Goal: Task Accomplishment & Management: Complete application form

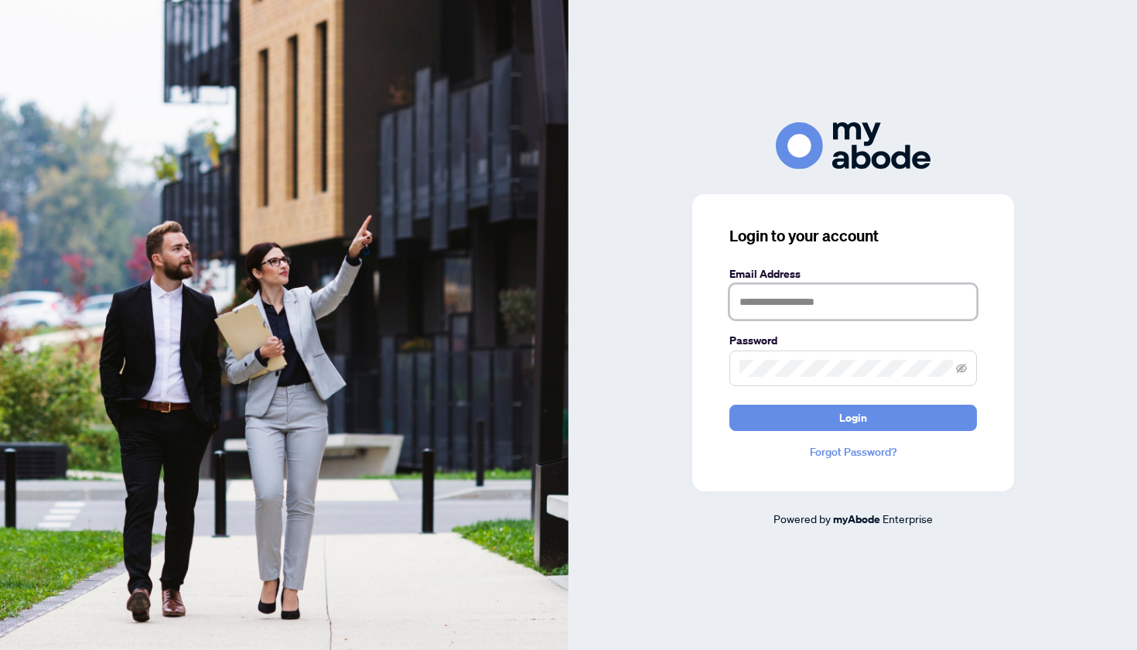
type input "**********"
click at [853, 417] on button "Login" at bounding box center [854, 418] width 248 height 26
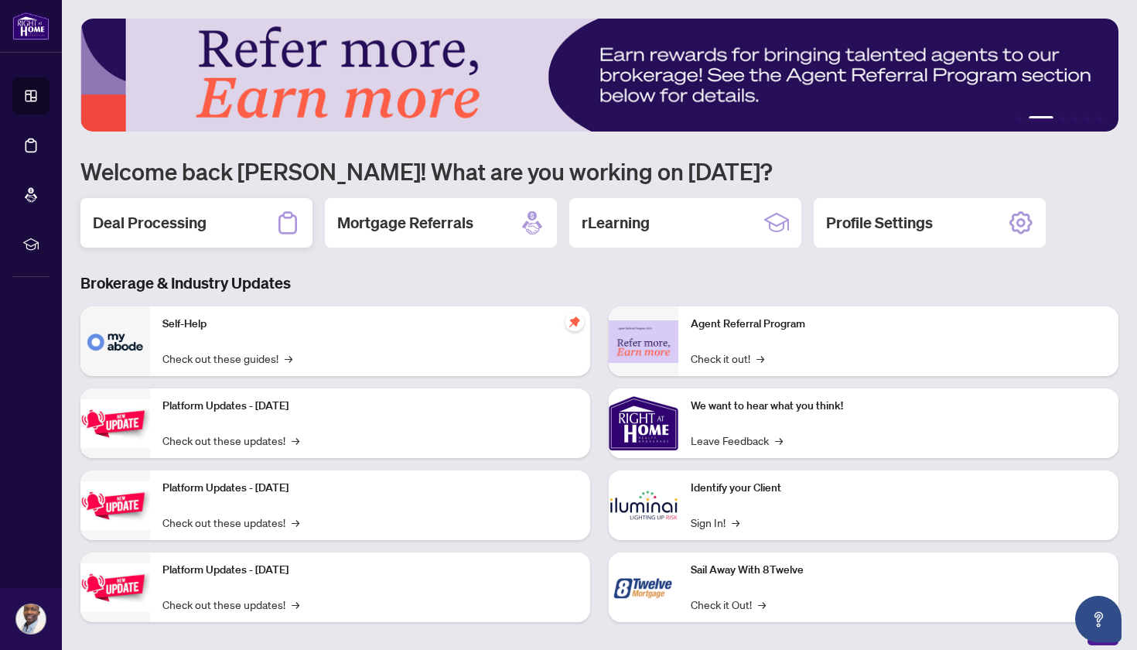
click at [214, 229] on div "Deal Processing" at bounding box center [196, 223] width 232 height 50
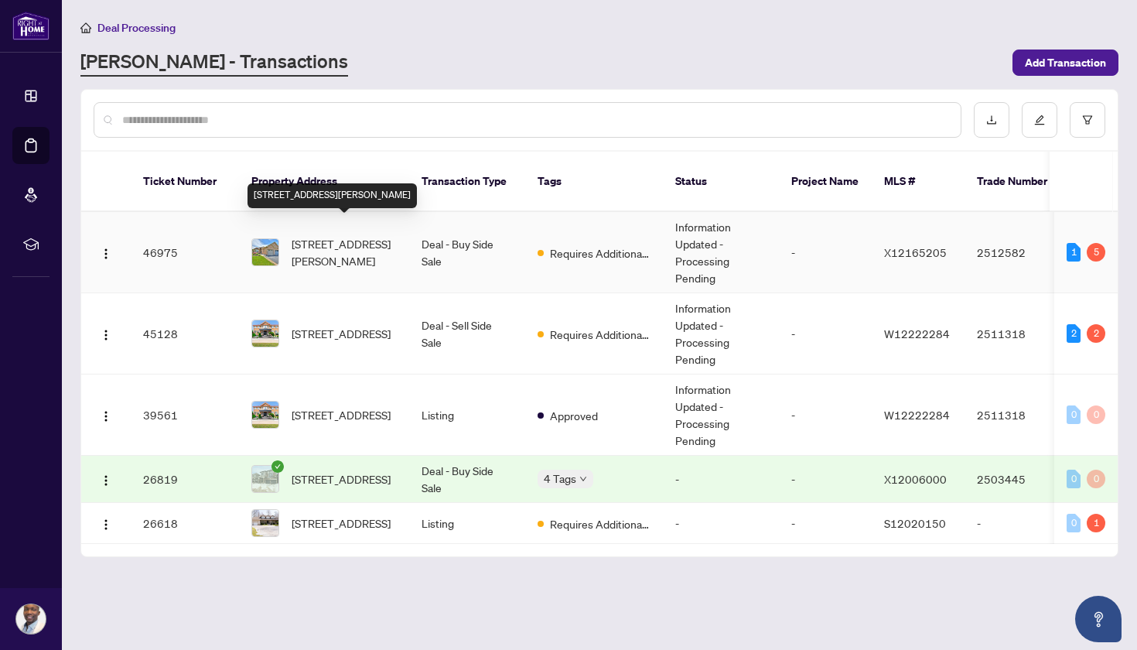
click at [357, 235] on span "[STREET_ADDRESS][PERSON_NAME]" at bounding box center [344, 252] width 105 height 34
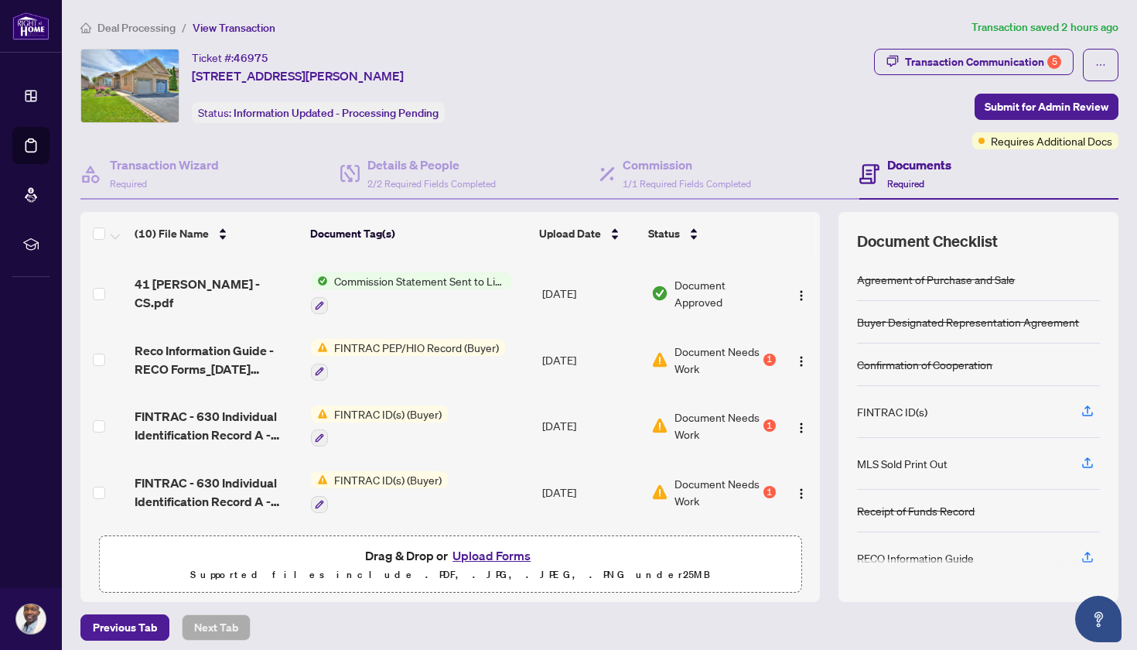
scroll to position [62, 0]
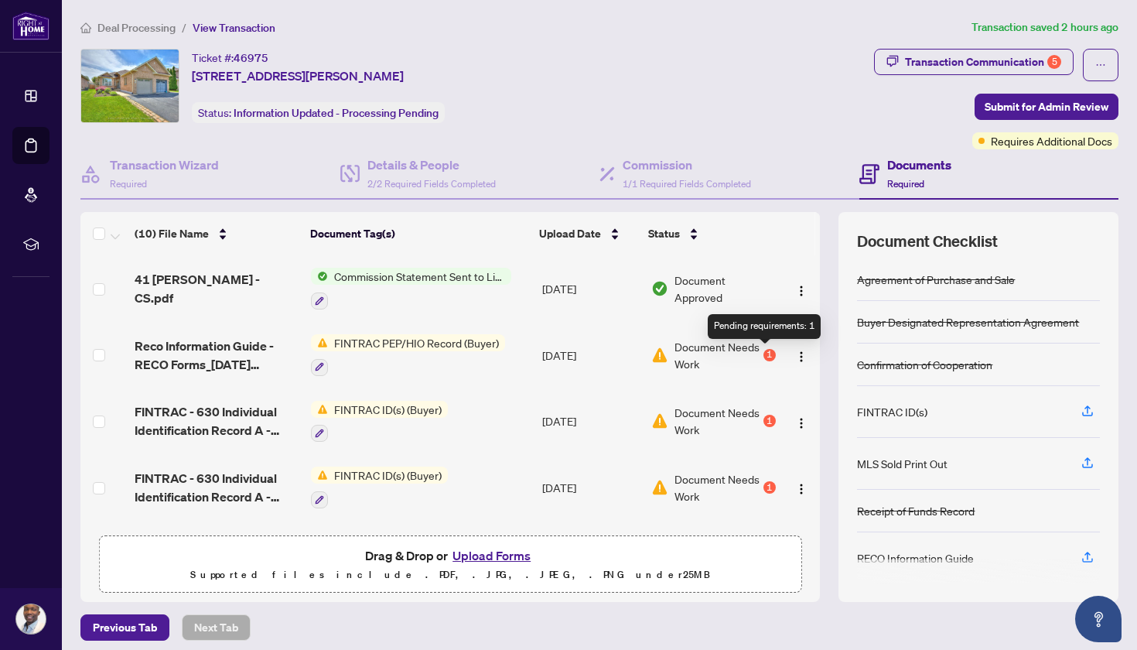
click at [767, 357] on div "1" at bounding box center [770, 355] width 12 height 12
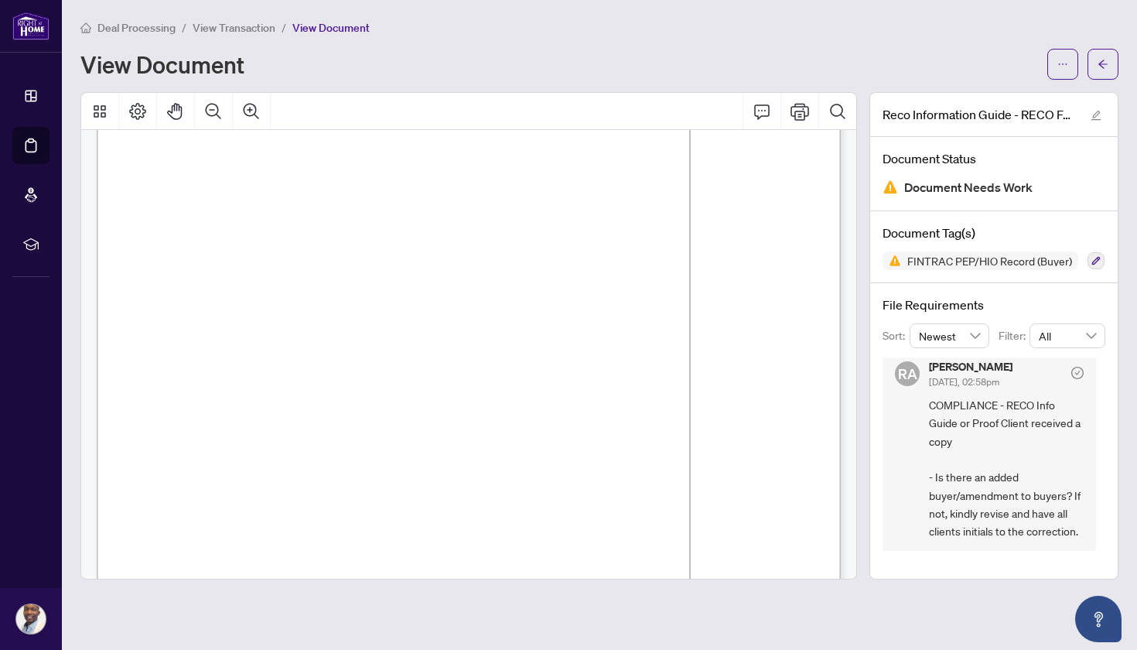
scroll to position [11962, 0]
click at [1106, 72] on span "button" at bounding box center [1103, 64] width 11 height 25
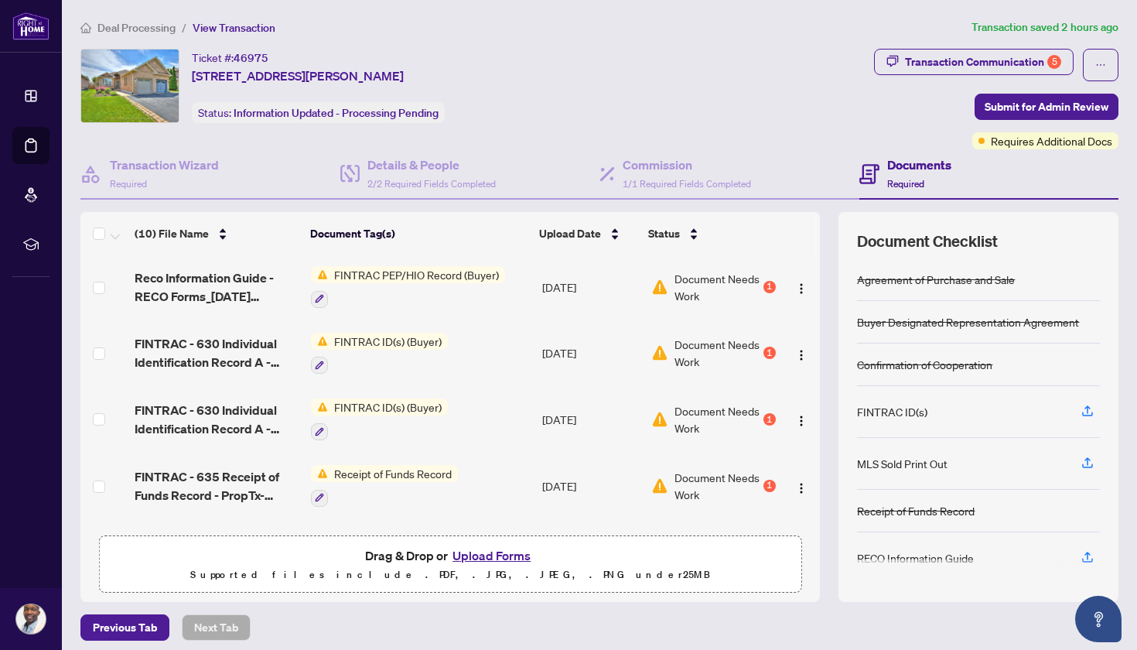
scroll to position [136, 0]
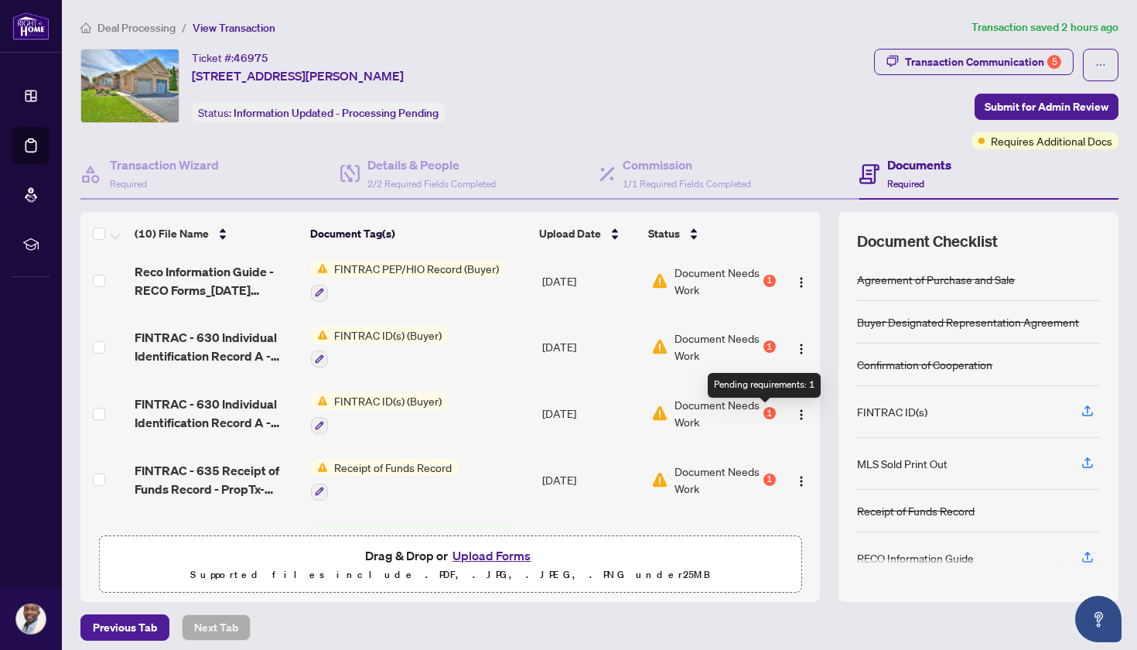
click at [764, 413] on div "1" at bounding box center [770, 413] width 12 height 12
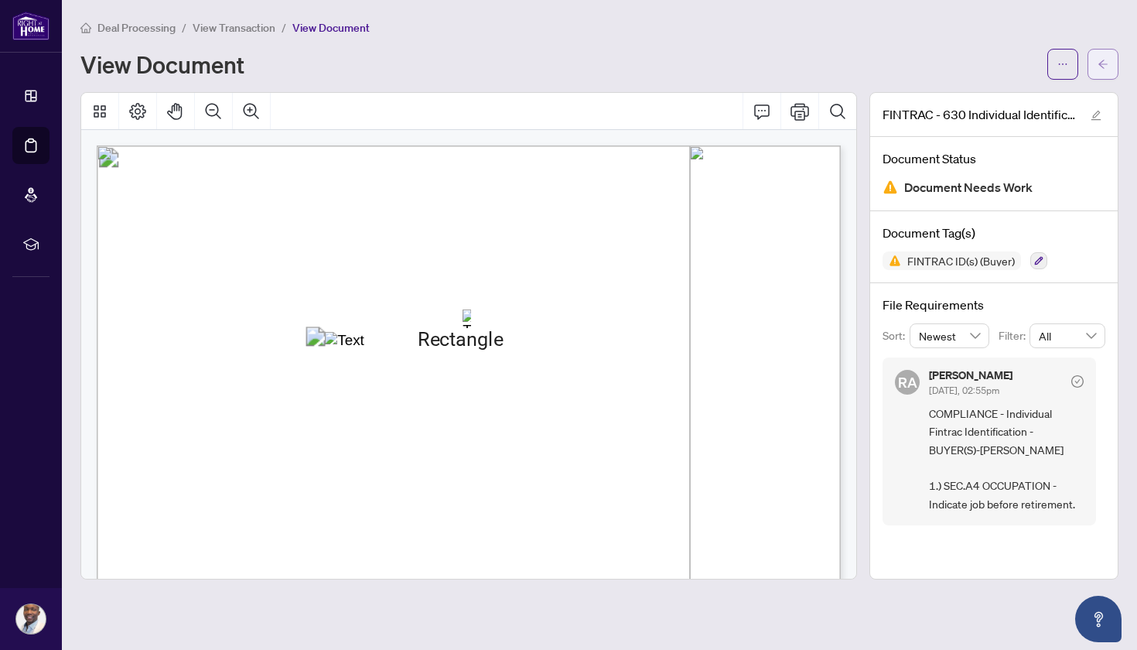
click at [1112, 61] on button "button" at bounding box center [1103, 64] width 31 height 31
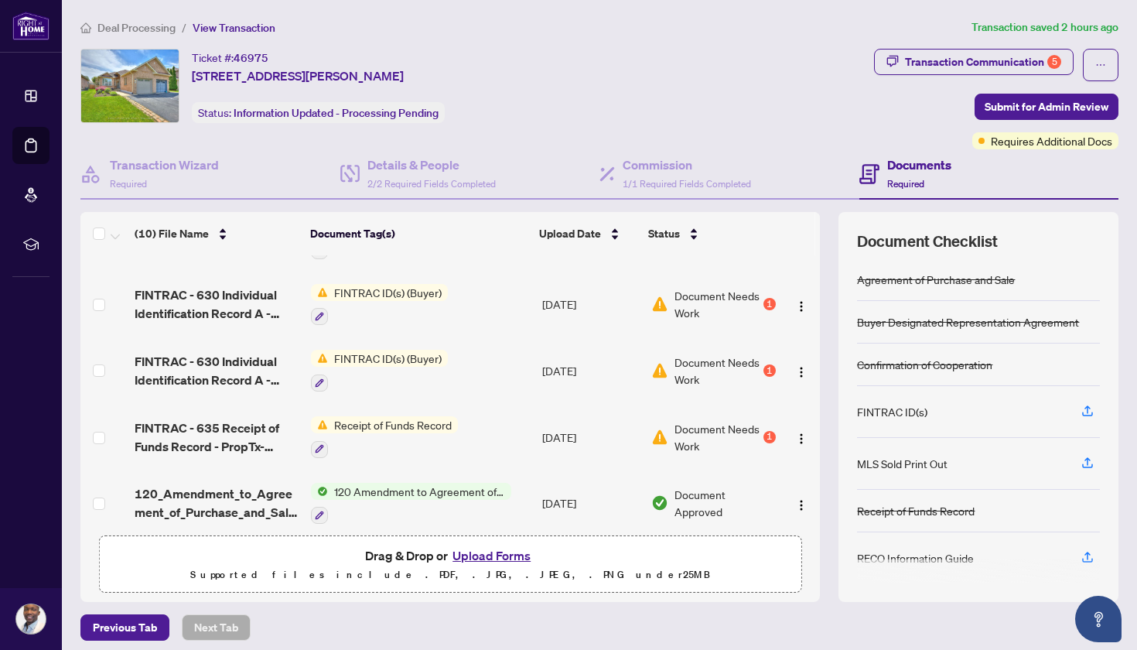
scroll to position [186, 0]
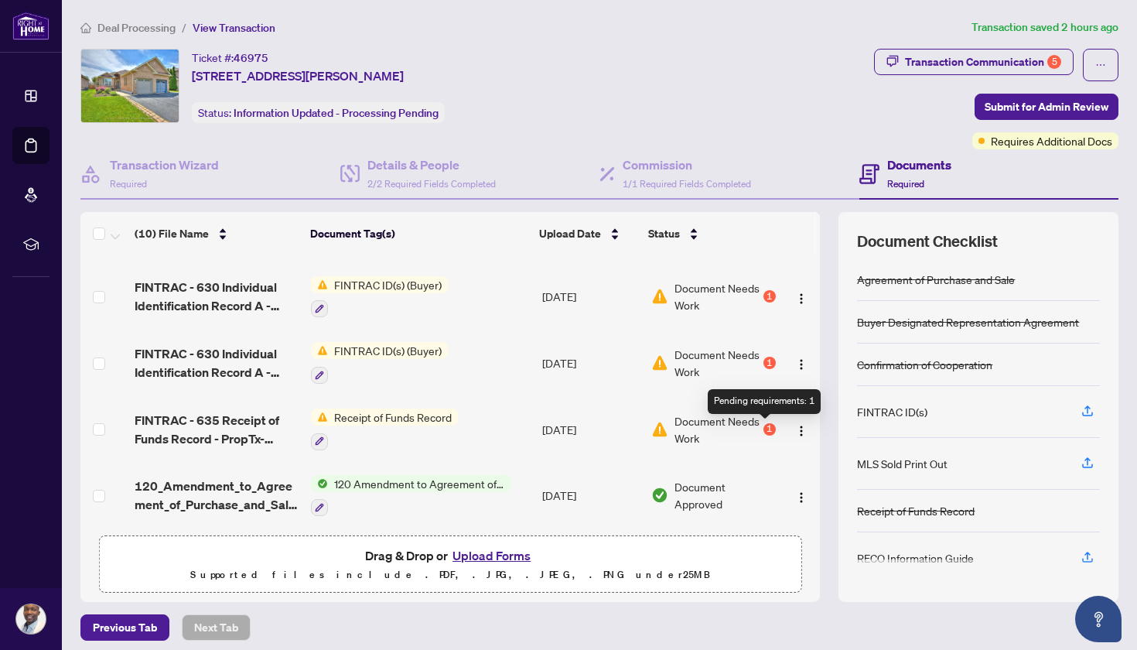
click at [765, 432] on div "1" at bounding box center [770, 429] width 12 height 12
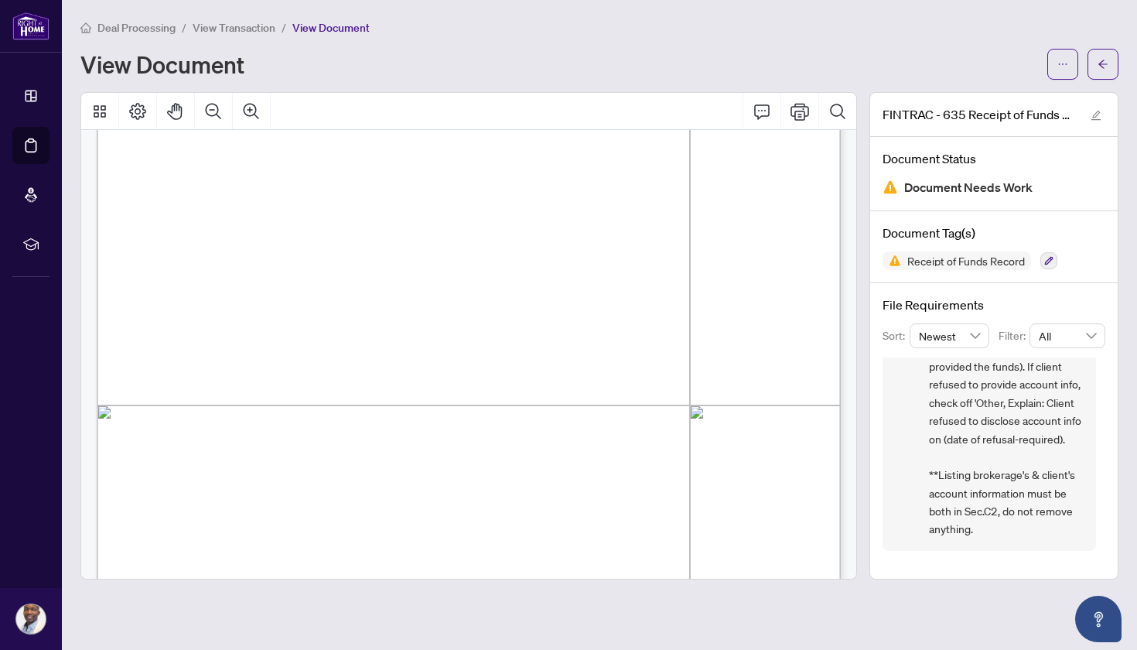
scroll to position [1059, 0]
click at [1114, 70] on button "button" at bounding box center [1103, 64] width 31 height 31
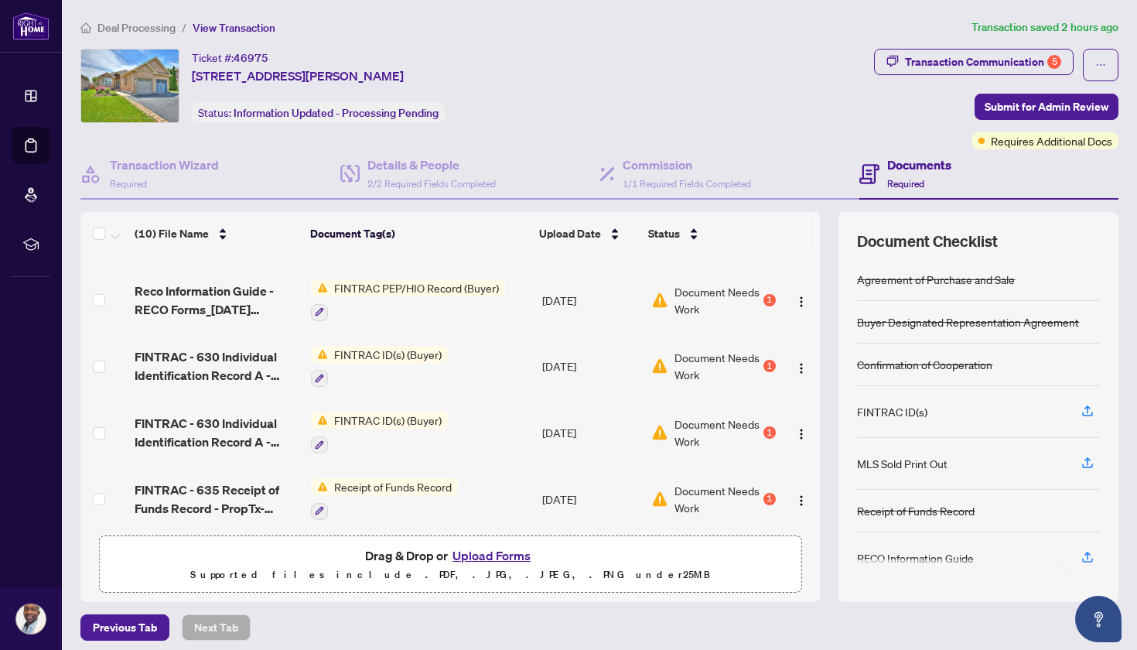
scroll to position [118, 0]
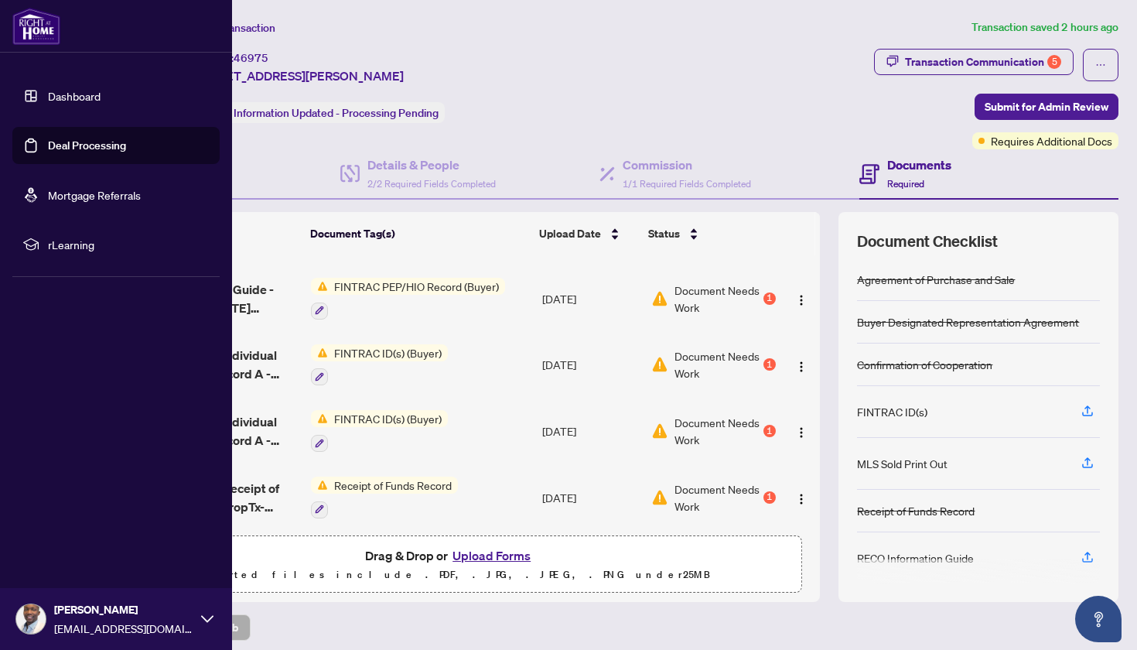
click at [53, 145] on link "Deal Processing" at bounding box center [87, 145] width 78 height 14
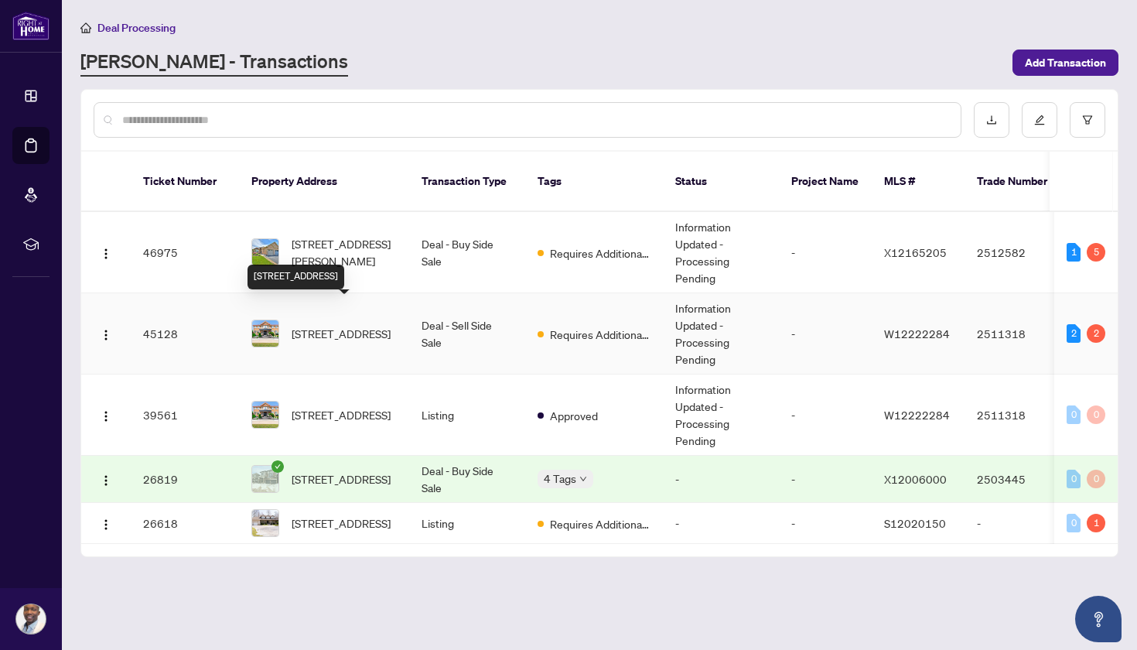
click at [346, 325] on span "[STREET_ADDRESS]" at bounding box center [341, 333] width 99 height 17
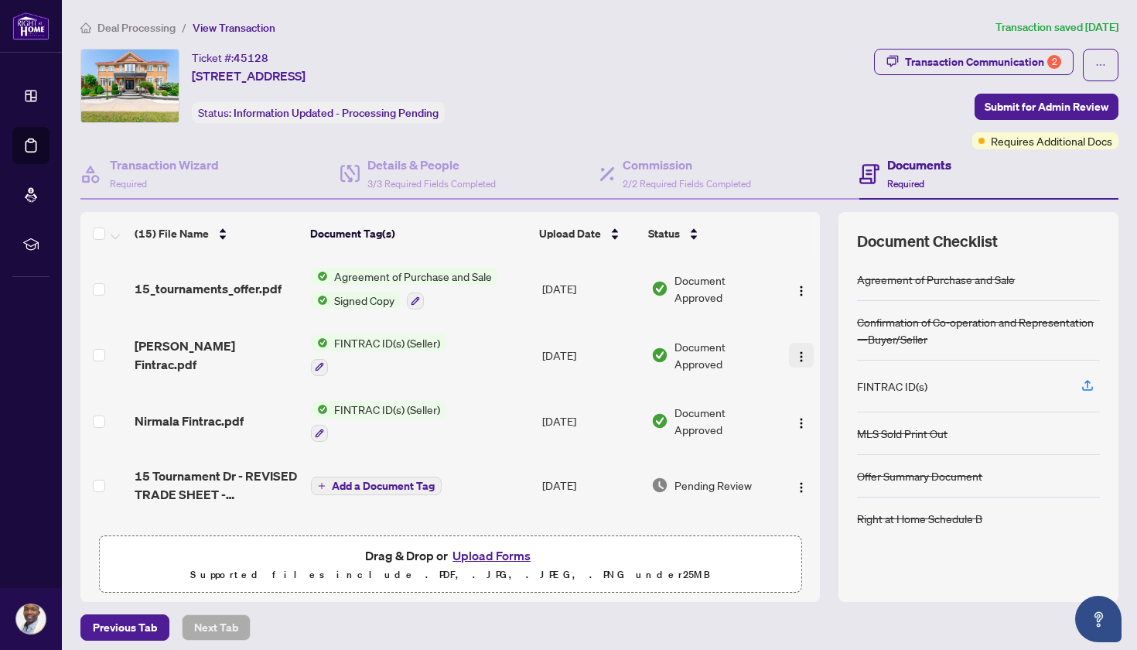
click at [798, 354] on img "button" at bounding box center [801, 356] width 12 height 12
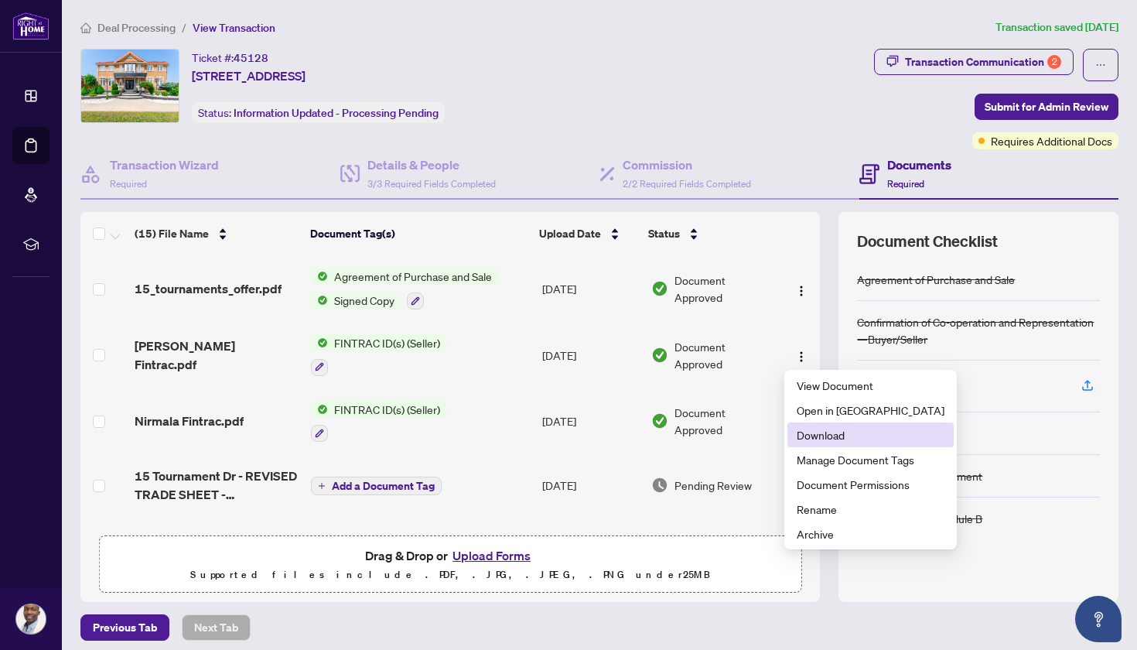
click at [835, 432] on span "Download" at bounding box center [871, 434] width 148 height 17
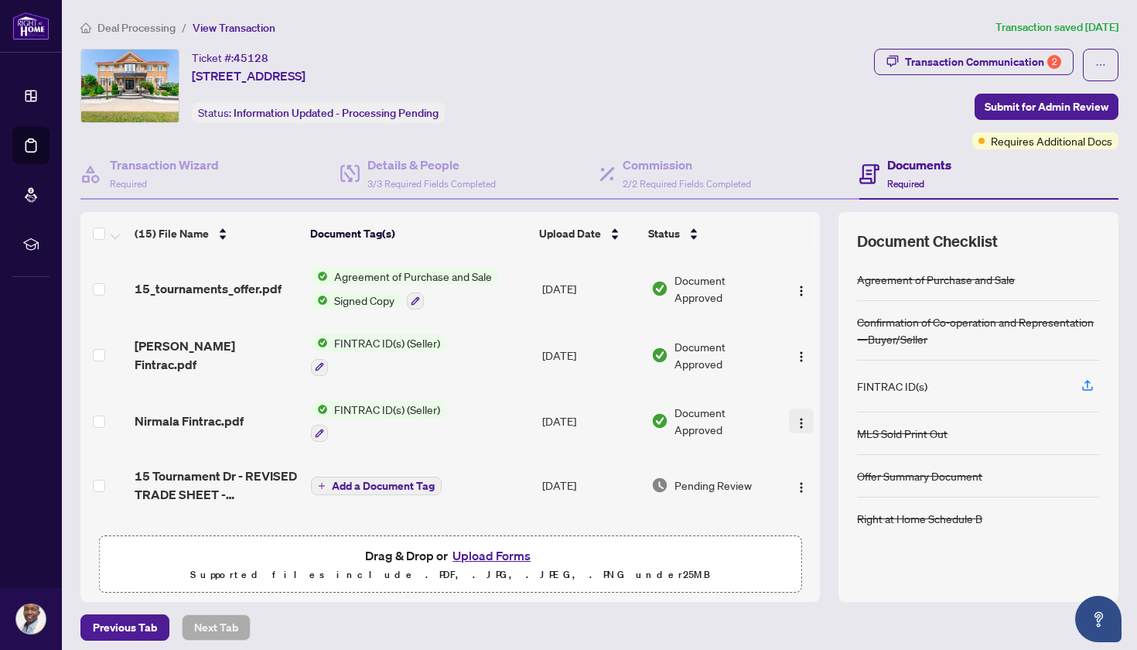
click at [797, 419] on img "button" at bounding box center [801, 423] width 12 height 12
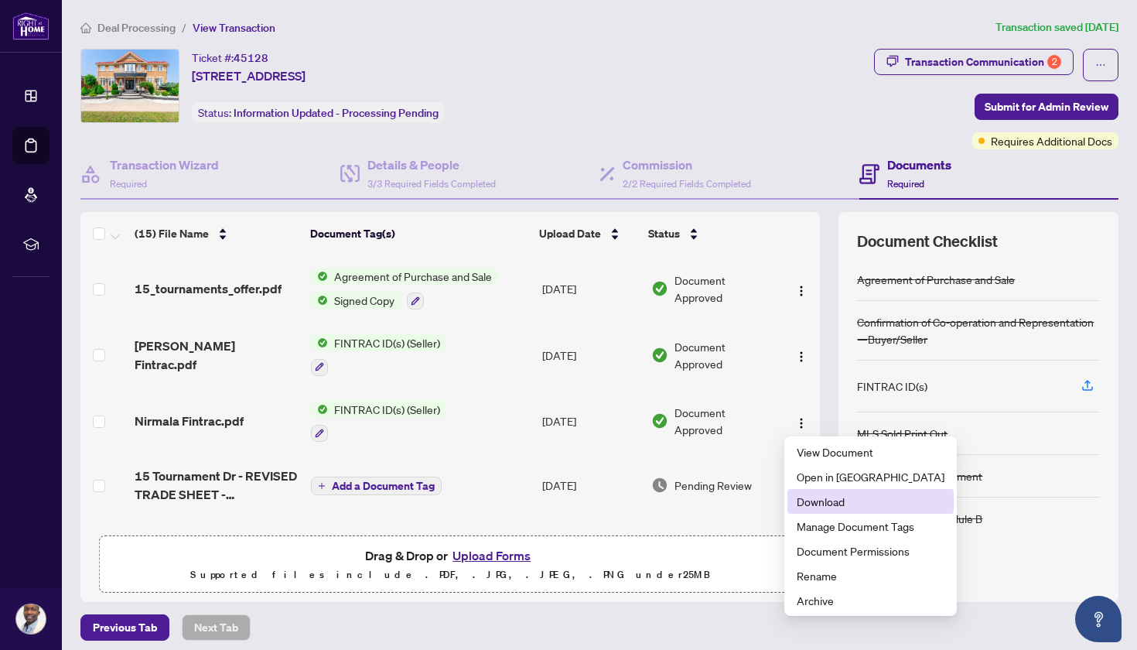
click at [841, 505] on span "Download" at bounding box center [871, 501] width 148 height 17
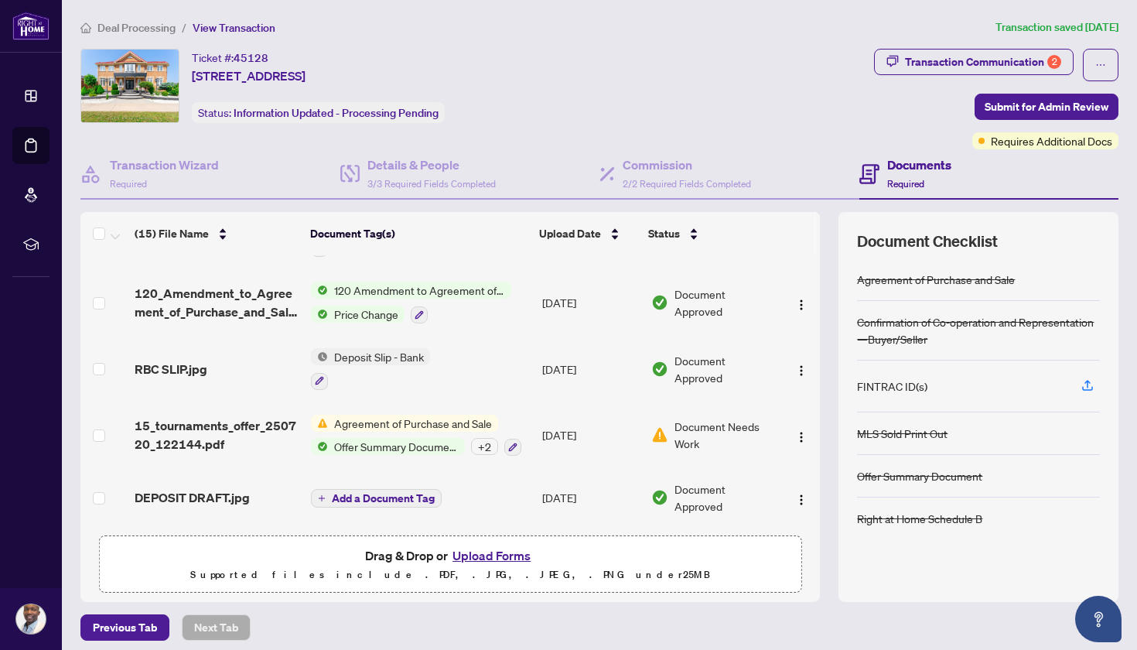
scroll to position [706, 0]
click at [713, 426] on span "Document Needs Work" at bounding box center [725, 435] width 101 height 34
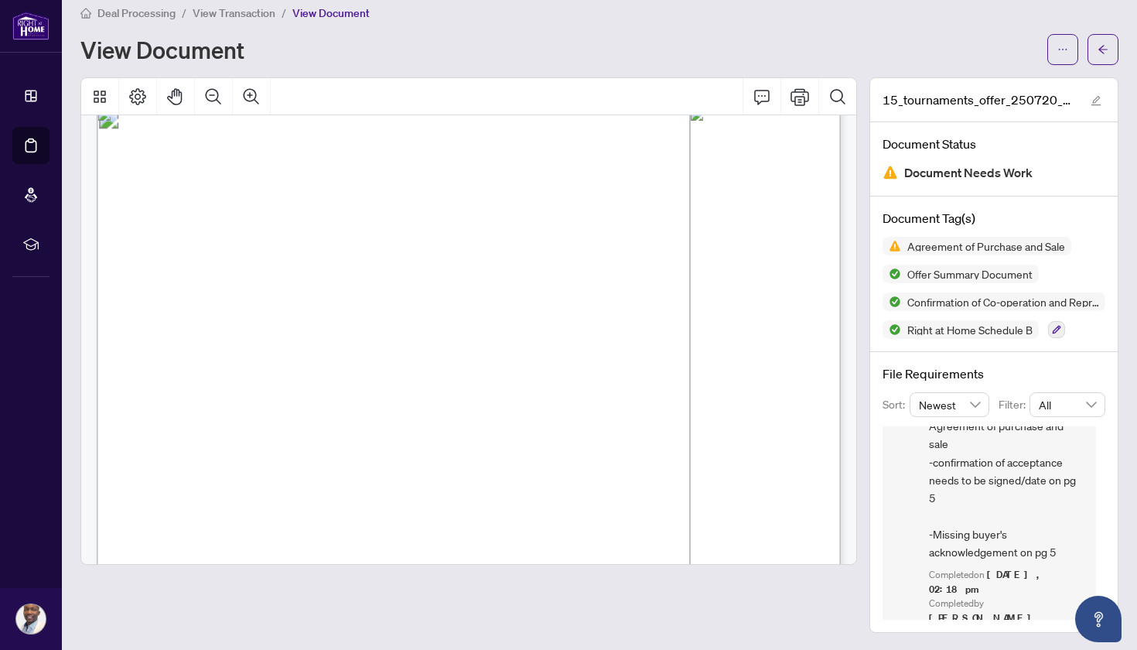
scroll to position [4919, 0]
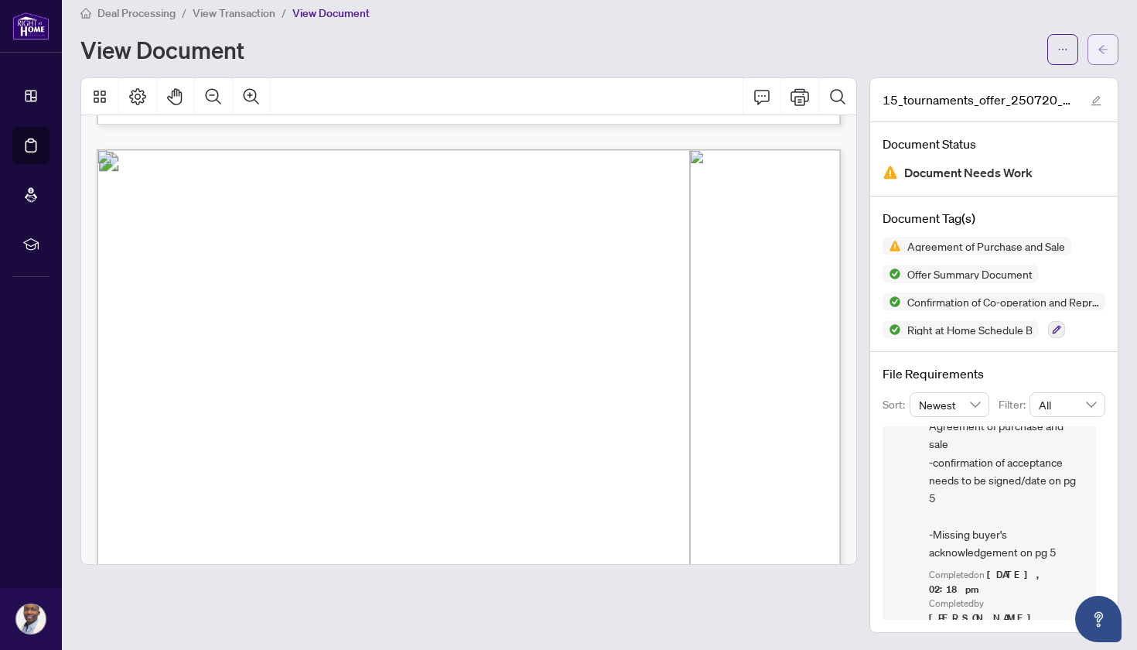
click at [1109, 43] on button "button" at bounding box center [1103, 49] width 31 height 31
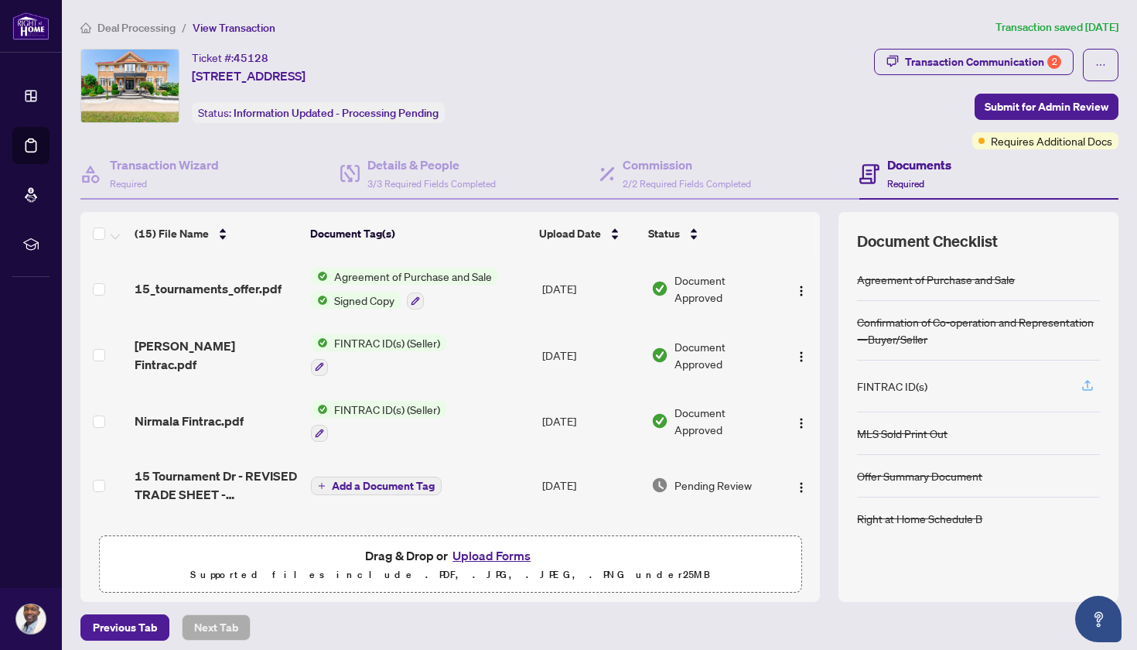
click at [1088, 385] on icon "button" at bounding box center [1088, 384] width 6 height 8
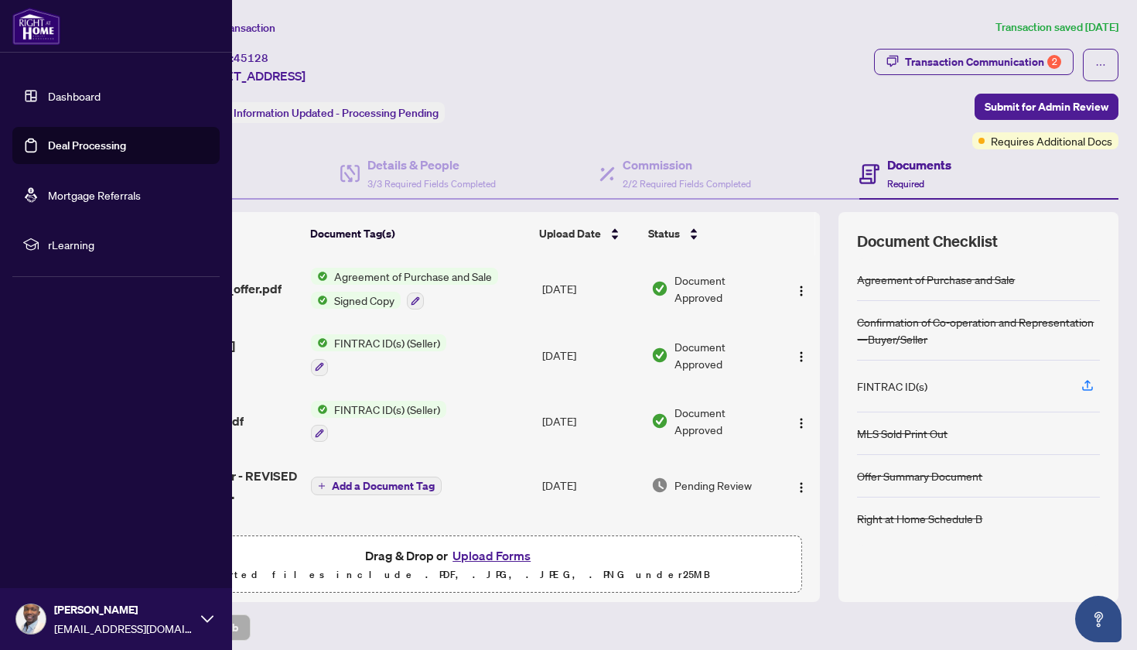
click at [79, 145] on link "Deal Processing" at bounding box center [87, 145] width 78 height 14
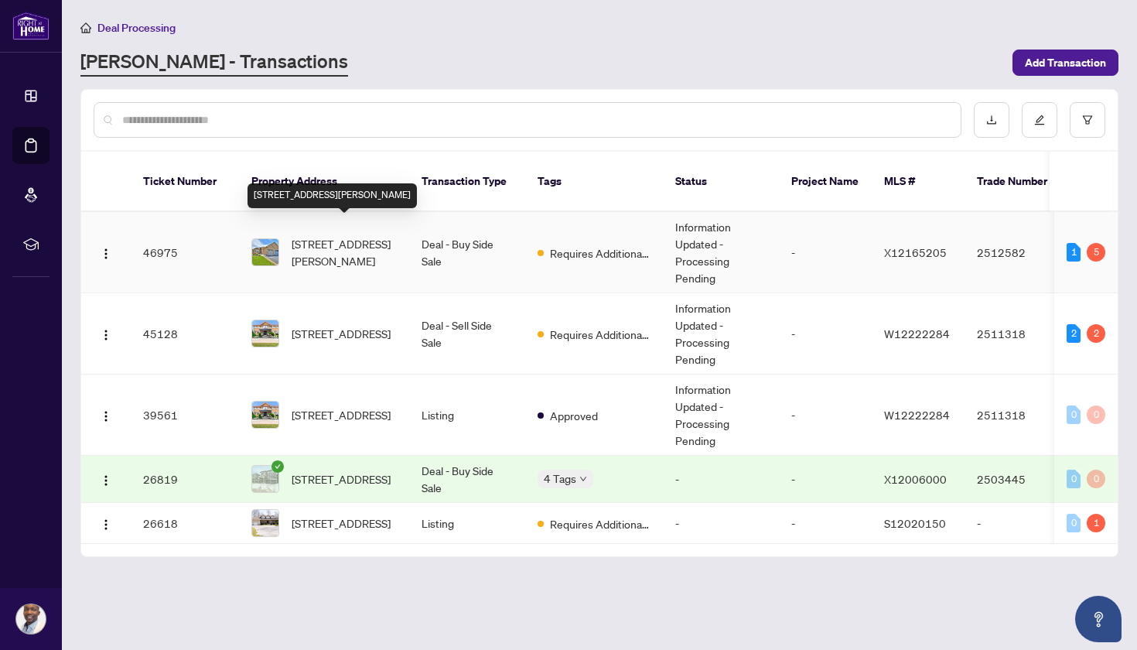
click at [334, 243] on span "[STREET_ADDRESS][PERSON_NAME]" at bounding box center [344, 252] width 105 height 34
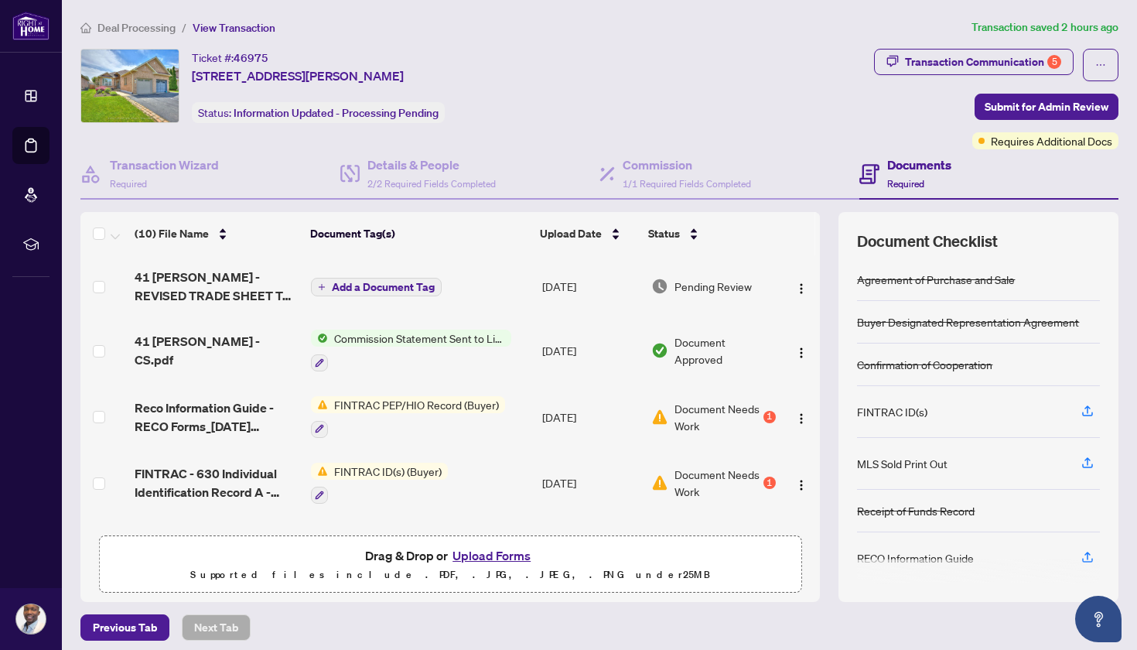
click at [504, 557] on button "Upload Forms" at bounding box center [491, 555] width 87 height 20
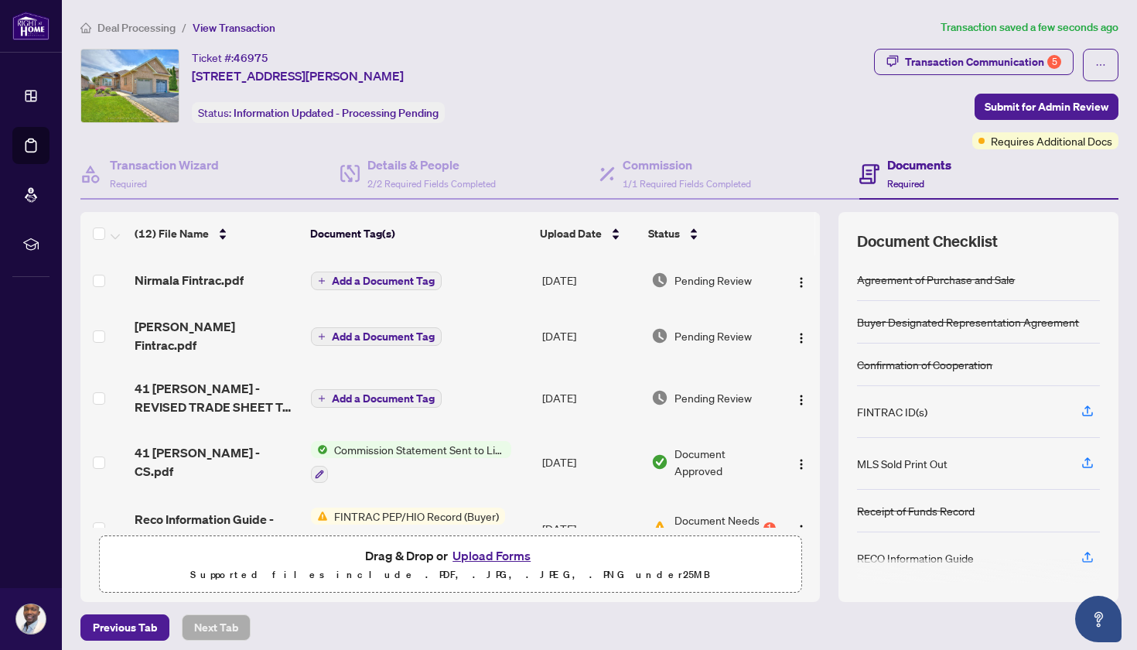
click at [393, 279] on span "Add a Document Tag" at bounding box center [383, 280] width 103 height 11
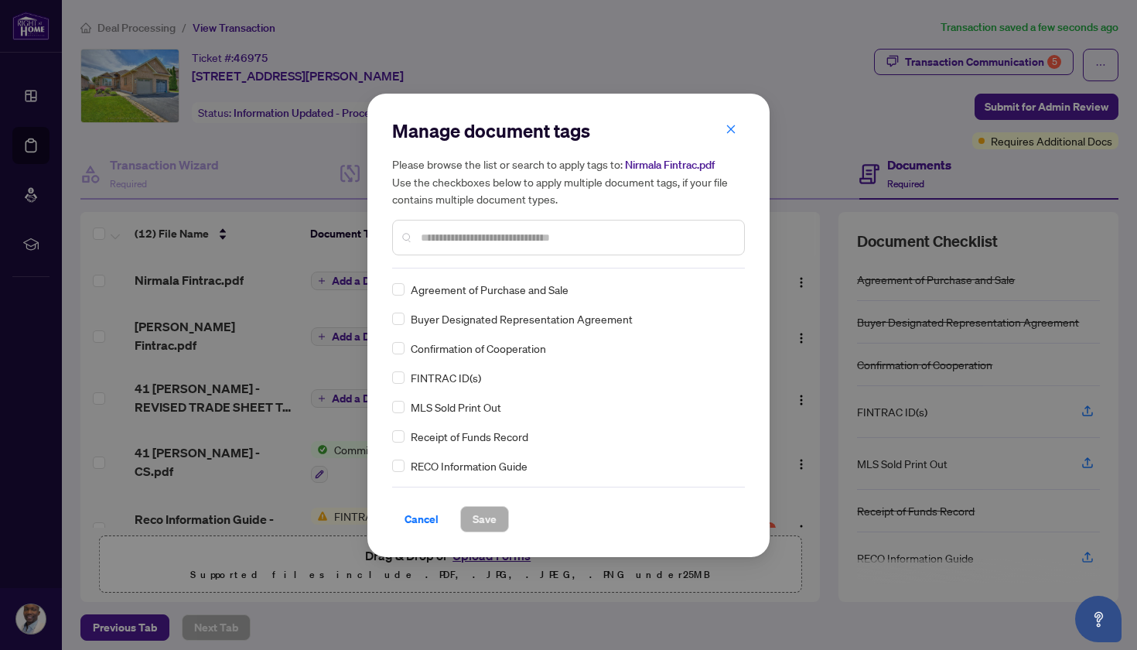
click at [460, 265] on div "Manage document tags Please browse the list or search to apply tags to: Nirmala…" at bounding box center [568, 193] width 353 height 150
click at [455, 245] on div at bounding box center [568, 238] width 353 height 36
click at [453, 243] on input "text" at bounding box center [576, 237] width 311 height 17
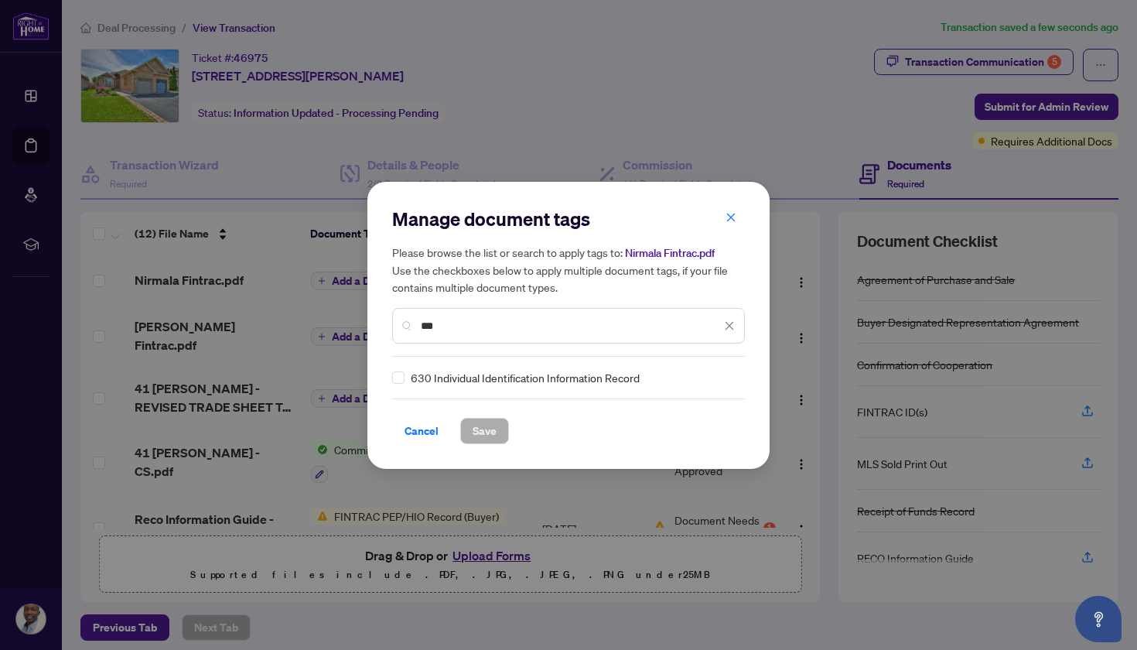
type input "***"
click at [432, 376] on span "630 Individual Identification Information Record" at bounding box center [525, 377] width 229 height 17
click at [402, 381] on span at bounding box center [398, 377] width 12 height 12
click at [473, 426] on span "Save" at bounding box center [485, 431] width 24 height 25
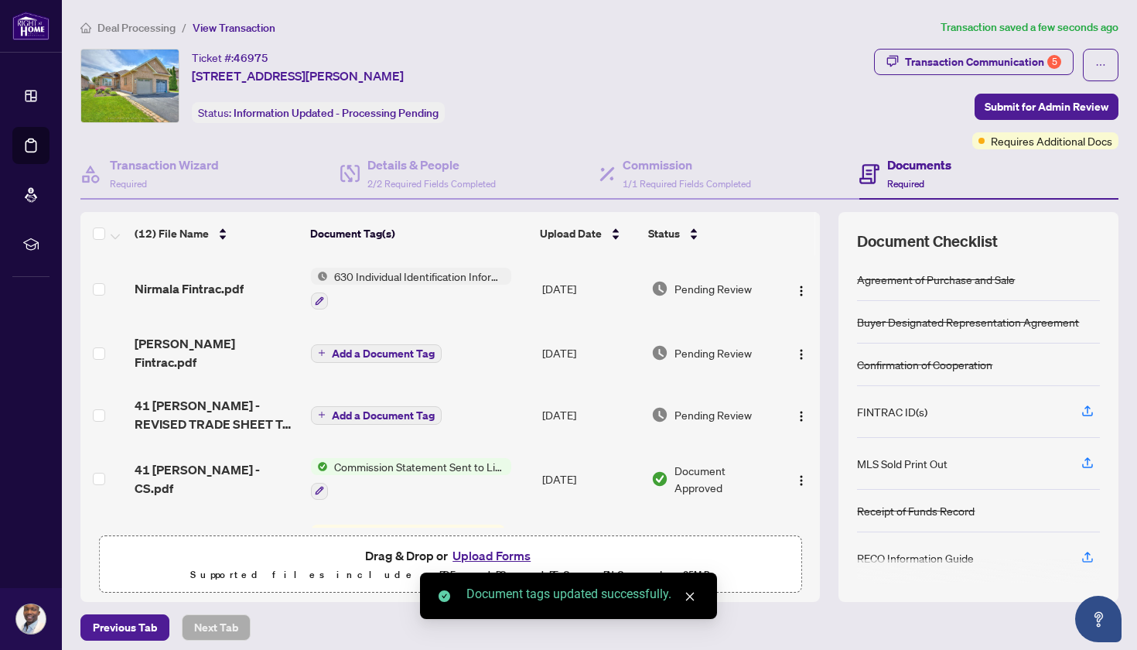
click at [356, 356] on button "Add a Document Tag" at bounding box center [376, 353] width 131 height 19
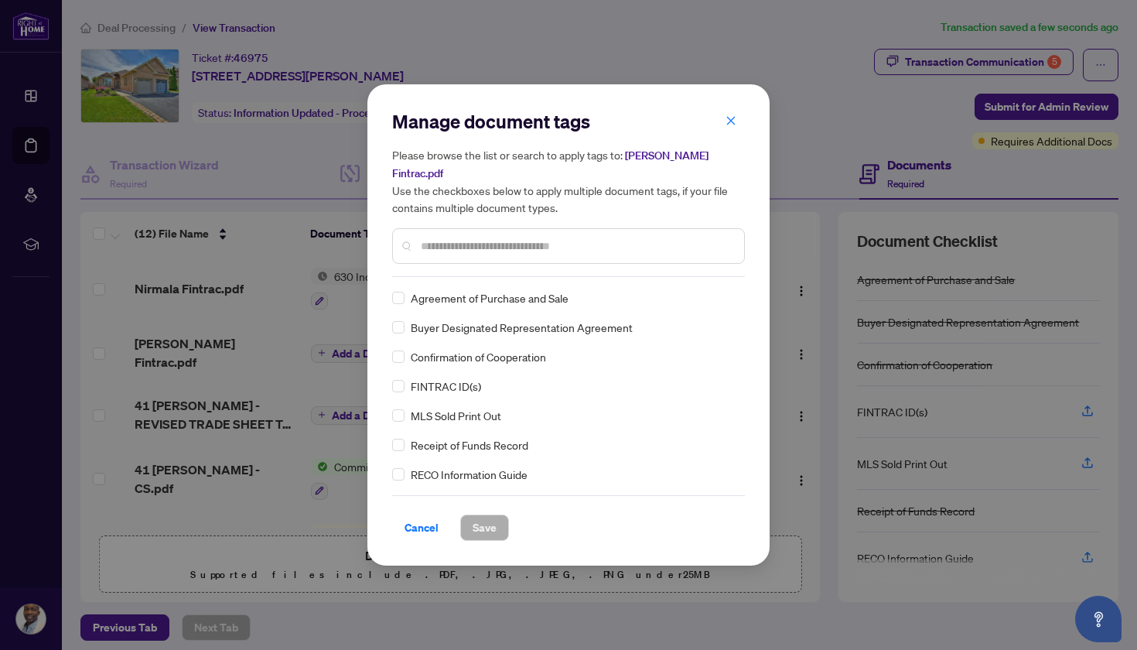
click at [439, 241] on input "text" at bounding box center [576, 246] width 311 height 17
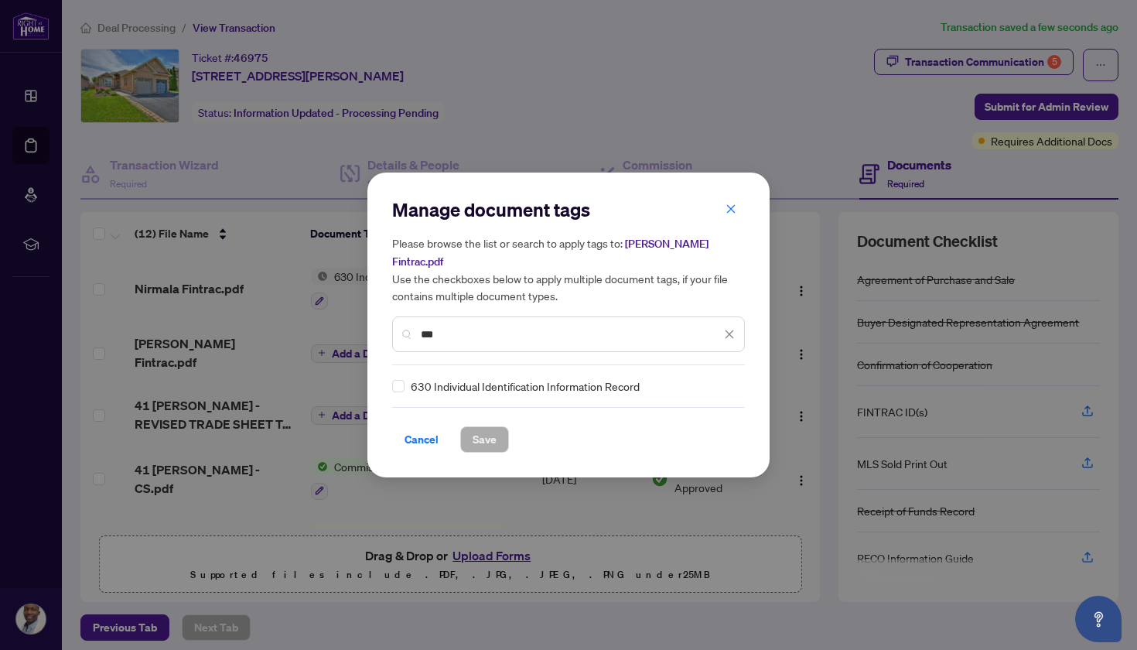
type input "***"
click at [437, 378] on span "630 Individual Identification Information Record" at bounding box center [525, 386] width 229 height 17
click at [405, 382] on div "630 Individual Identification Information Record" at bounding box center [564, 386] width 344 height 17
click at [402, 380] on span at bounding box center [398, 386] width 12 height 12
click at [475, 428] on span "Save" at bounding box center [485, 439] width 24 height 25
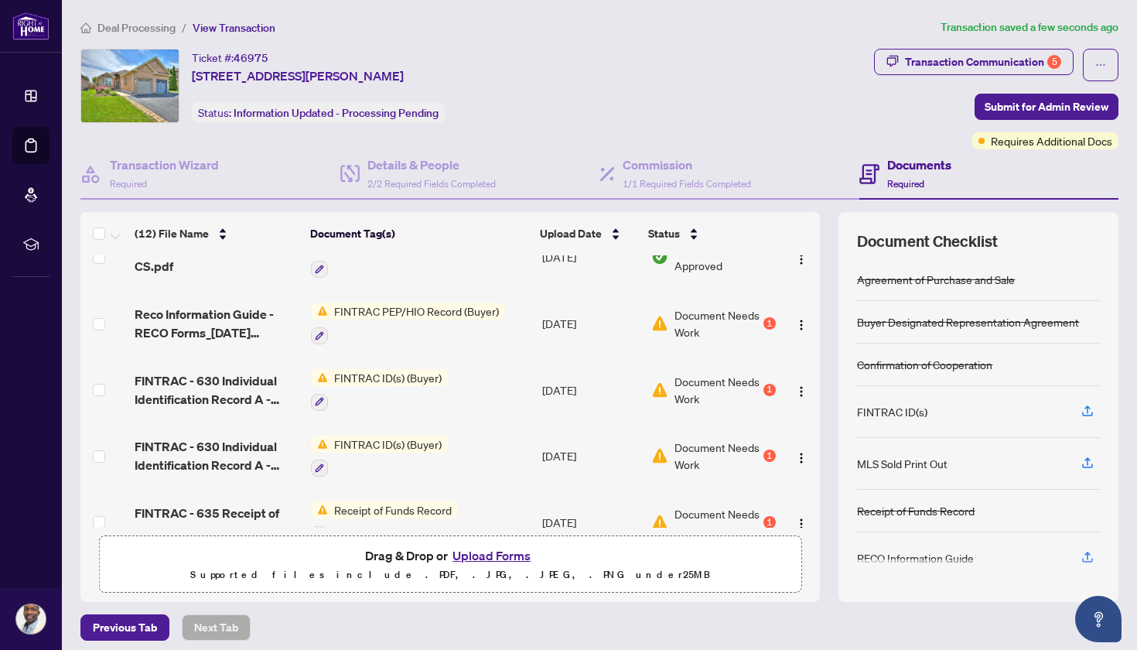
scroll to position [201, 0]
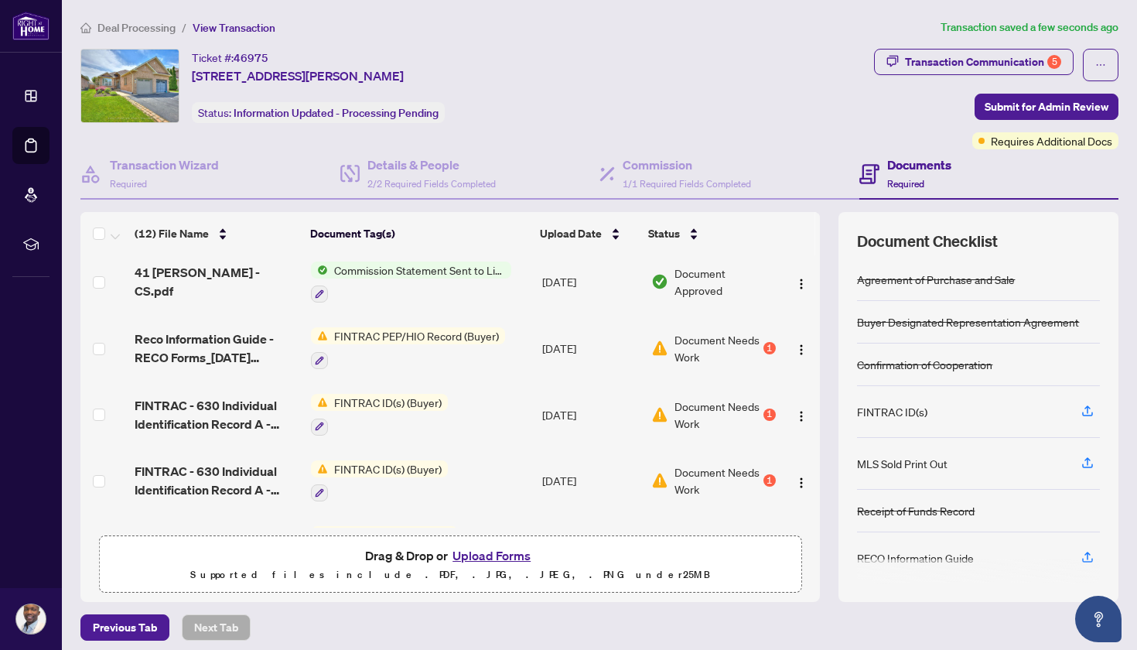
click at [764, 352] on div "1" at bounding box center [770, 348] width 12 height 12
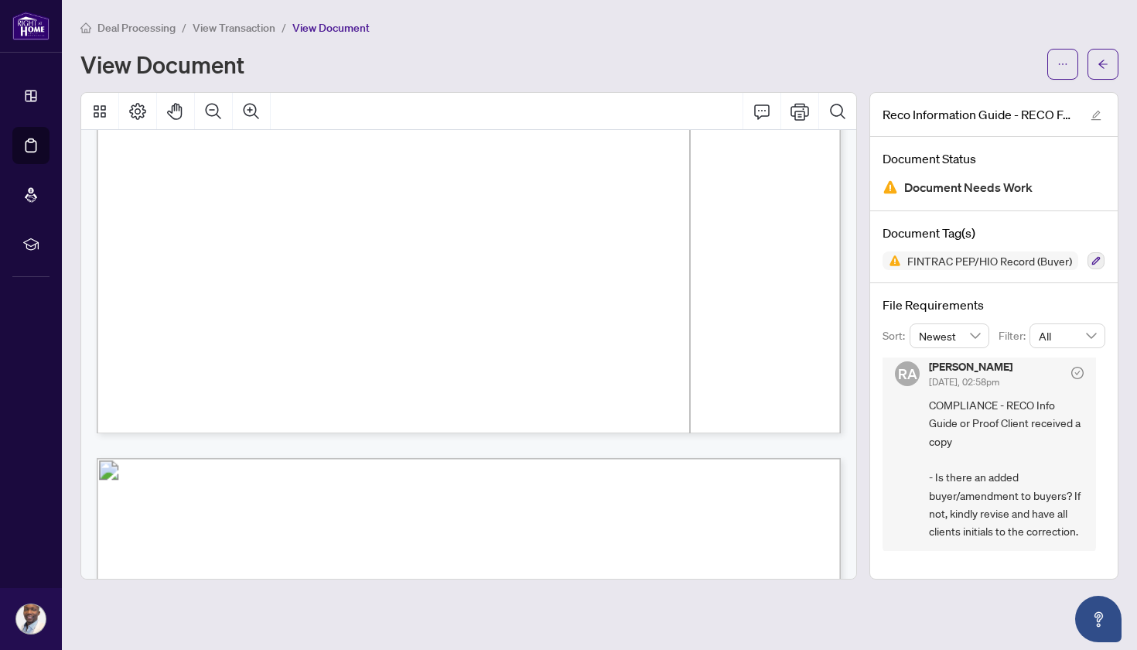
scroll to position [4408, 0]
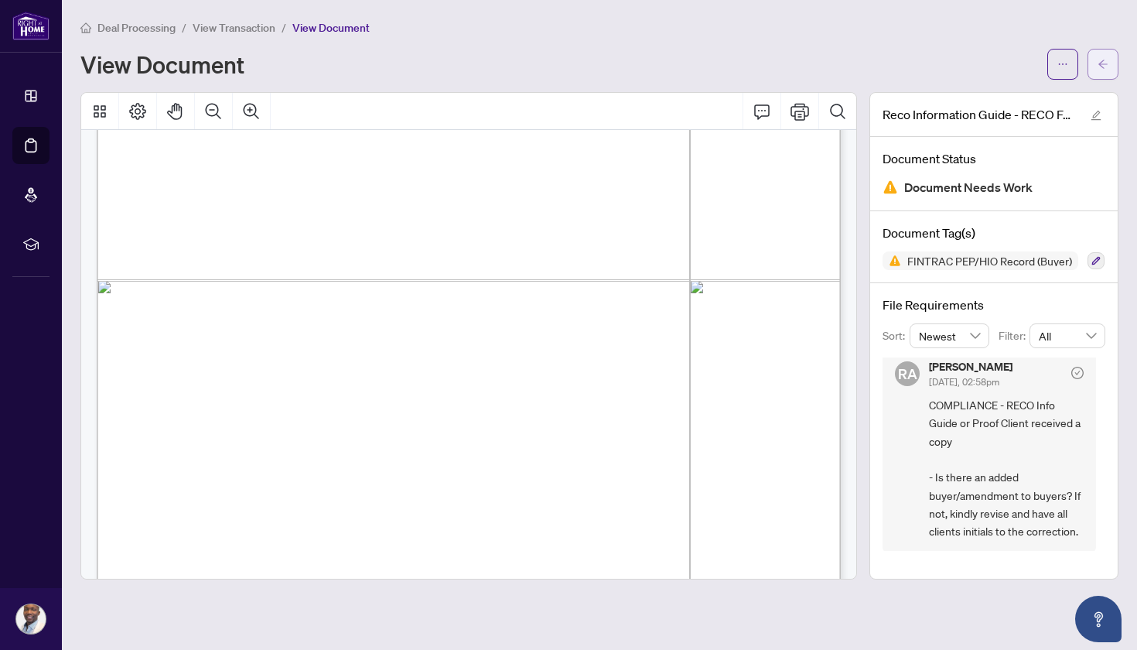
click at [1110, 67] on button "button" at bounding box center [1103, 64] width 31 height 31
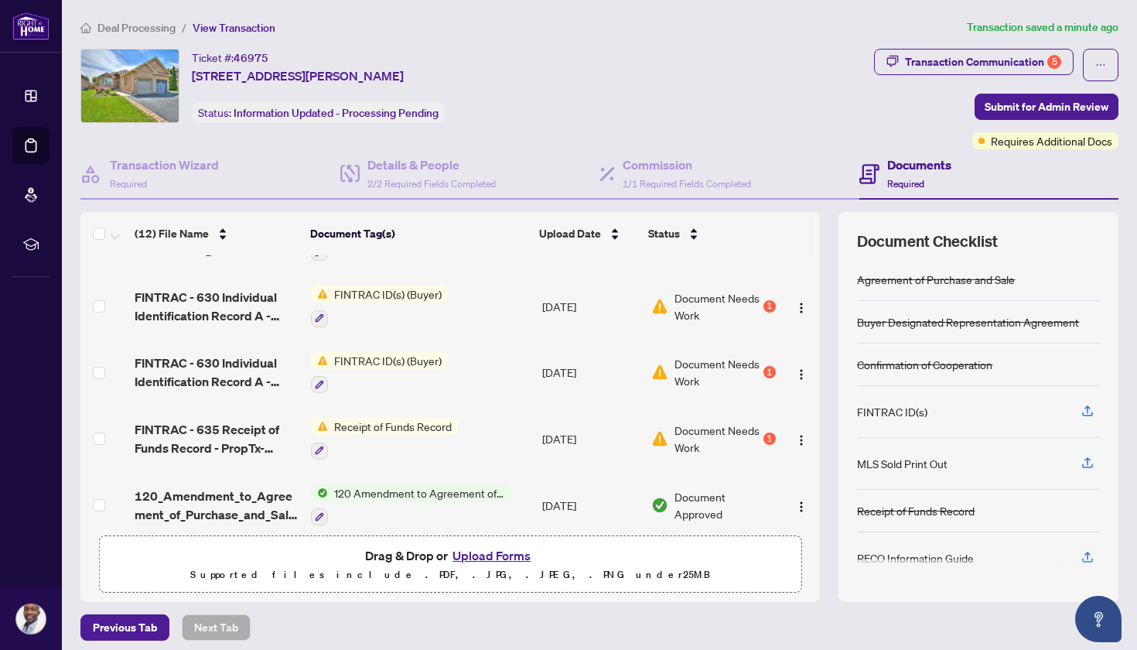
scroll to position [312, 0]
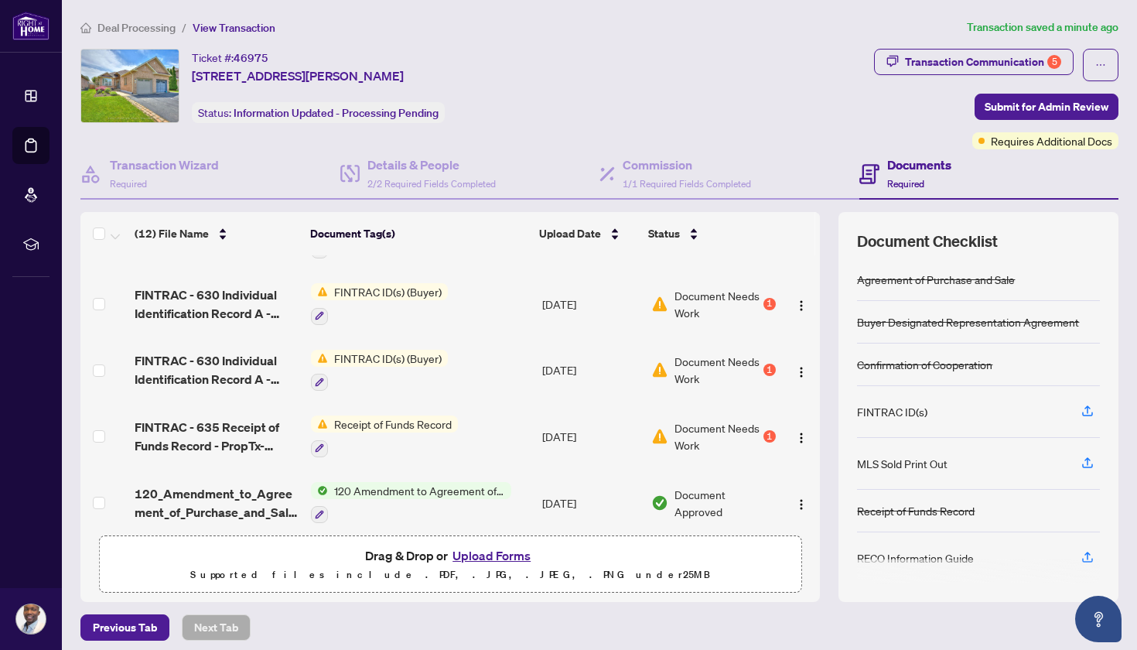
click at [764, 436] on div "1" at bounding box center [770, 436] width 12 height 12
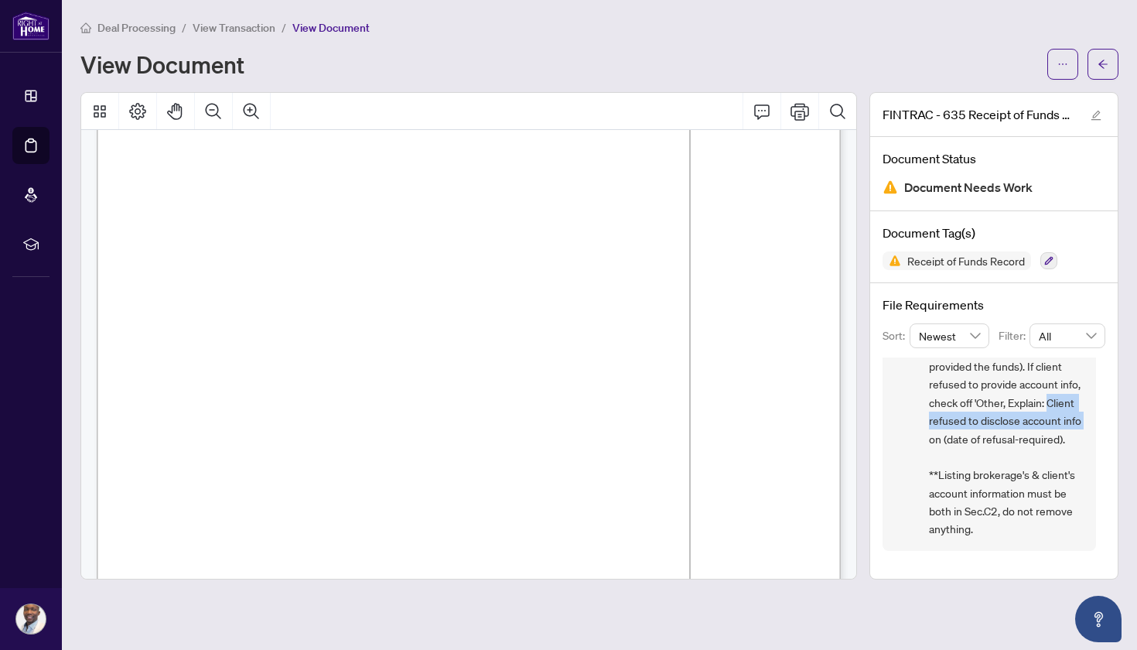
drag, startPoint x: 931, startPoint y: 401, endPoint x: 990, endPoint y: 412, distance: 60.5
click at [990, 412] on span "COMPLIANCE - Receipt of Funds Record - Form 635 ($25K) 1.) SEC.B METHOD OF RECE…" at bounding box center [1006, 321] width 155 height 434
copy span "Client refused to disclose account info"
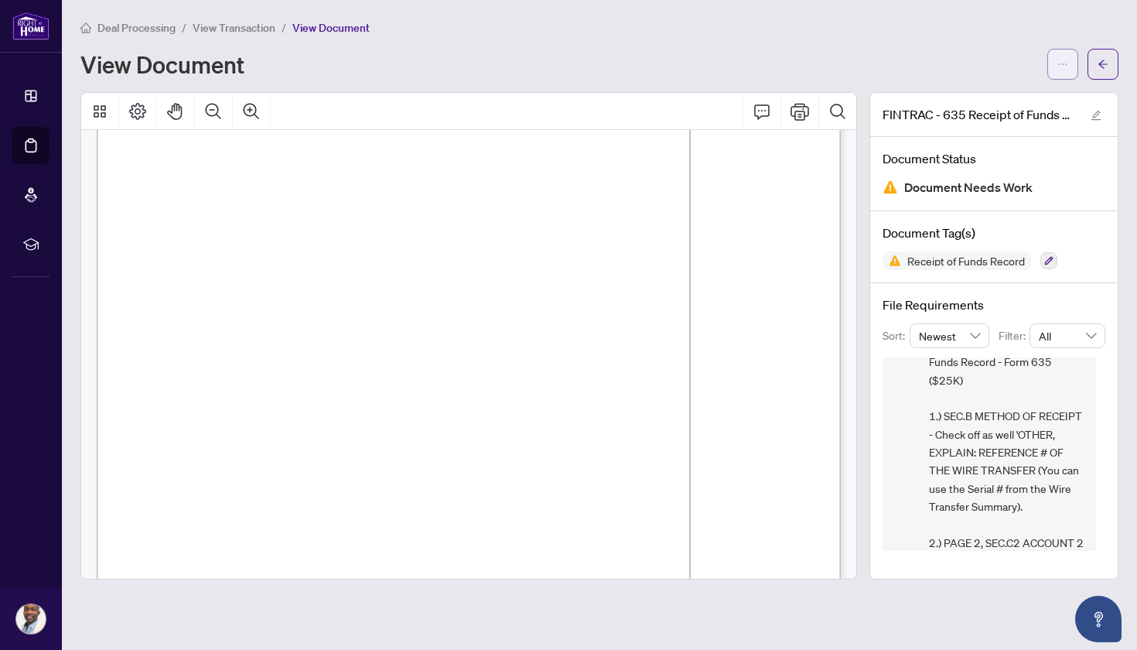
click at [1065, 78] on button "button" at bounding box center [1063, 64] width 31 height 31
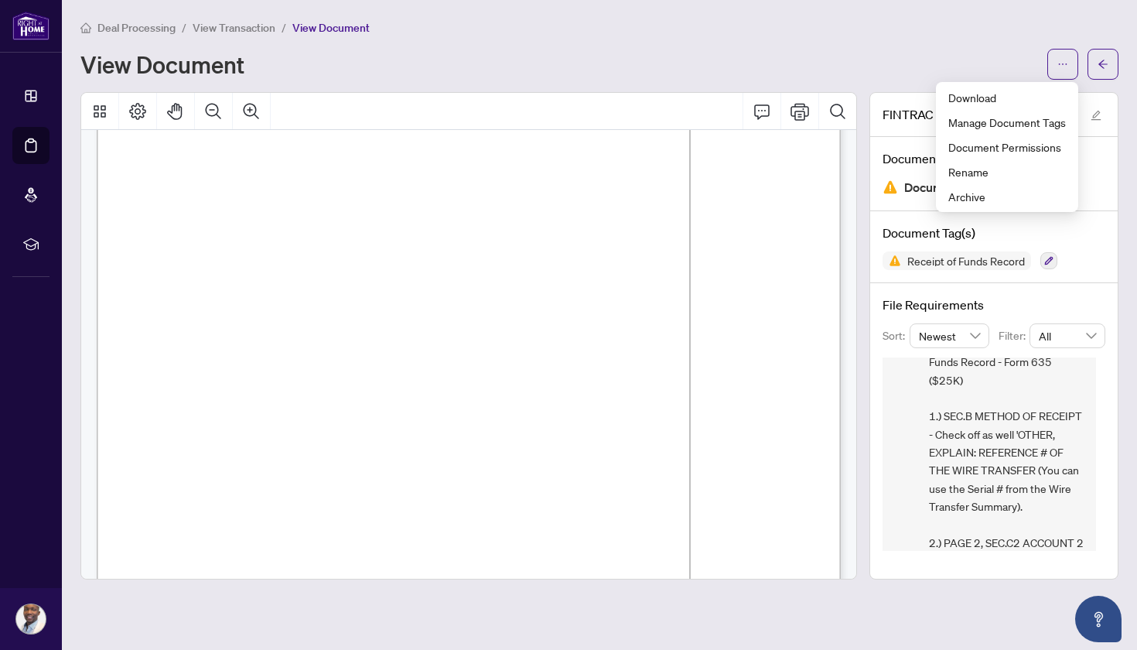
click at [928, 47] on div "Deal Processing / View Transaction / View Document View Document" at bounding box center [599, 49] width 1038 height 61
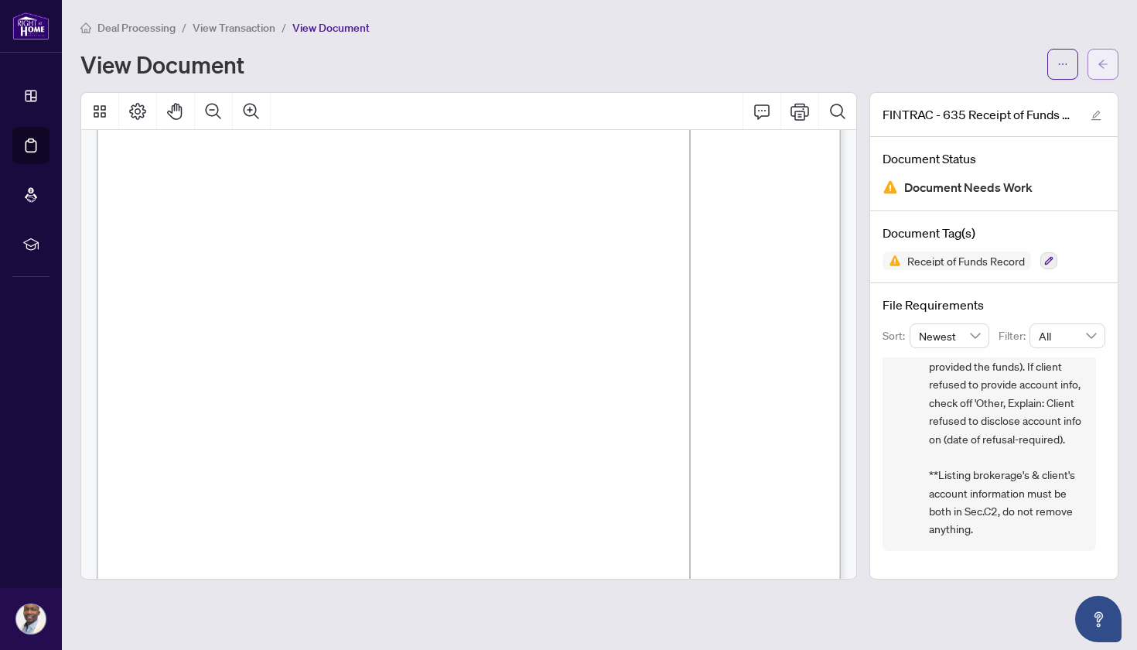
click at [1102, 63] on icon "arrow-left" at bounding box center [1103, 64] width 11 height 11
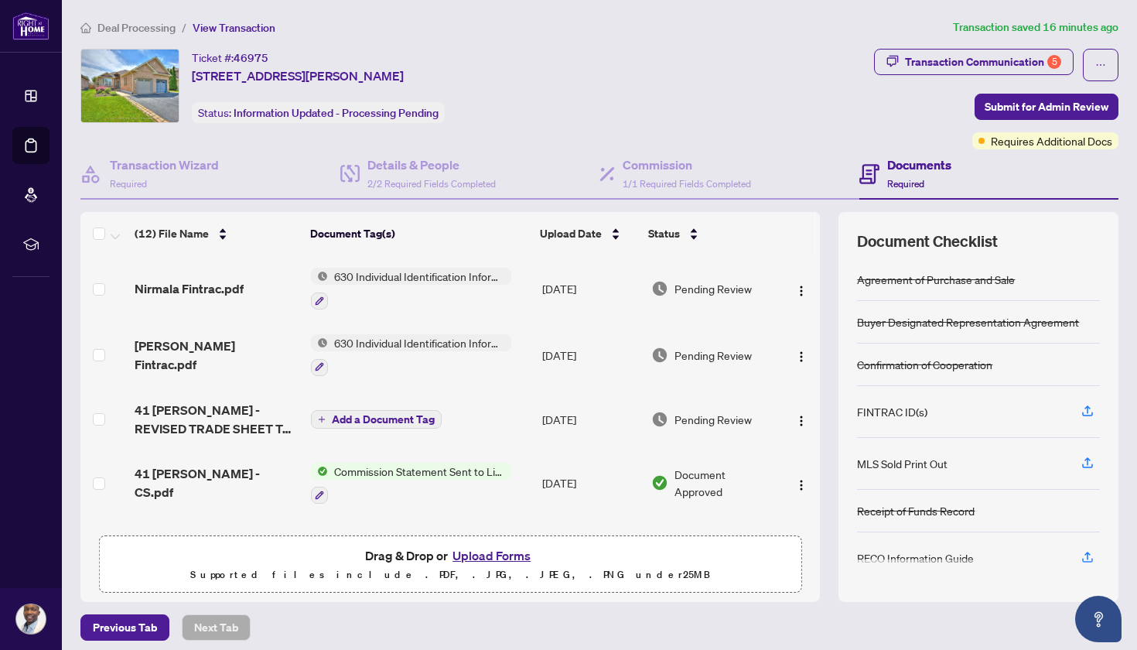
click at [480, 559] on button "Upload Forms" at bounding box center [491, 555] width 87 height 20
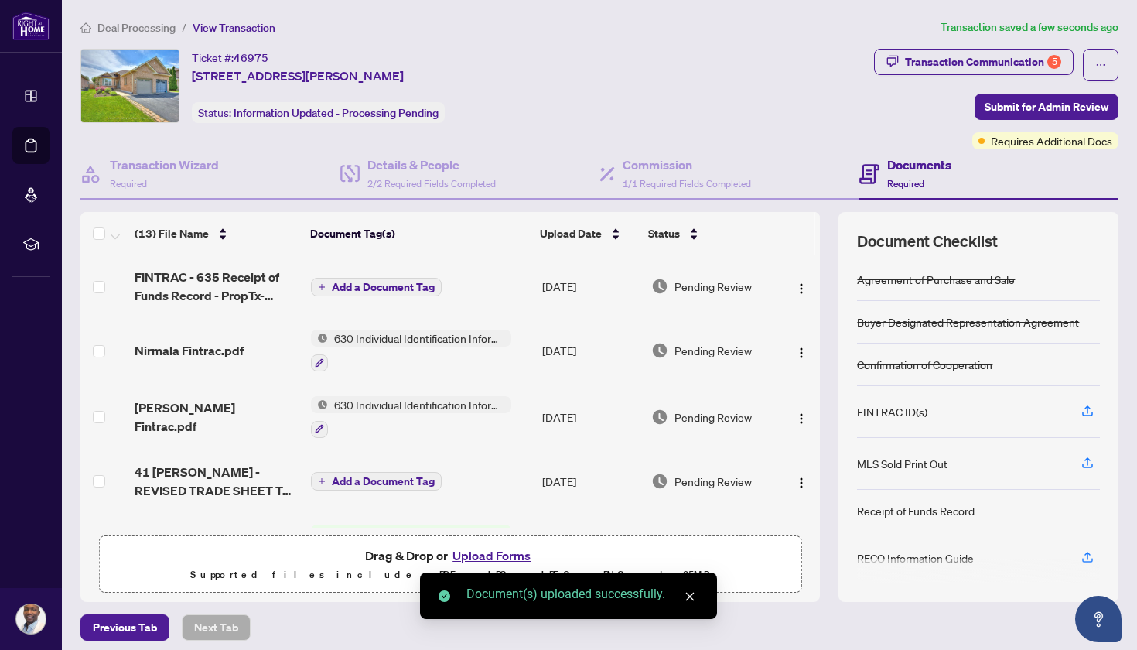
click at [428, 291] on span "Add a Document Tag" at bounding box center [383, 287] width 103 height 11
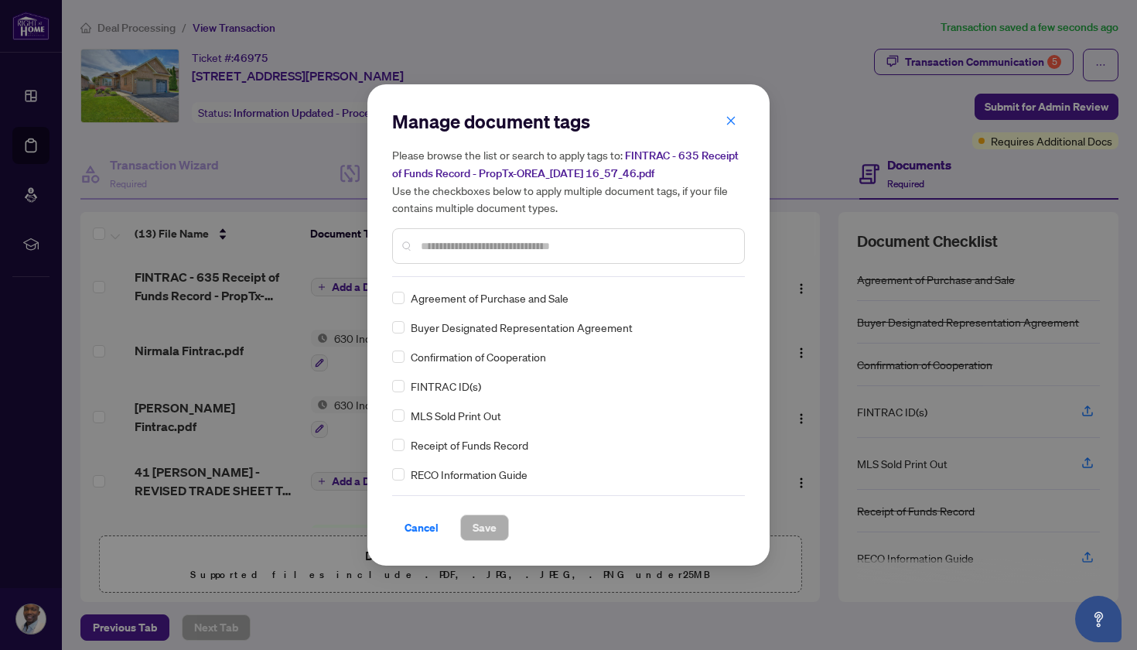
click at [503, 284] on div "Manage document tags Please browse the list or search to apply tags to: FINTRAC…" at bounding box center [568, 325] width 353 height 432
click at [498, 254] on div at bounding box center [568, 246] width 353 height 36
click at [492, 242] on input "text" at bounding box center [576, 246] width 311 height 17
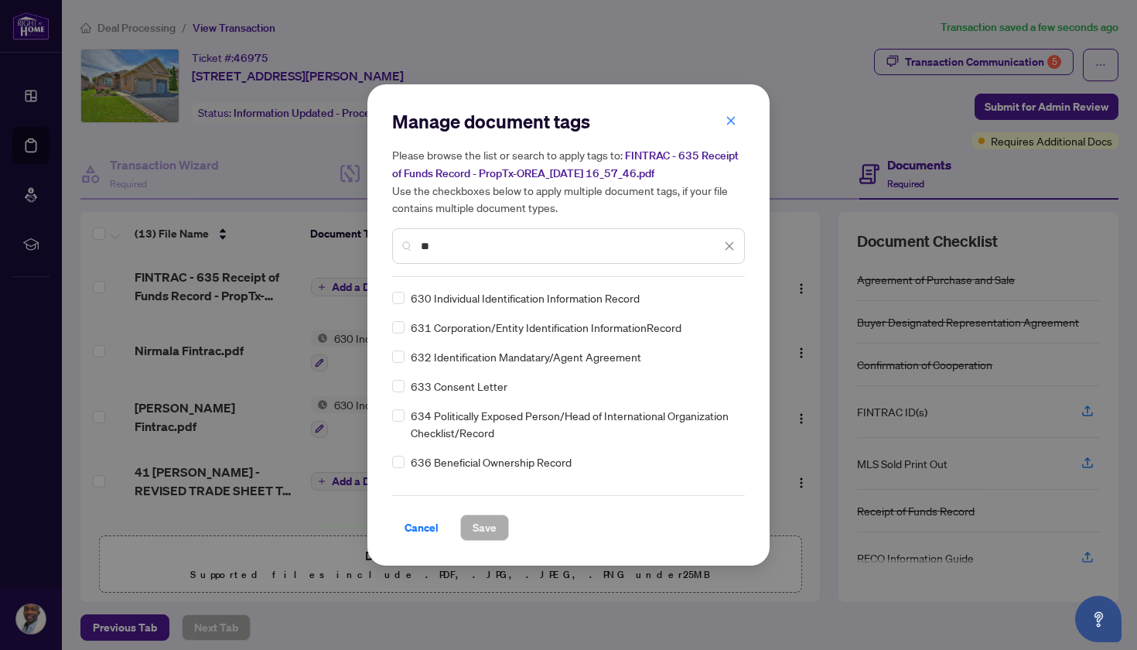
type input "*"
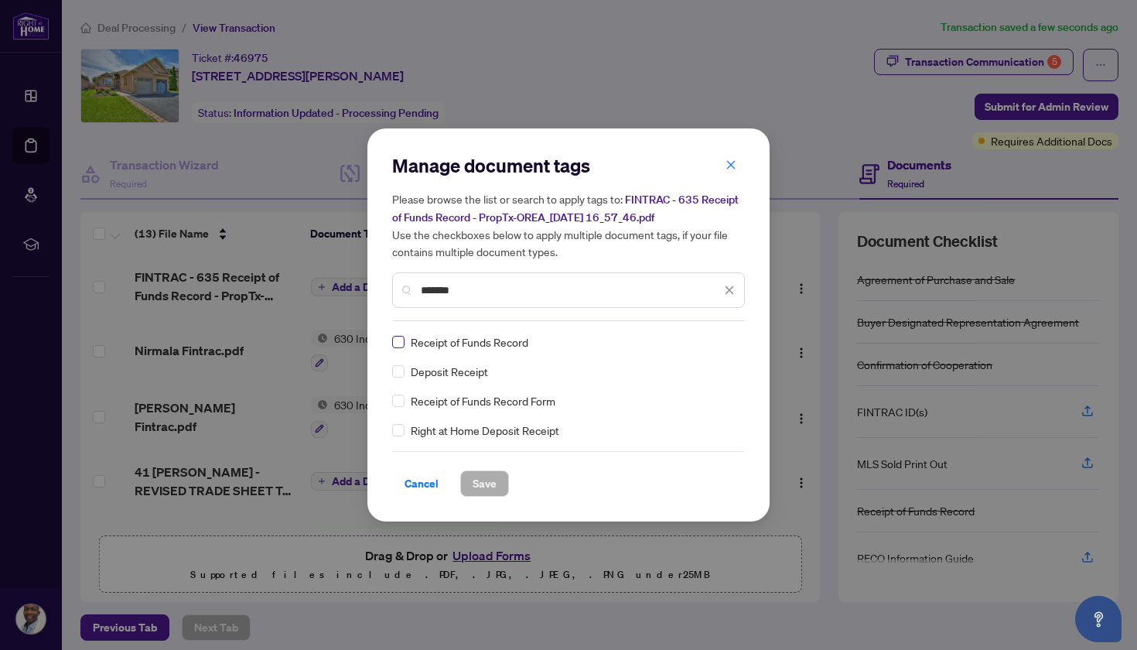
type input "*******"
click at [492, 484] on span "Save" at bounding box center [485, 483] width 24 height 25
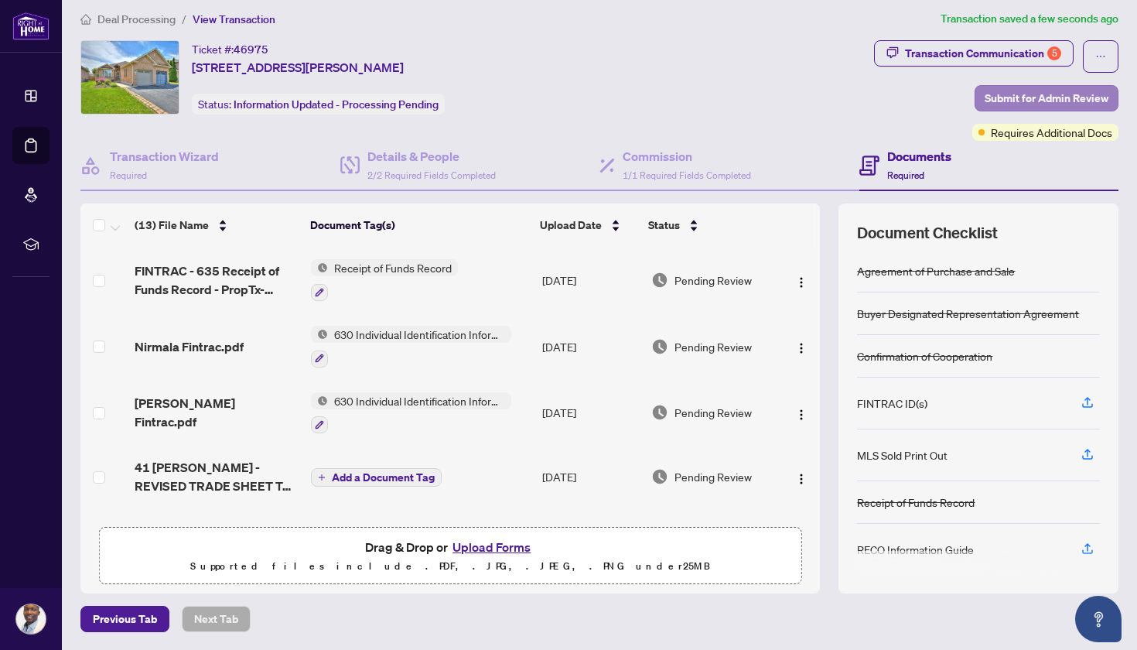
click at [1004, 104] on span "Submit for Admin Review" at bounding box center [1047, 98] width 124 height 25
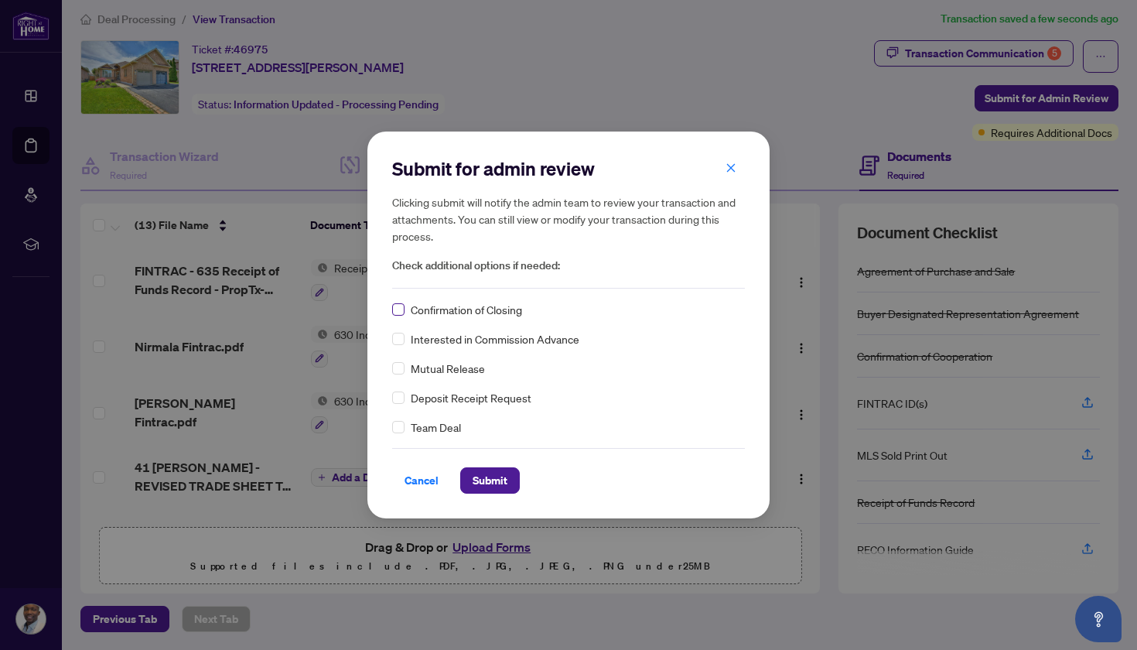
click at [401, 313] on span at bounding box center [398, 309] width 12 height 12
click at [502, 480] on span "Submit" at bounding box center [490, 480] width 35 height 25
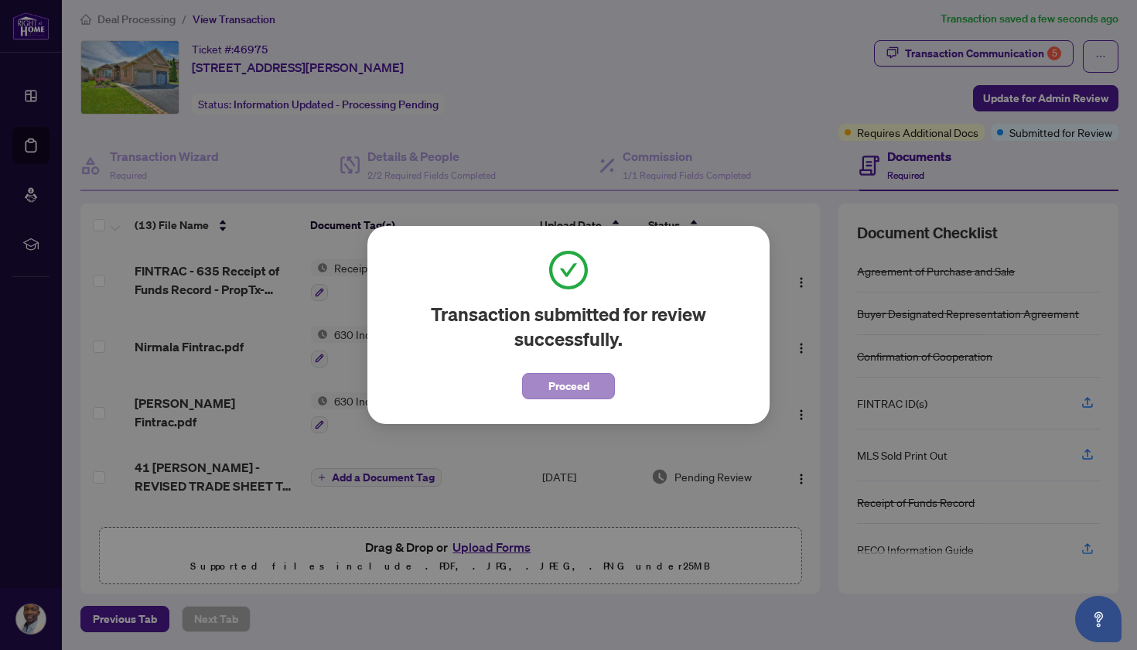
click at [566, 397] on span "Proceed" at bounding box center [569, 386] width 41 height 25
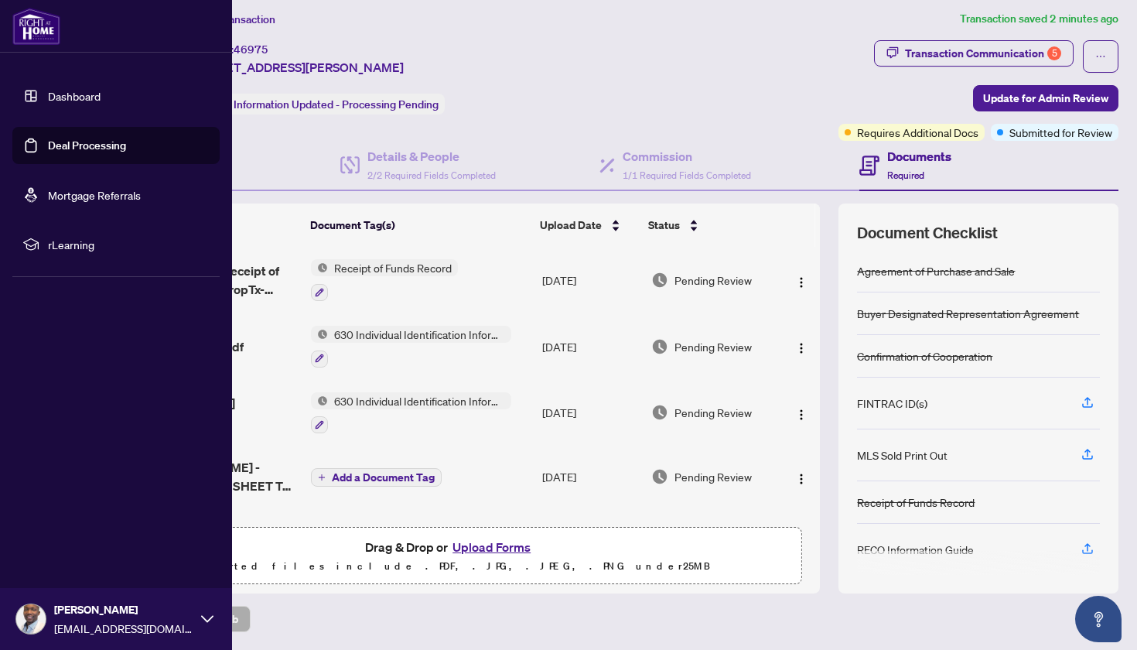
click at [49, 148] on link "Deal Processing" at bounding box center [87, 145] width 78 height 14
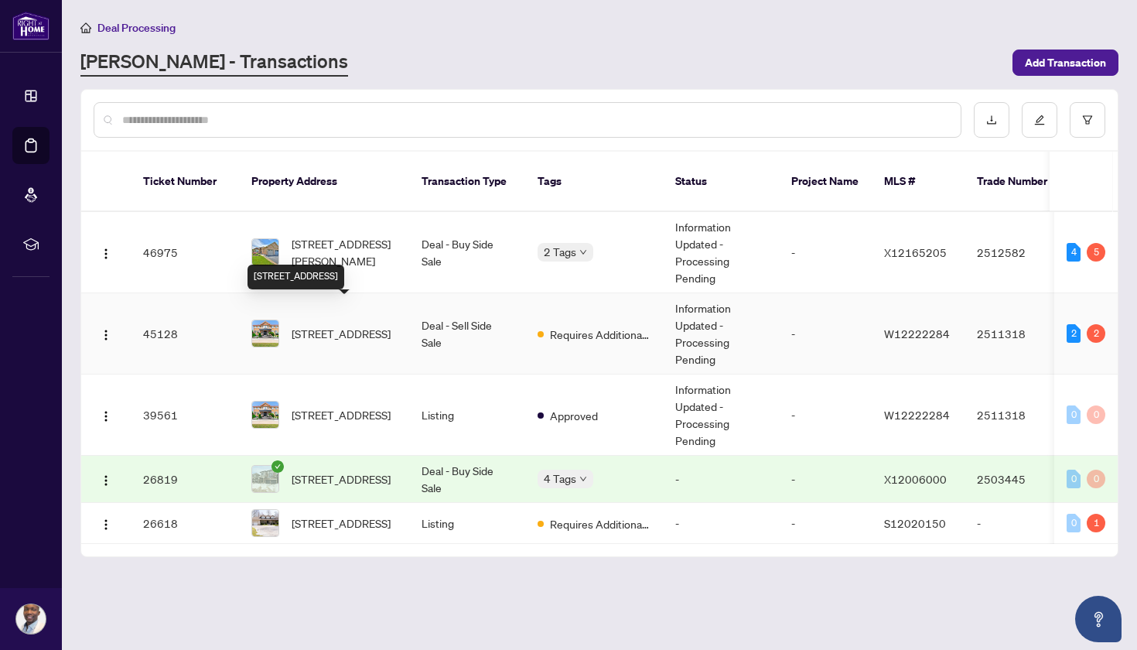
click at [347, 325] on span "[STREET_ADDRESS]" at bounding box center [341, 333] width 99 height 17
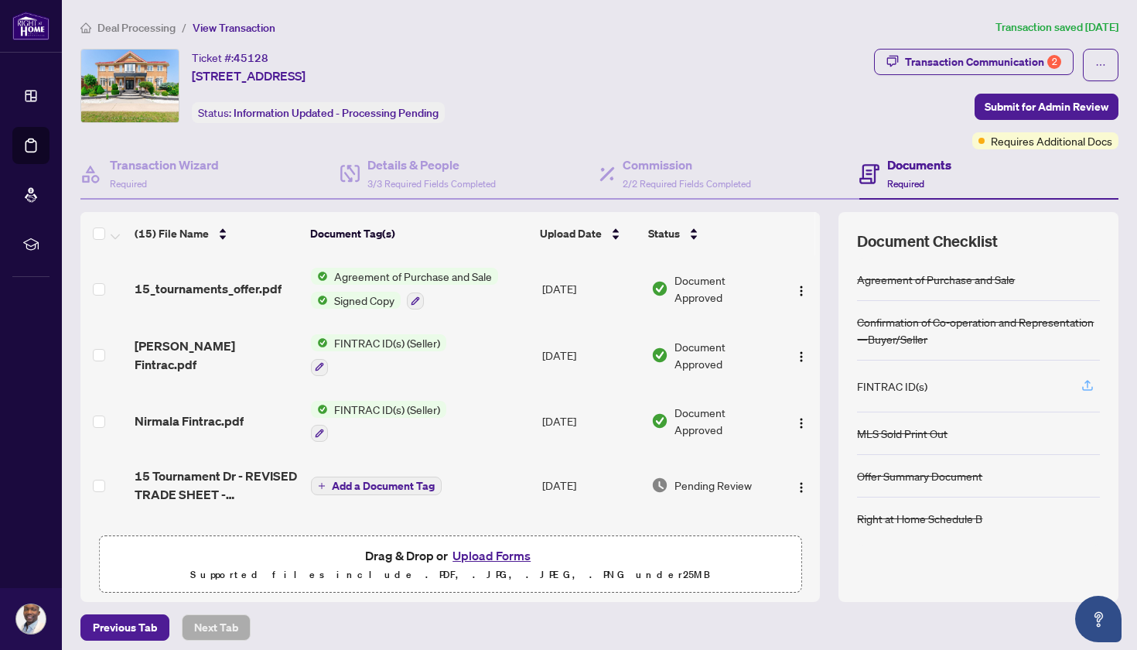
click at [1082, 381] on icon "button" at bounding box center [1088, 385] width 14 height 14
click at [480, 558] on button "Upload Forms" at bounding box center [491, 555] width 87 height 20
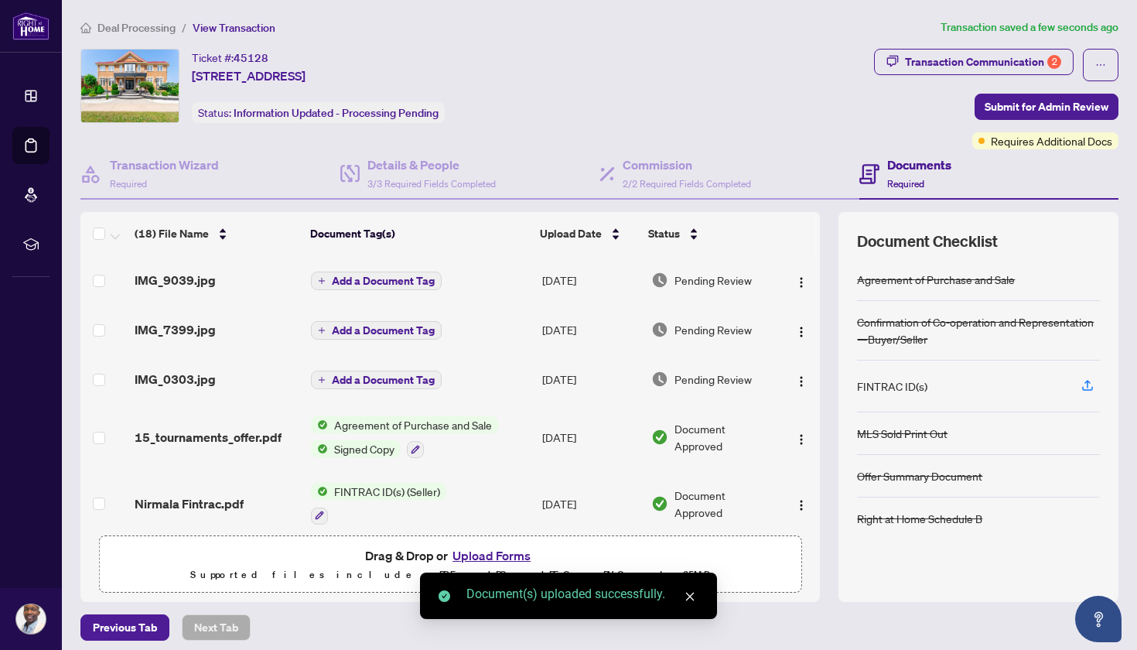
click at [415, 275] on span "Add a Document Tag" at bounding box center [383, 280] width 103 height 11
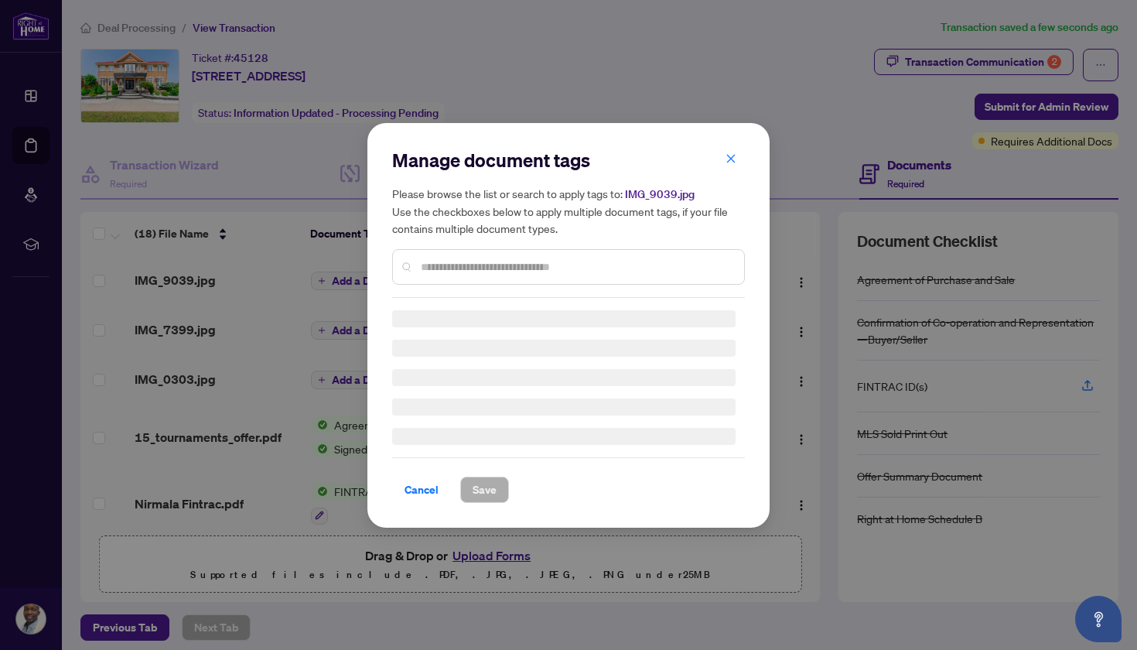
click at [450, 258] on input "text" at bounding box center [576, 266] width 311 height 17
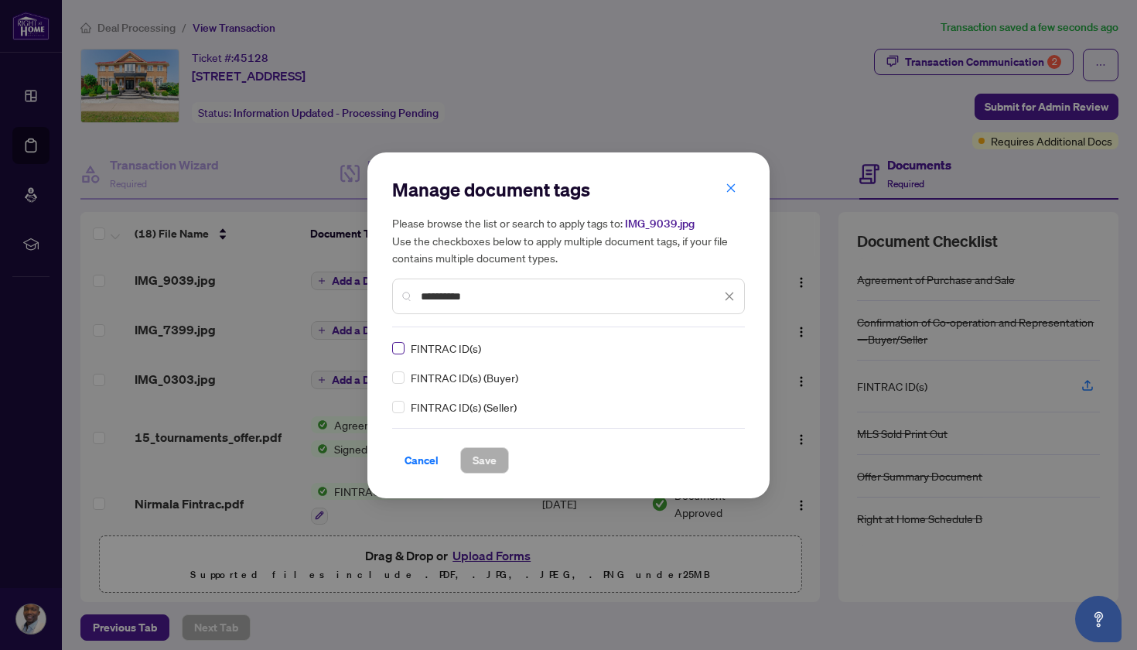
type input "**********"
click at [402, 349] on span at bounding box center [398, 348] width 12 height 12
click at [406, 410] on div "FINTRAC ID(s) (Seller)" at bounding box center [564, 406] width 344 height 17
click at [396, 409] on span at bounding box center [398, 407] width 12 height 12
click at [488, 460] on span "Save" at bounding box center [485, 460] width 24 height 25
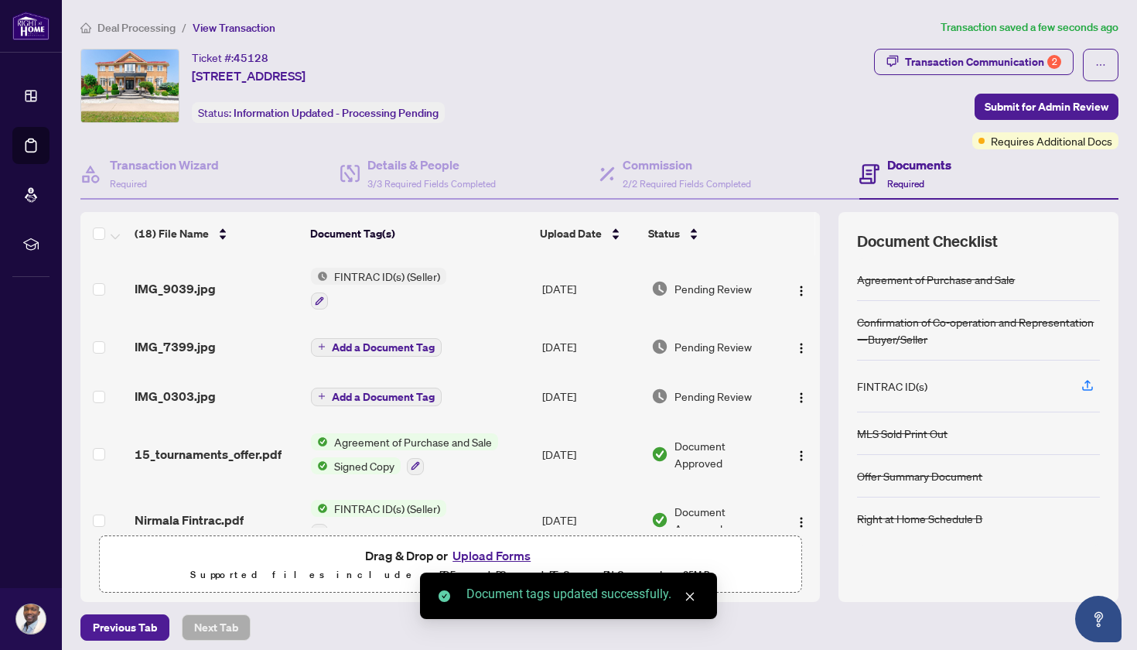
click at [361, 345] on span "Add a Document Tag" at bounding box center [383, 347] width 103 height 11
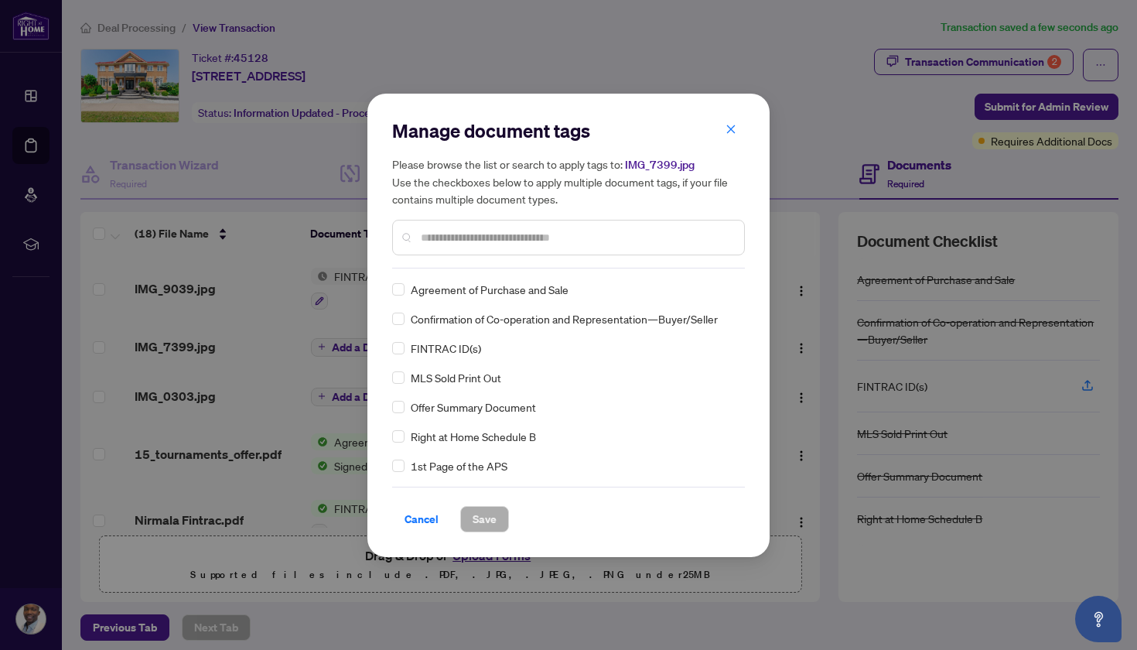
click at [451, 244] on input "text" at bounding box center [576, 237] width 311 height 17
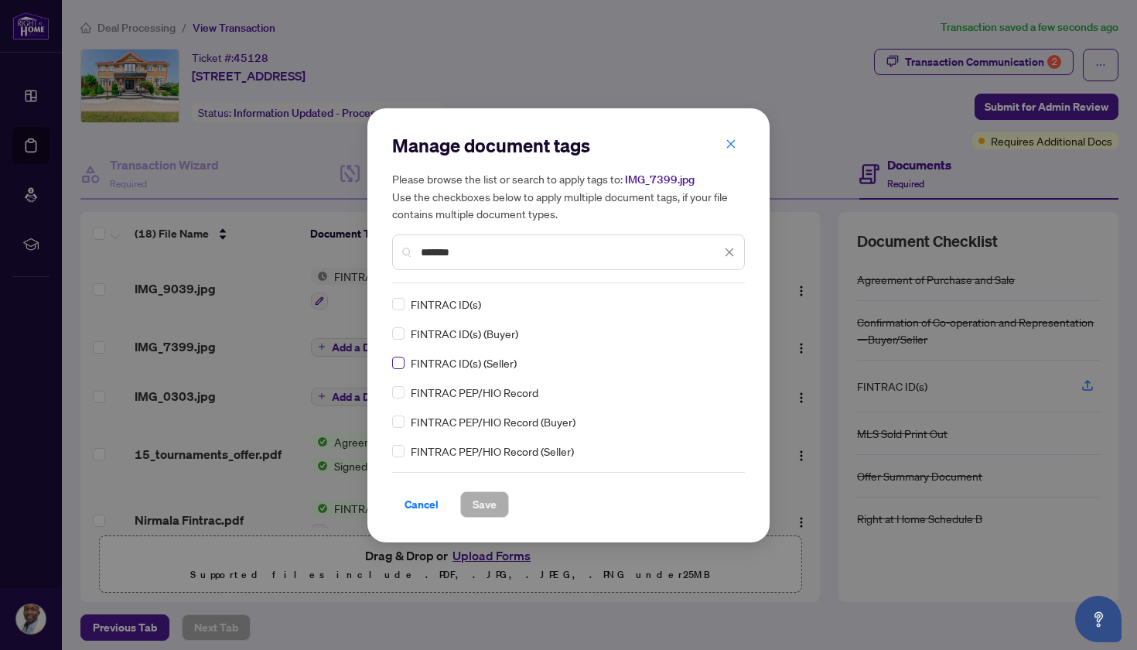
type input "*******"
click at [475, 499] on span "Save" at bounding box center [485, 504] width 24 height 25
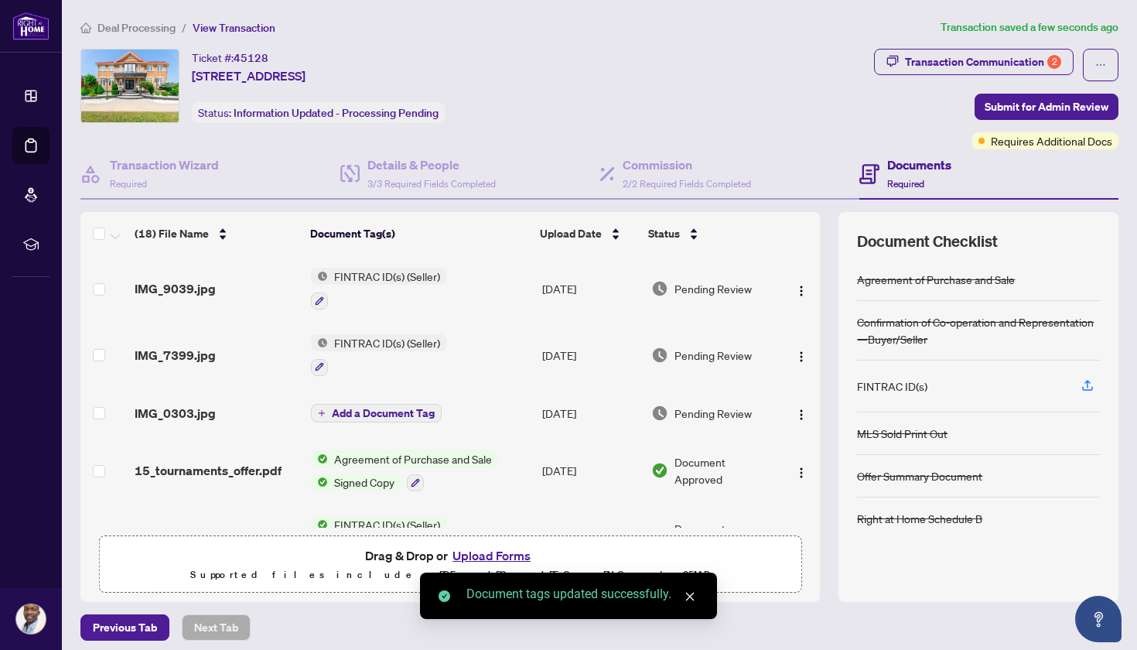
click at [364, 416] on span "Add a Document Tag" at bounding box center [383, 413] width 103 height 11
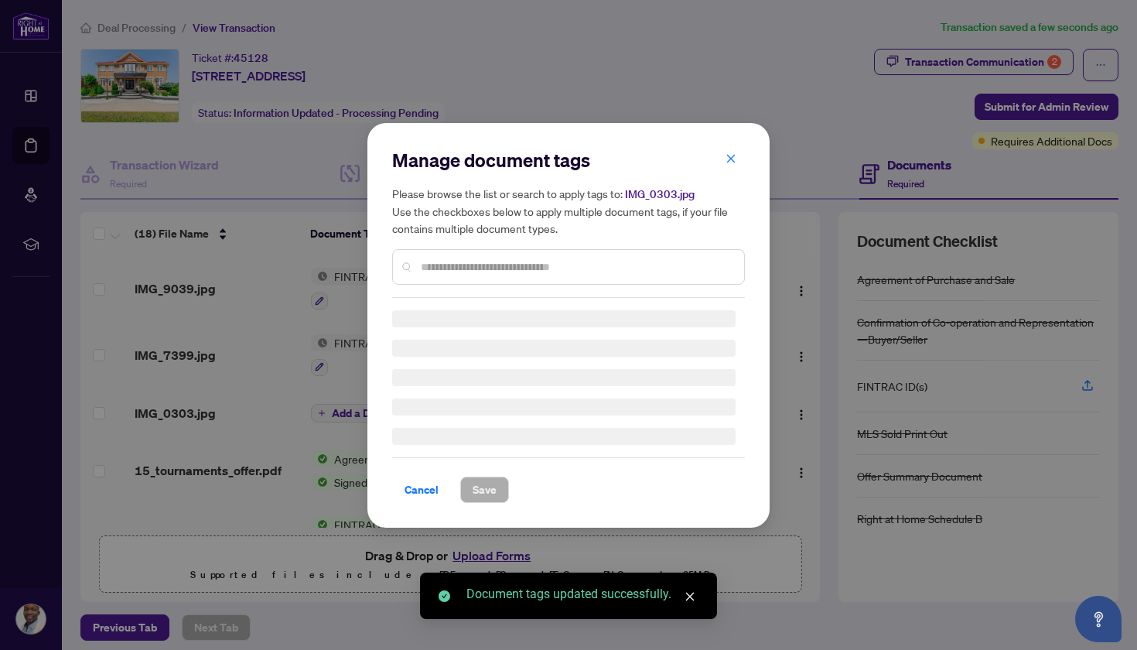
click at [455, 268] on input "text" at bounding box center [576, 266] width 311 height 17
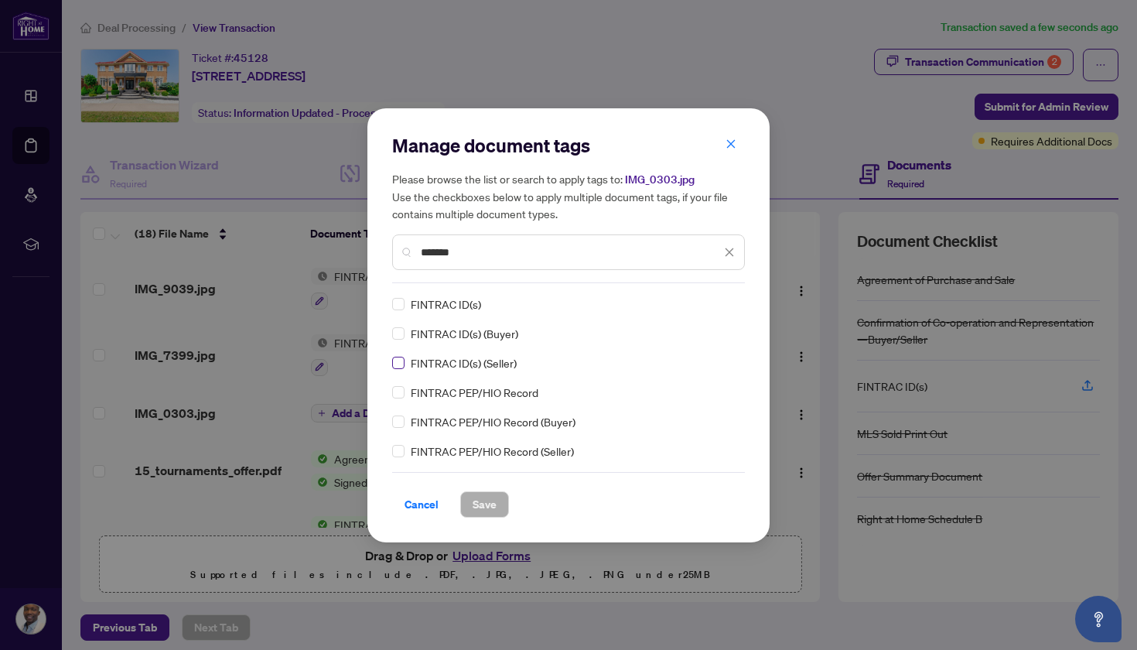
type input "*******"
click at [402, 363] on span at bounding box center [398, 363] width 12 height 12
click at [479, 501] on span "Save" at bounding box center [485, 504] width 24 height 25
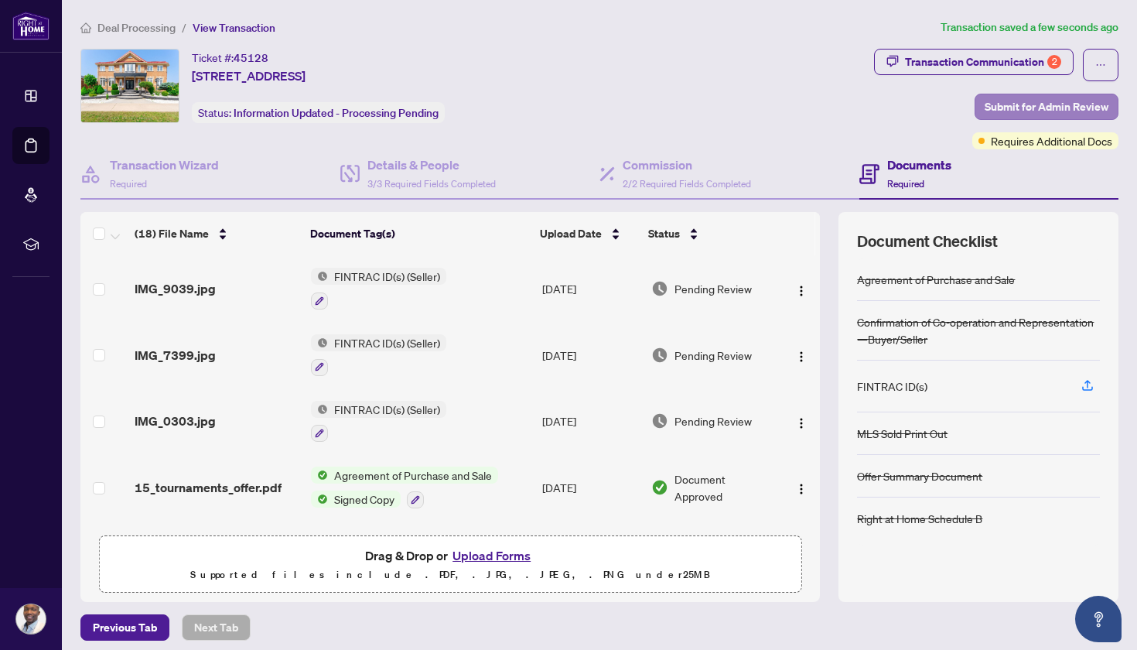
click at [1032, 103] on span "Submit for Admin Review" at bounding box center [1047, 106] width 124 height 25
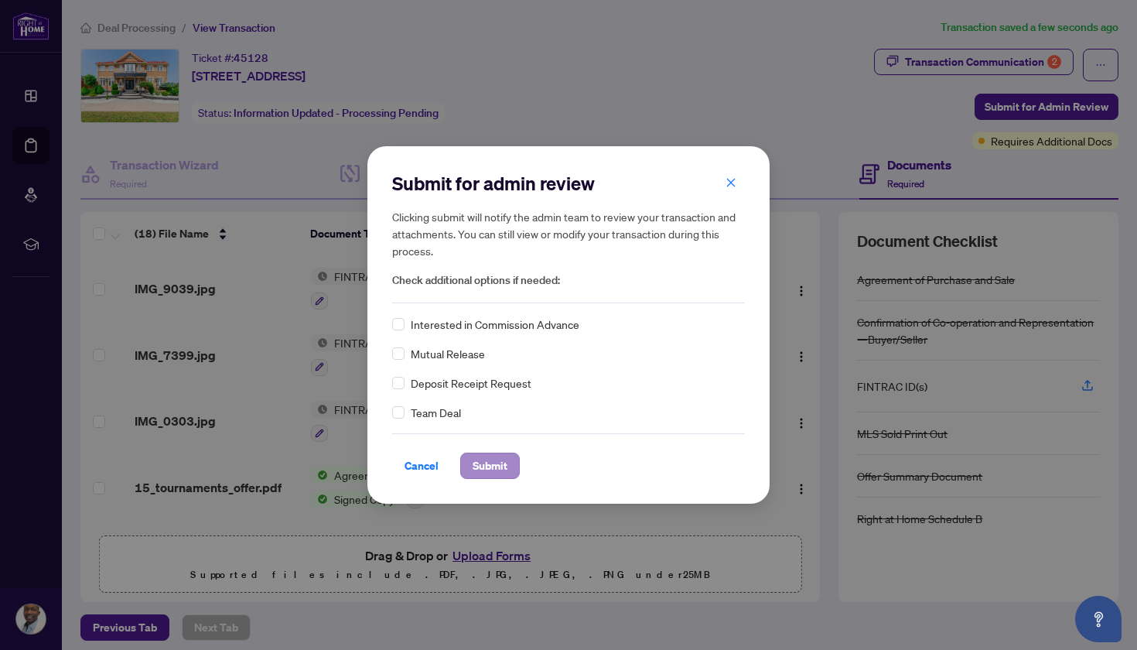
click at [477, 460] on span "Submit" at bounding box center [490, 465] width 35 height 25
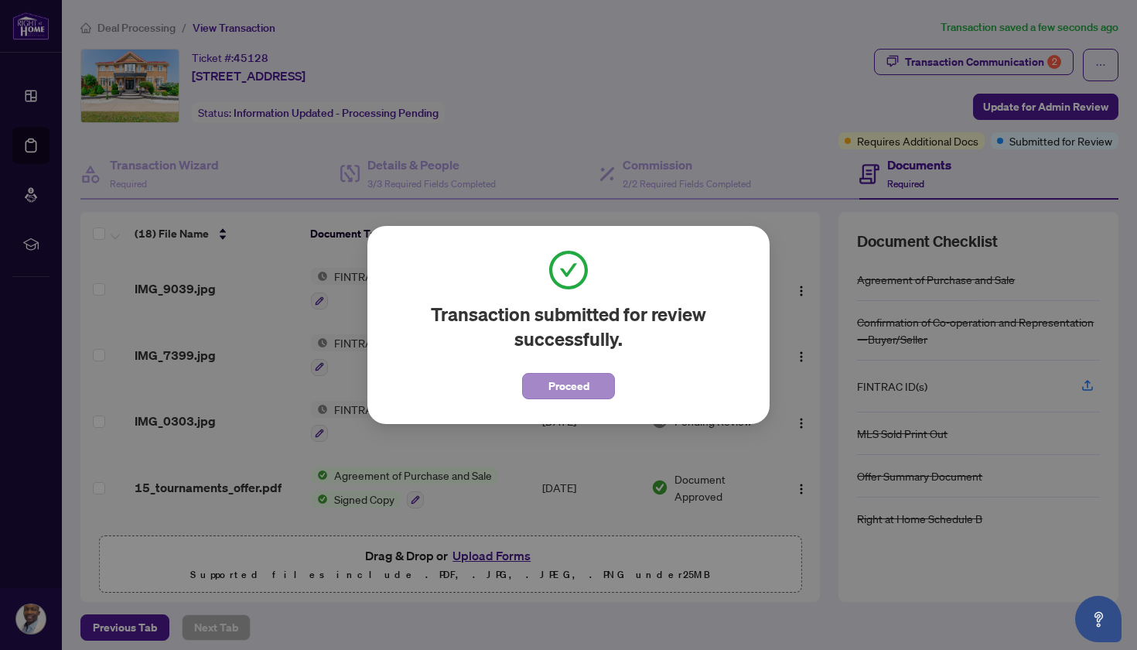
click at [559, 390] on span "Proceed" at bounding box center [569, 386] width 41 height 25
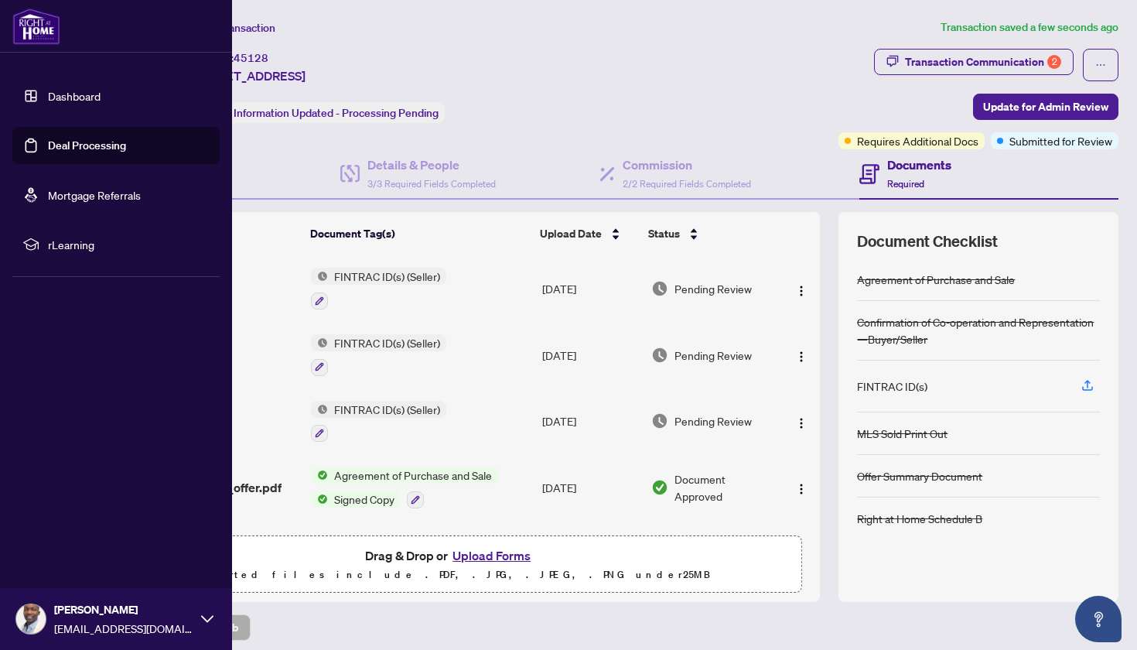
click at [67, 146] on link "Deal Processing" at bounding box center [87, 145] width 78 height 14
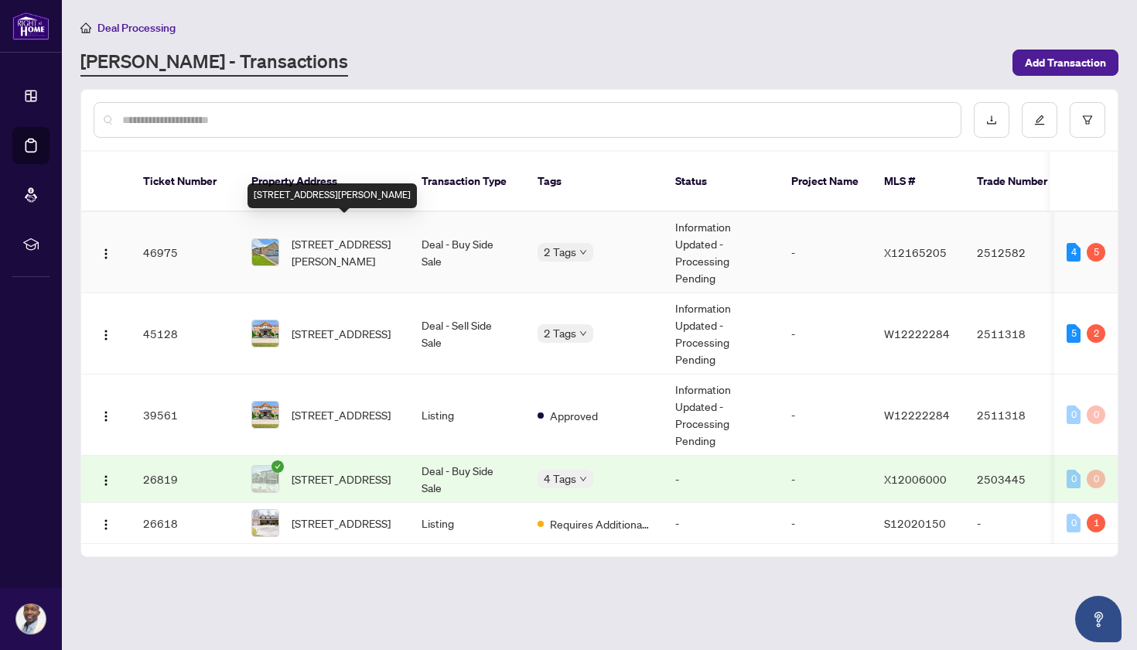
click at [336, 235] on span "[STREET_ADDRESS][PERSON_NAME]" at bounding box center [344, 252] width 105 height 34
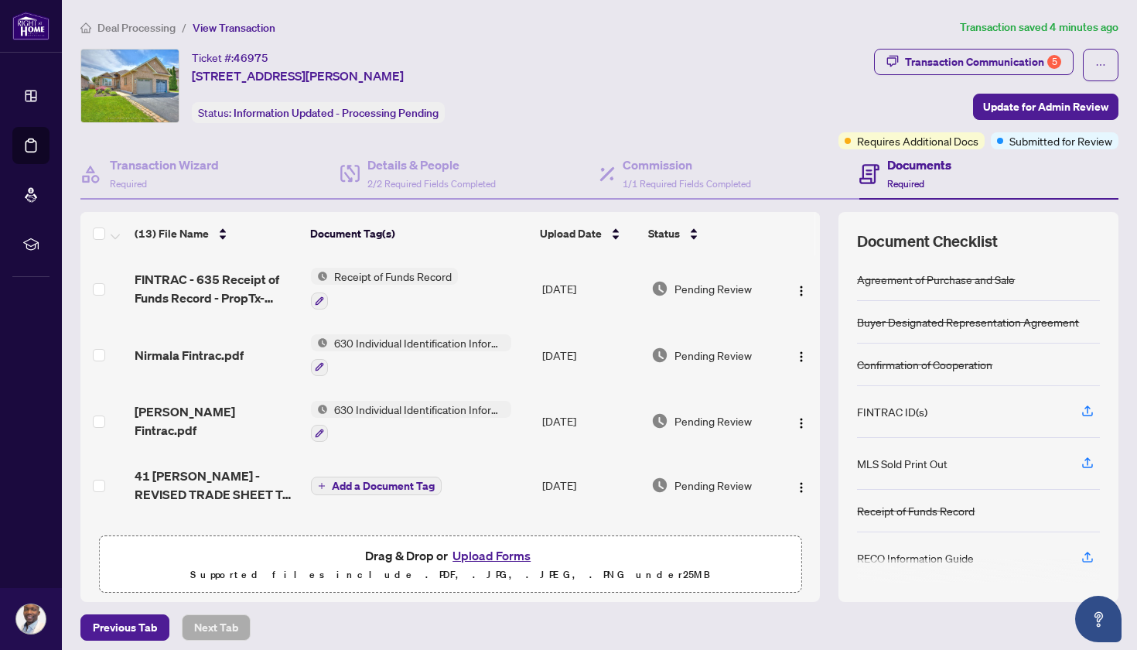
click at [475, 550] on button "Upload Forms" at bounding box center [491, 555] width 87 height 20
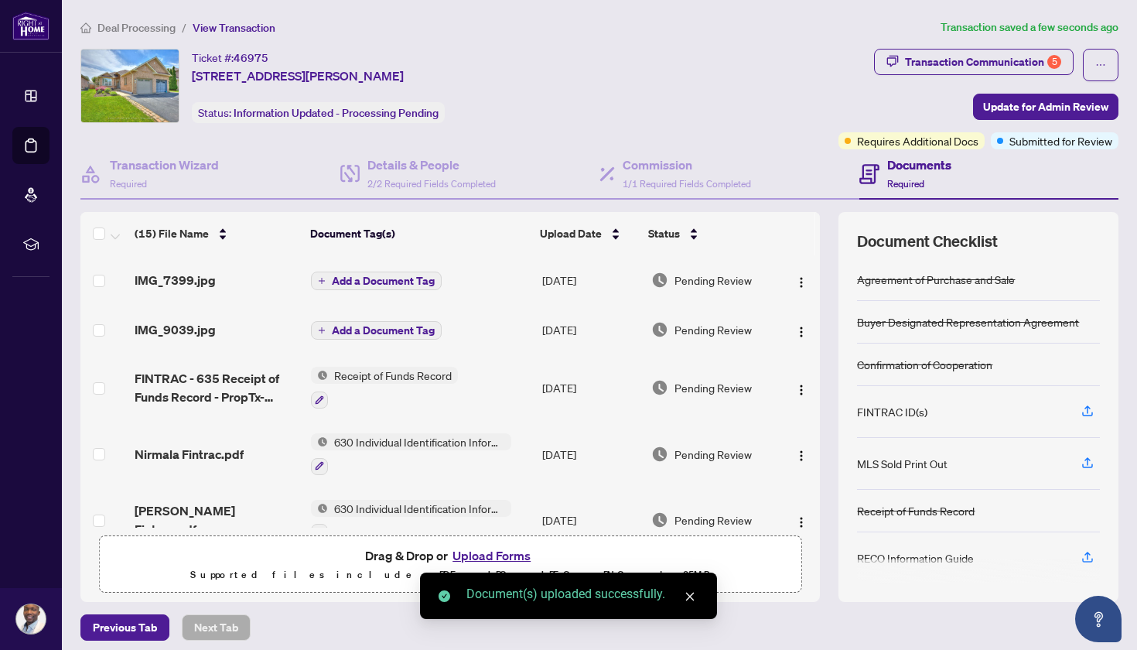
click at [382, 282] on span "Add a Document Tag" at bounding box center [383, 280] width 103 height 11
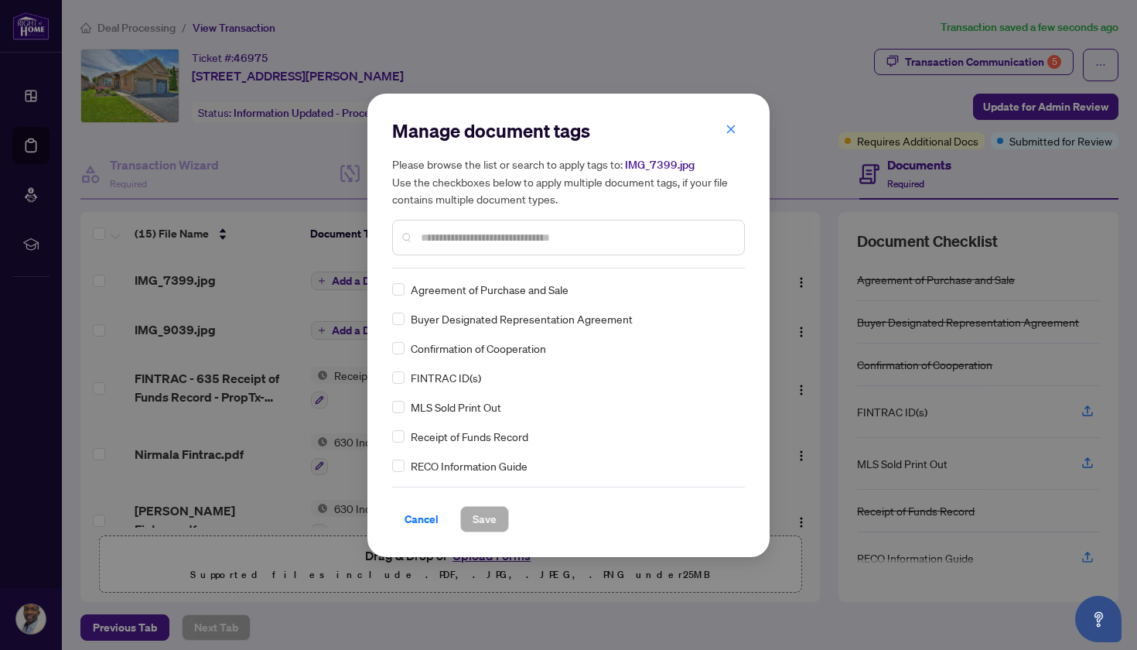
click at [463, 236] on input "text" at bounding box center [576, 237] width 311 height 17
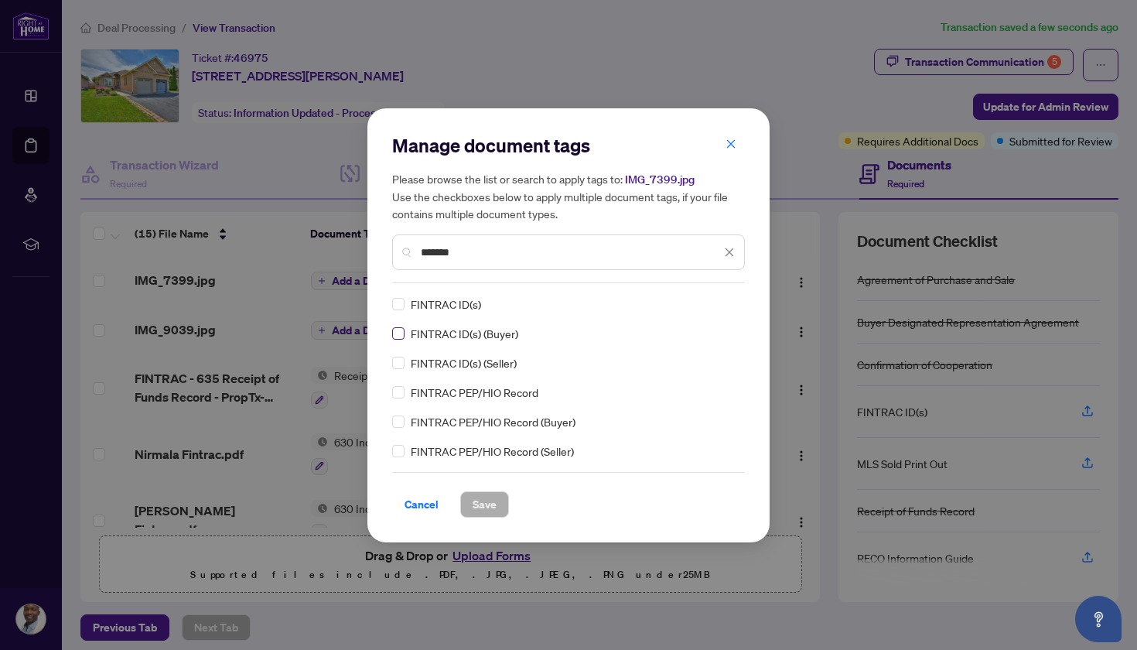
type input "*******"
click at [469, 510] on button "Save" at bounding box center [484, 504] width 49 height 26
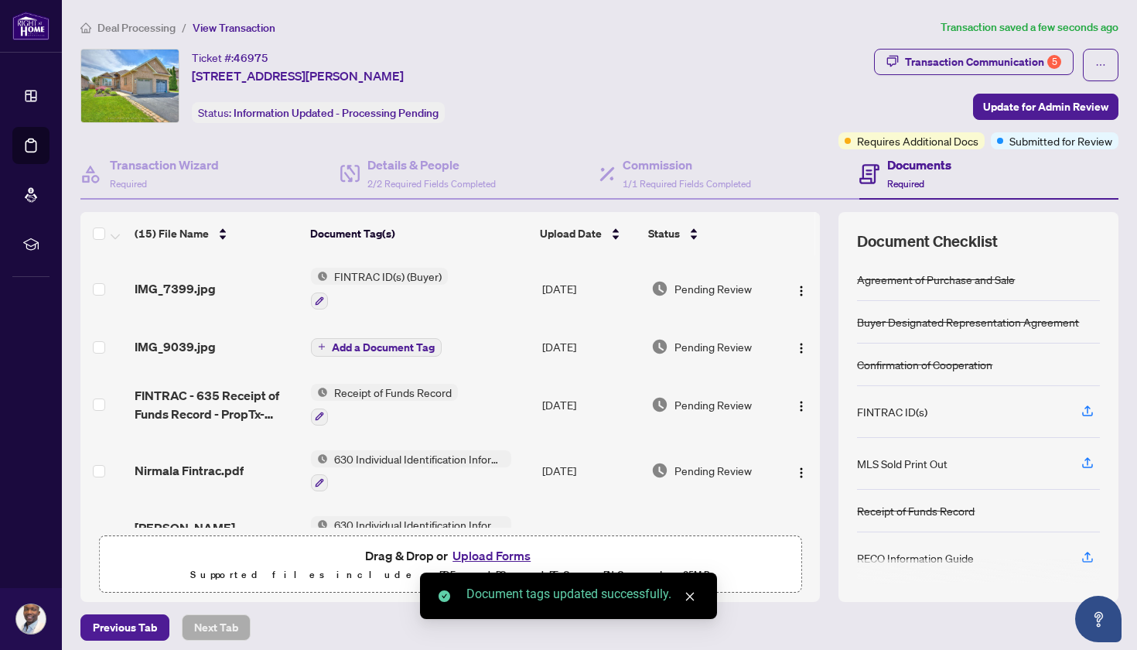
click at [347, 350] on span "Add a Document Tag" at bounding box center [383, 347] width 103 height 11
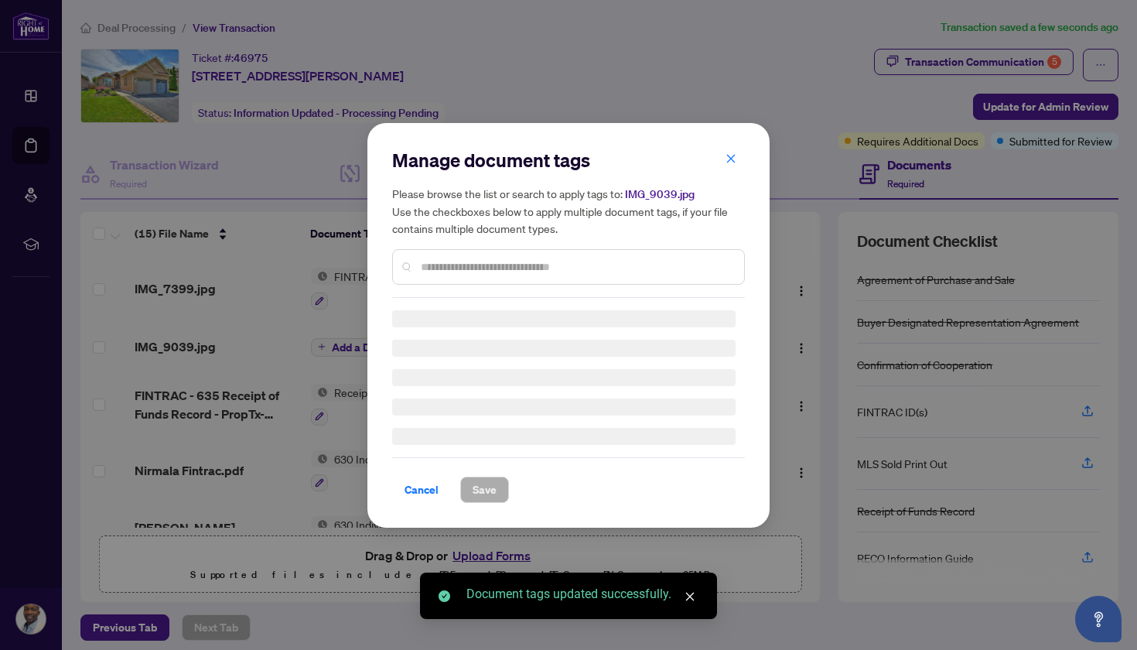
click at [480, 265] on input "text" at bounding box center [576, 266] width 311 height 17
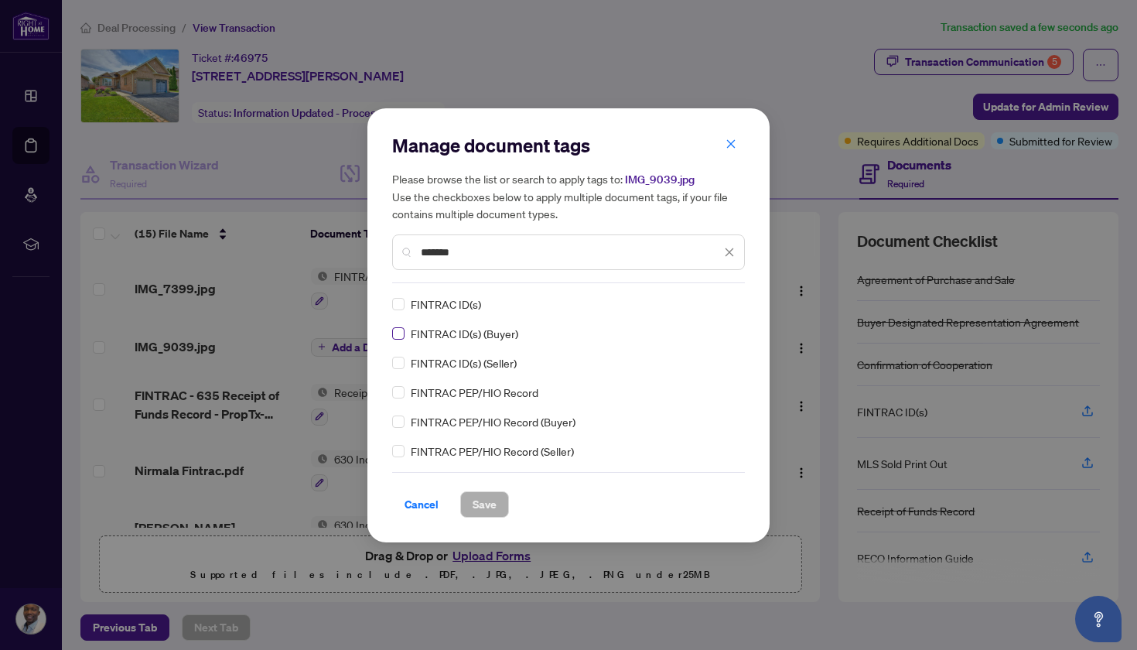
type input "*******"
click at [404, 334] on span at bounding box center [398, 333] width 12 height 12
click at [492, 502] on span "Save" at bounding box center [485, 504] width 24 height 25
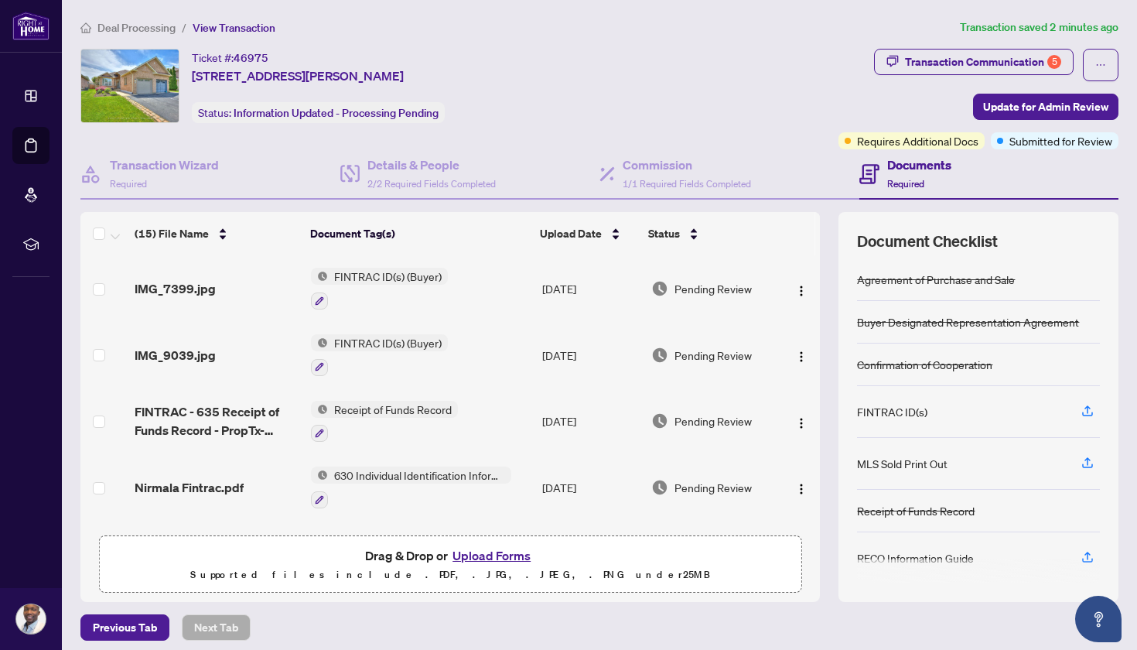
click at [507, 562] on button "Upload Forms" at bounding box center [491, 555] width 87 height 20
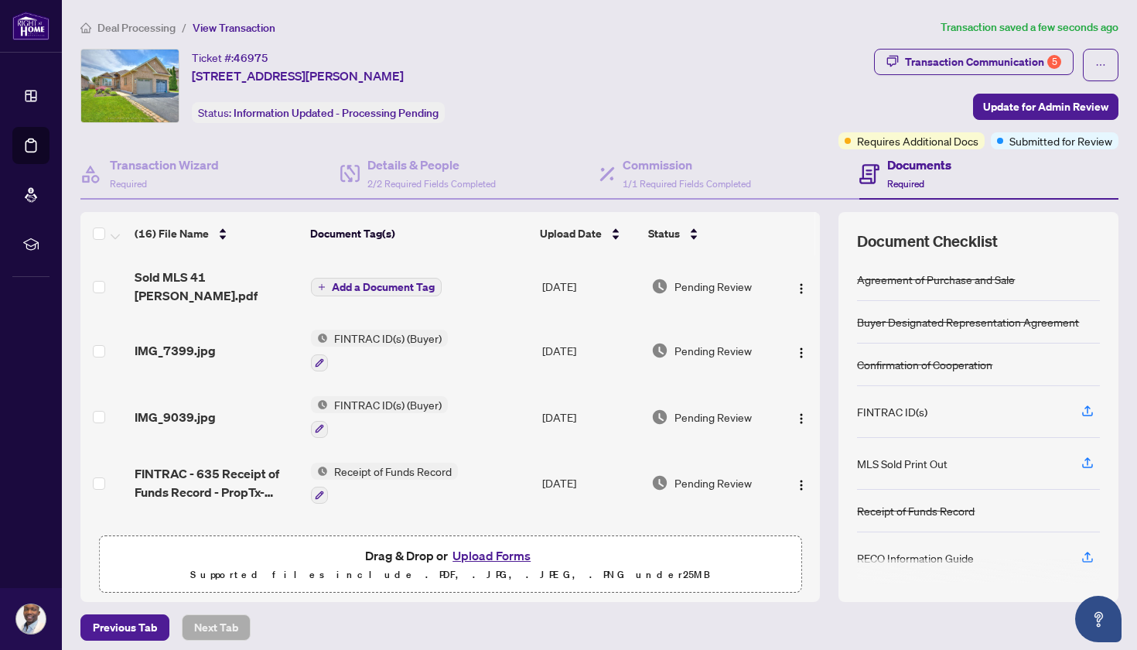
click at [375, 282] on span "Add a Document Tag" at bounding box center [383, 287] width 103 height 11
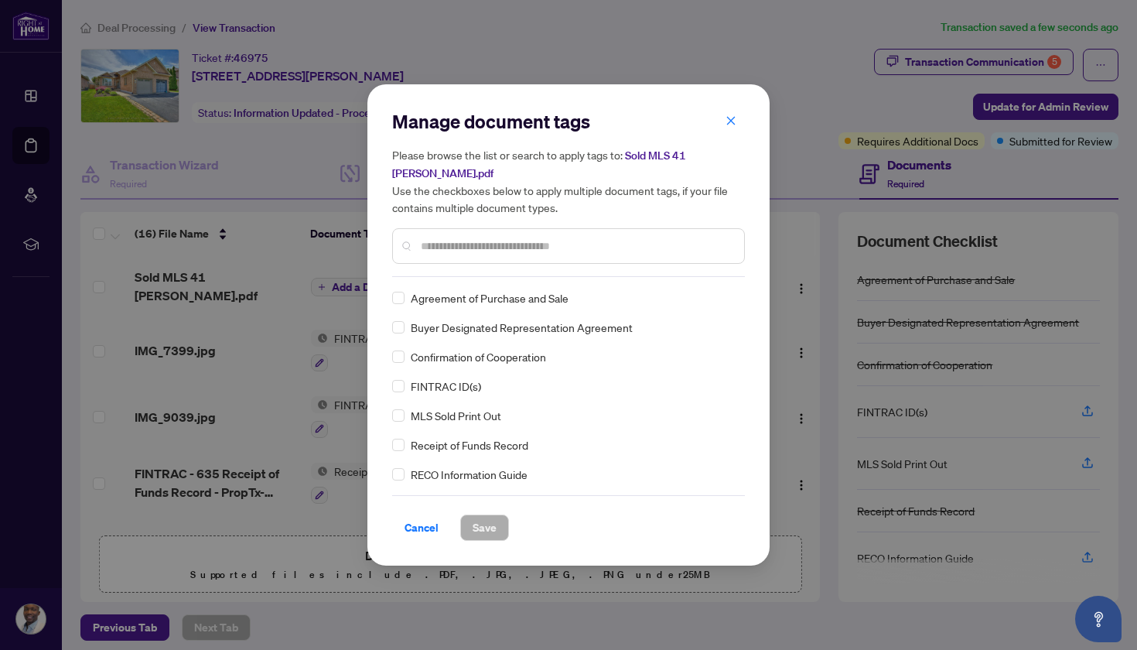
click at [469, 259] on div at bounding box center [568, 246] width 353 height 36
click at [459, 238] on input "text" at bounding box center [576, 246] width 311 height 17
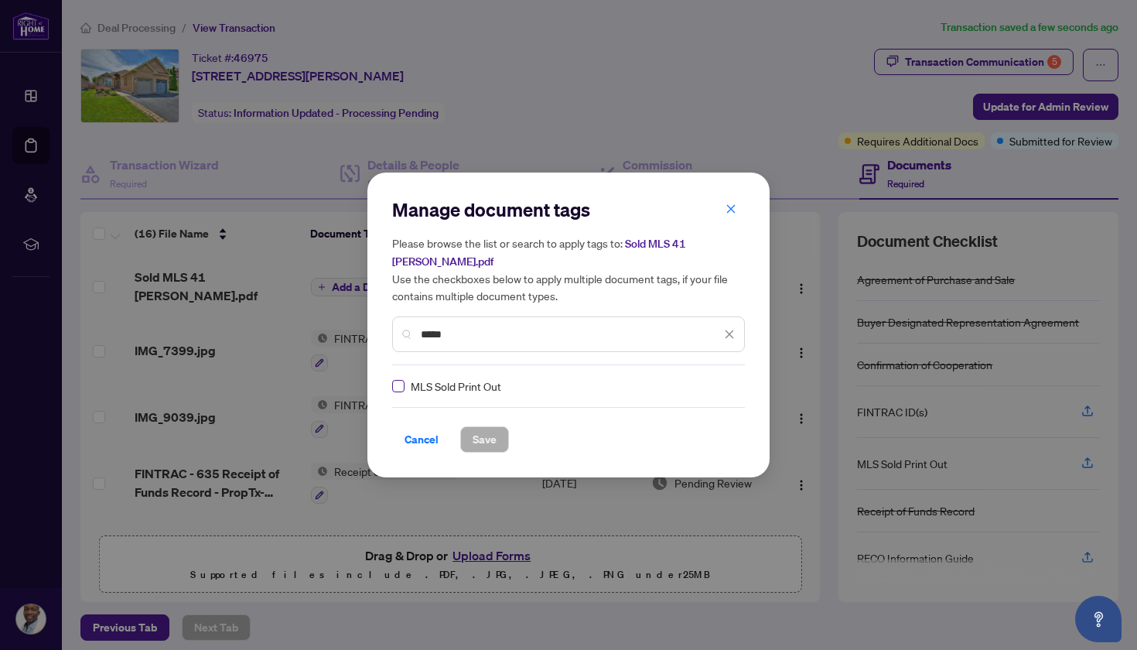
type input "****"
click at [402, 383] on span at bounding box center [398, 386] width 12 height 12
click at [496, 443] on span "Save" at bounding box center [485, 439] width 24 height 25
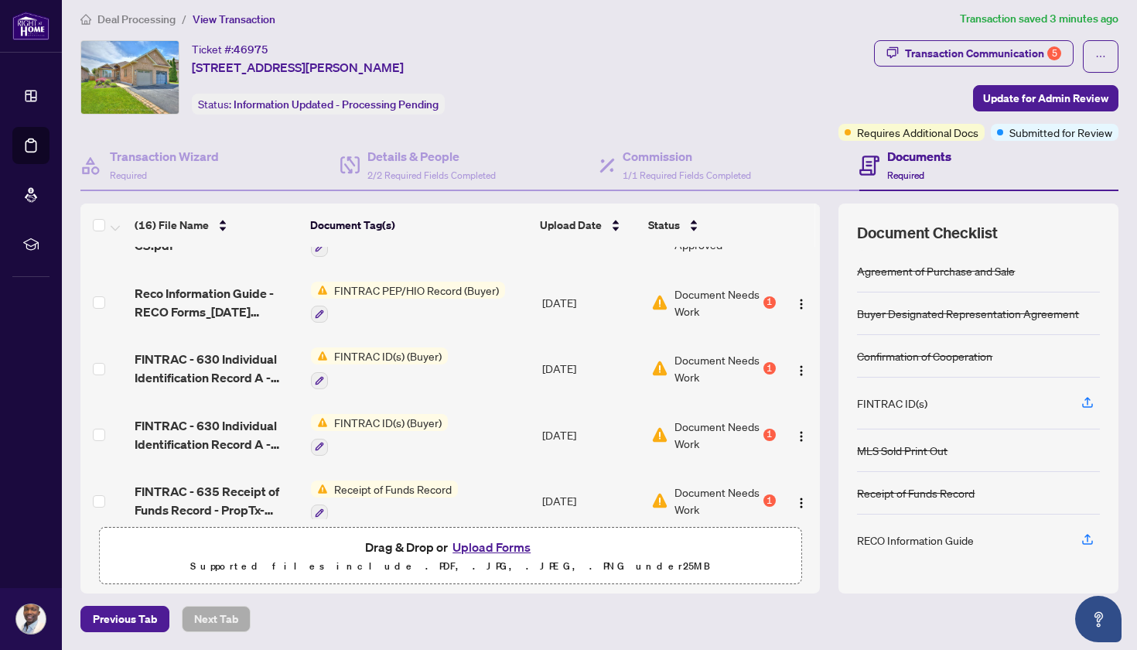
scroll to position [491, 0]
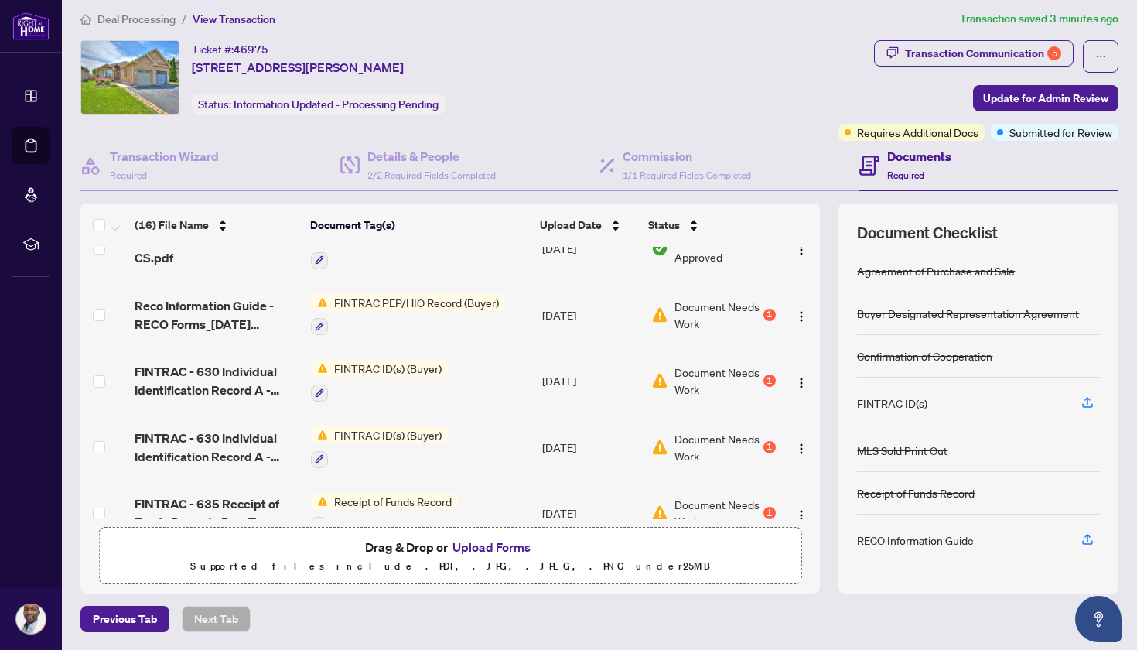
click at [689, 313] on span "Document Needs Work" at bounding box center [717, 315] width 85 height 34
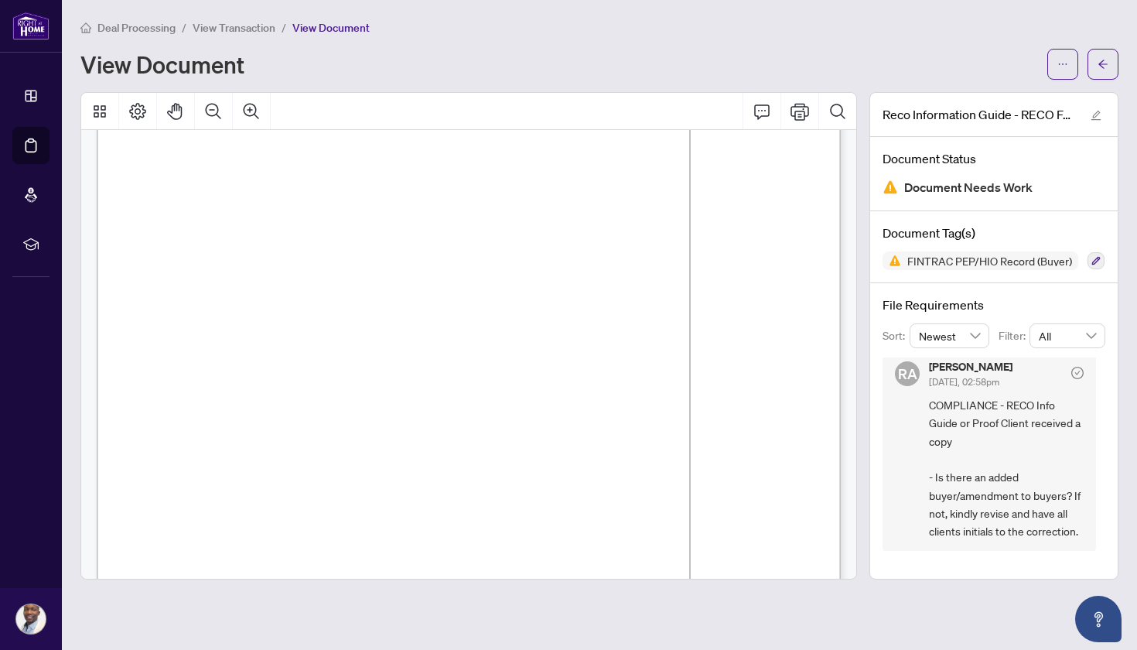
scroll to position [11983, 0]
click at [1106, 62] on icon "arrow-left" at bounding box center [1103, 64] width 11 height 11
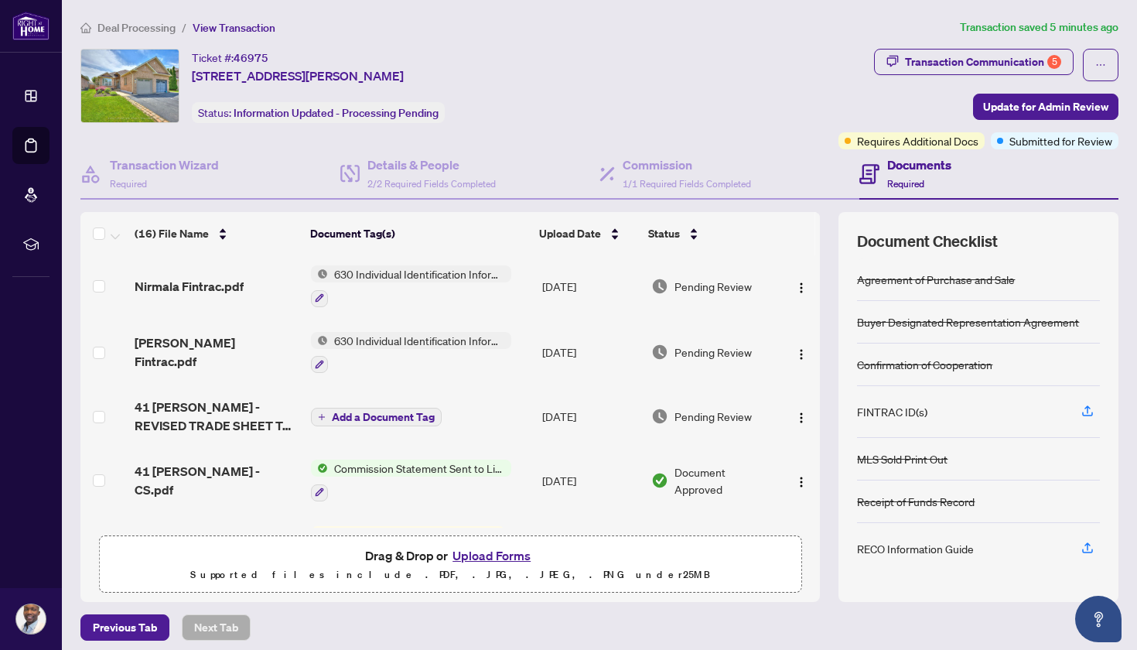
scroll to position [289, 0]
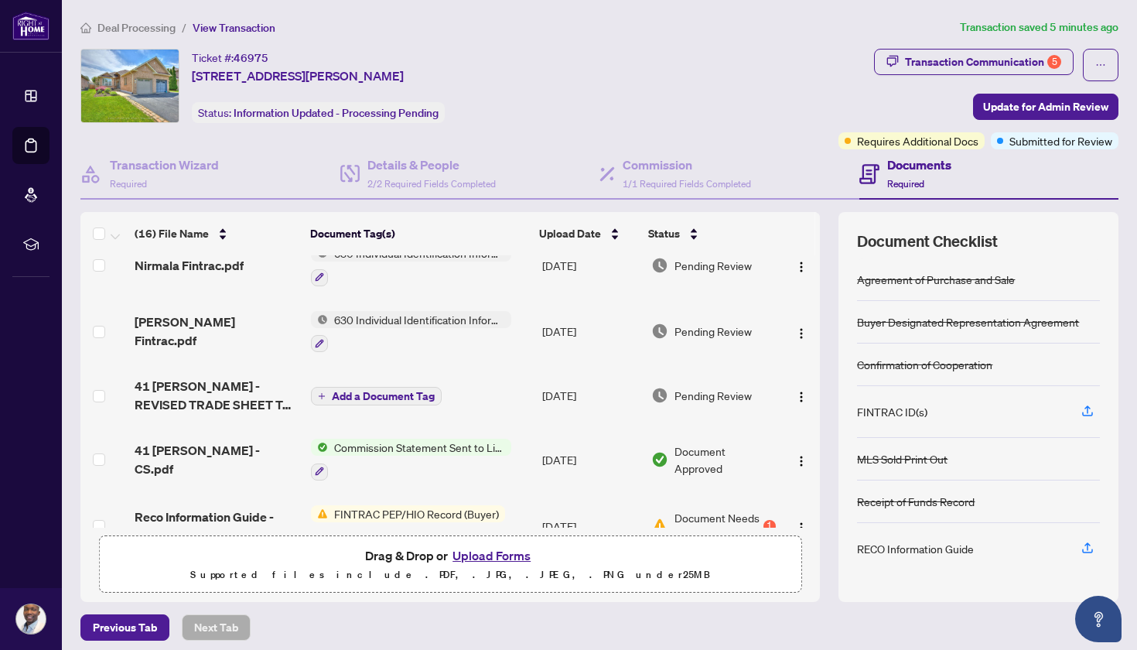
click at [181, 392] on span "41 [PERSON_NAME] - REVISED TRADE SHEET TO BE REVIEWED.pdf" at bounding box center [217, 395] width 164 height 37
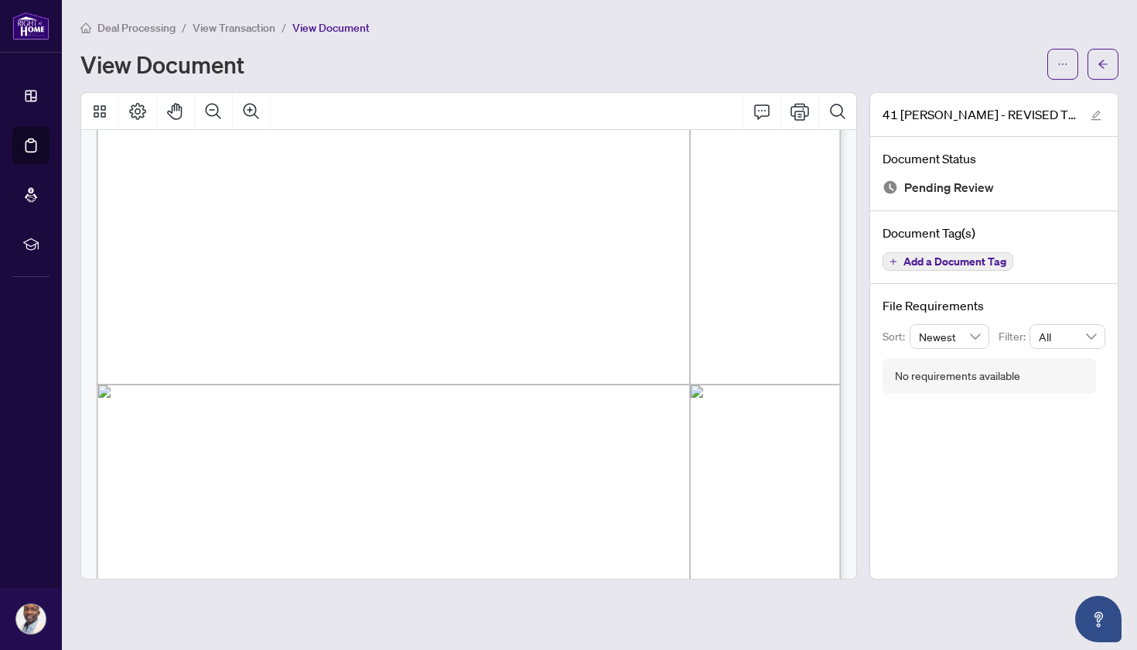
scroll to position [365, 0]
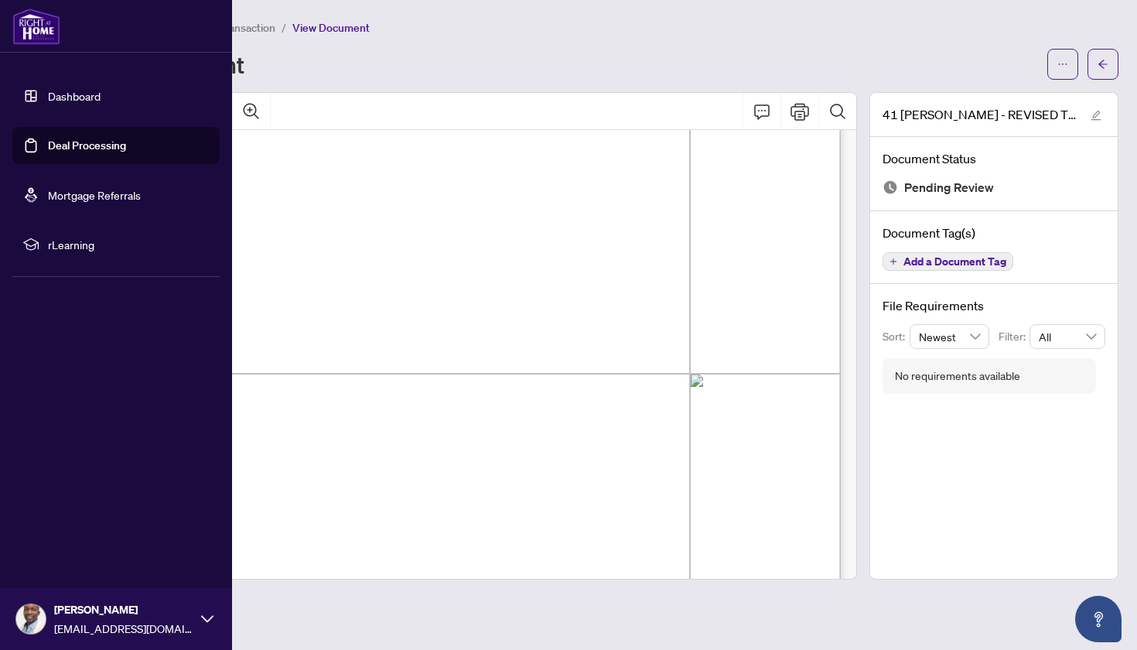
click at [61, 152] on link "Deal Processing" at bounding box center [87, 145] width 78 height 14
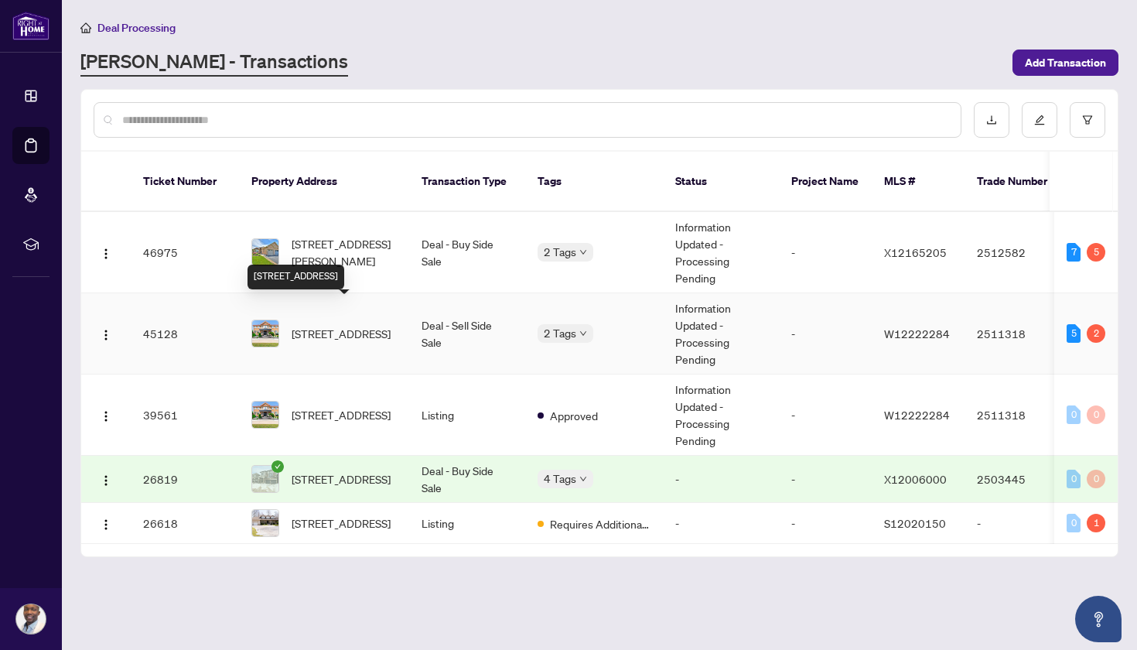
click at [314, 325] on span "[STREET_ADDRESS]" at bounding box center [341, 333] width 99 height 17
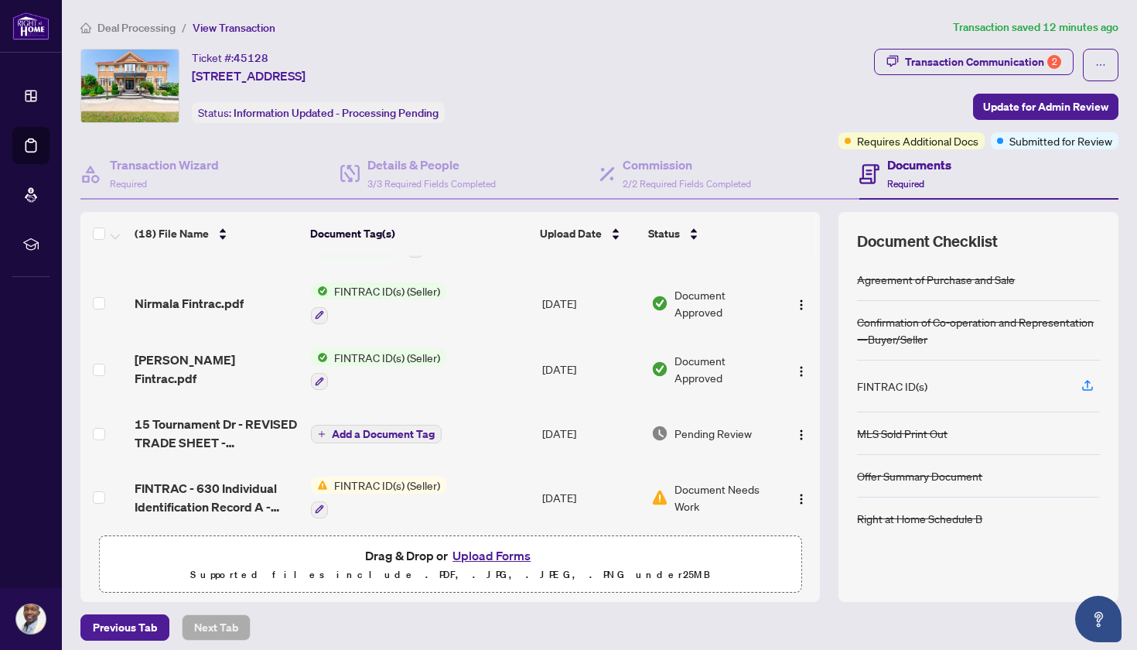
scroll to position [251, 0]
click at [241, 453] on td "15 Tournament Dr - REVISED TRADE SHEET - [PERSON_NAME].pdf" at bounding box center [216, 433] width 176 height 62
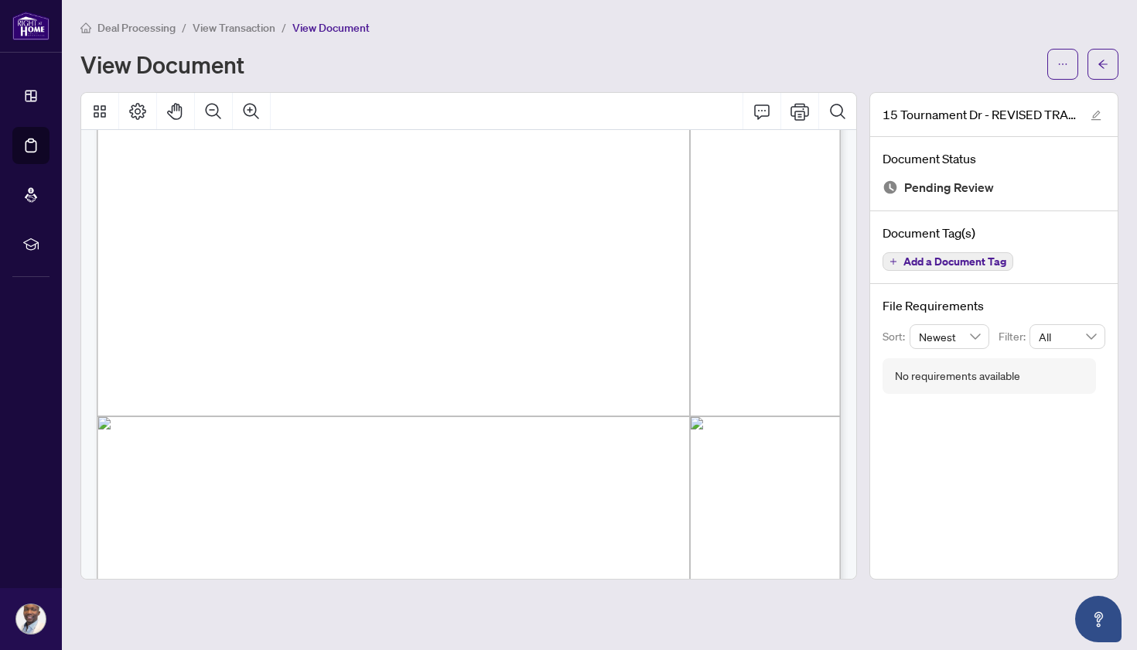
scroll to position [319, 0]
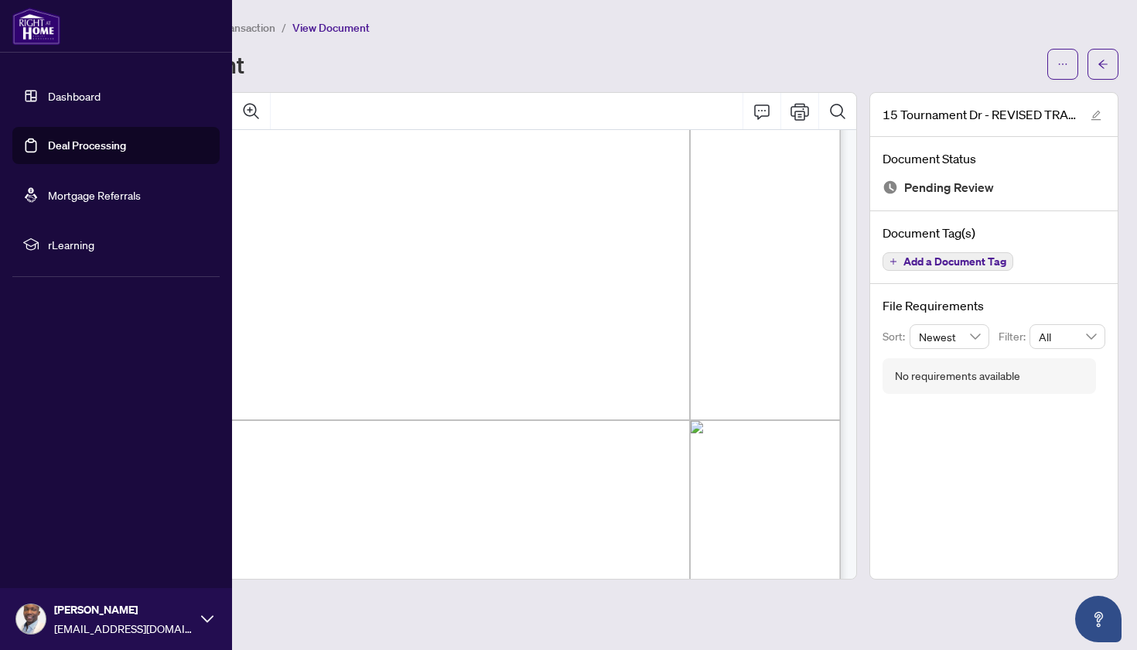
click at [57, 146] on link "Deal Processing" at bounding box center [87, 145] width 78 height 14
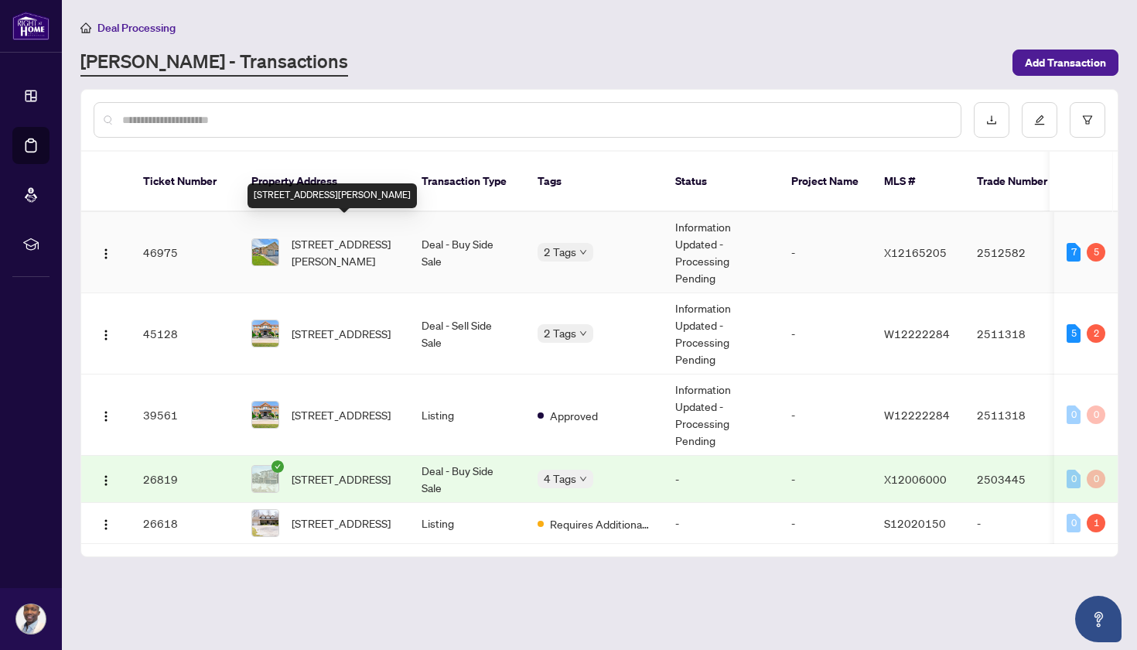
click at [326, 235] on span "[STREET_ADDRESS][PERSON_NAME]" at bounding box center [344, 252] width 105 height 34
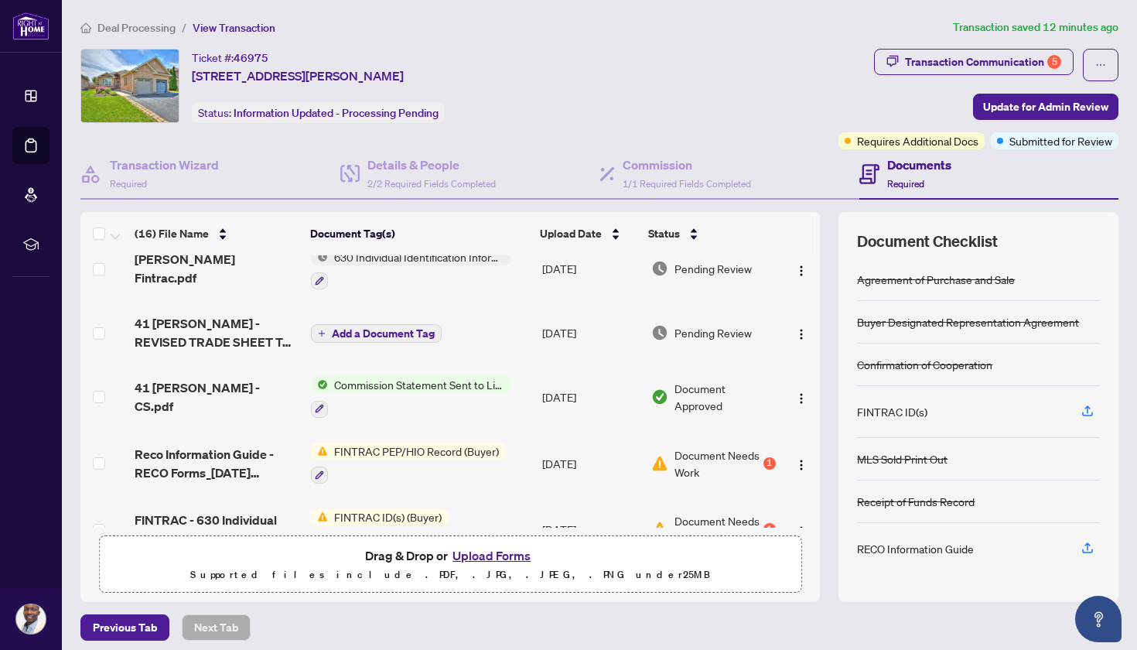
scroll to position [393, 0]
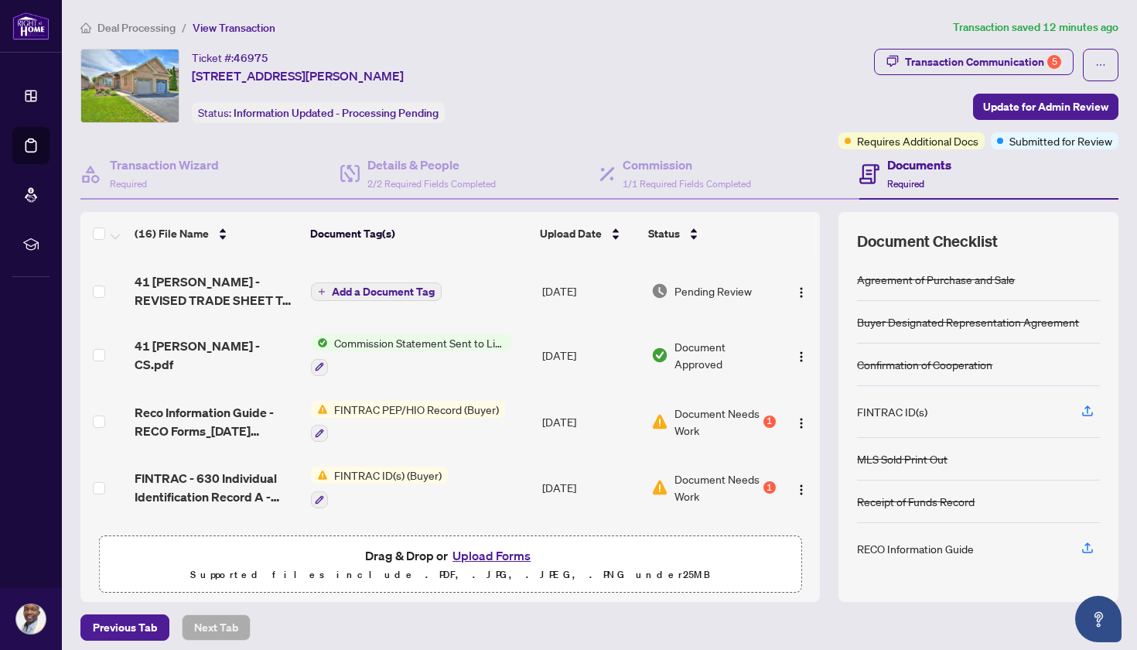
click at [723, 425] on span "Document Needs Work" at bounding box center [717, 422] width 85 height 34
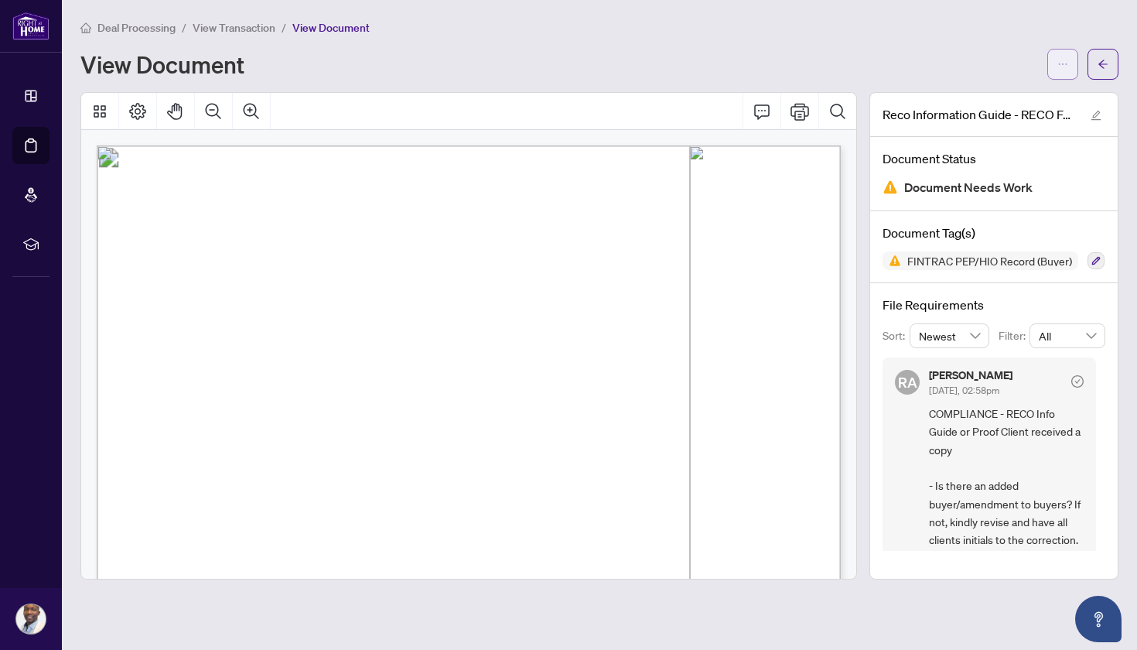
click at [1071, 67] on button "button" at bounding box center [1063, 64] width 31 height 31
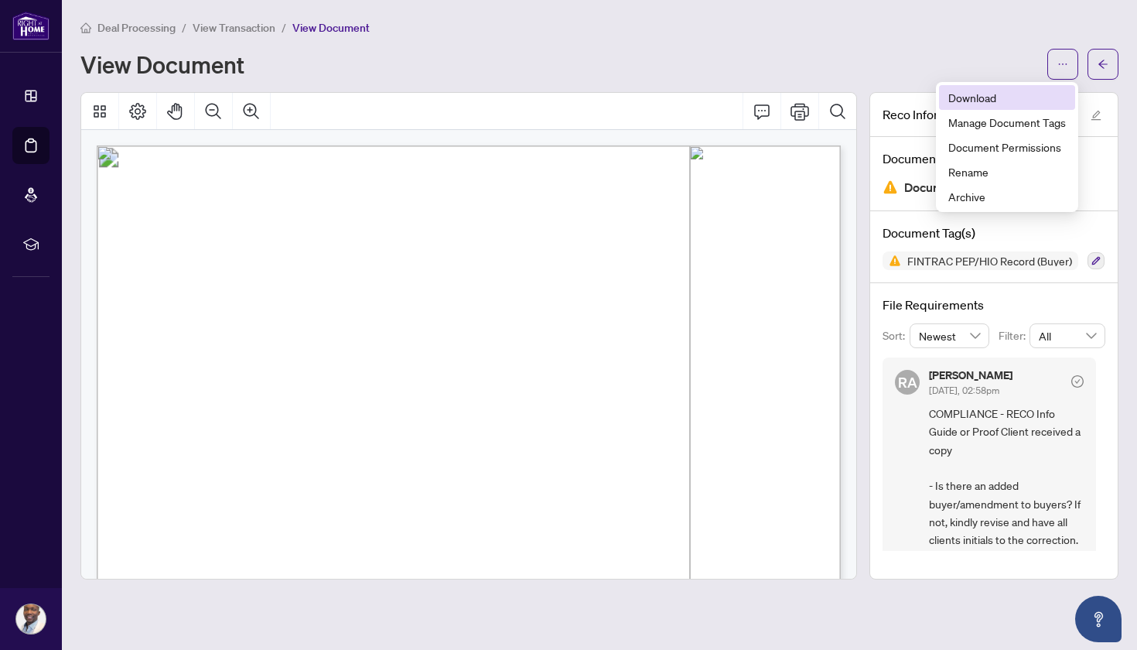
click at [1017, 104] on span "Download" at bounding box center [1008, 97] width 118 height 17
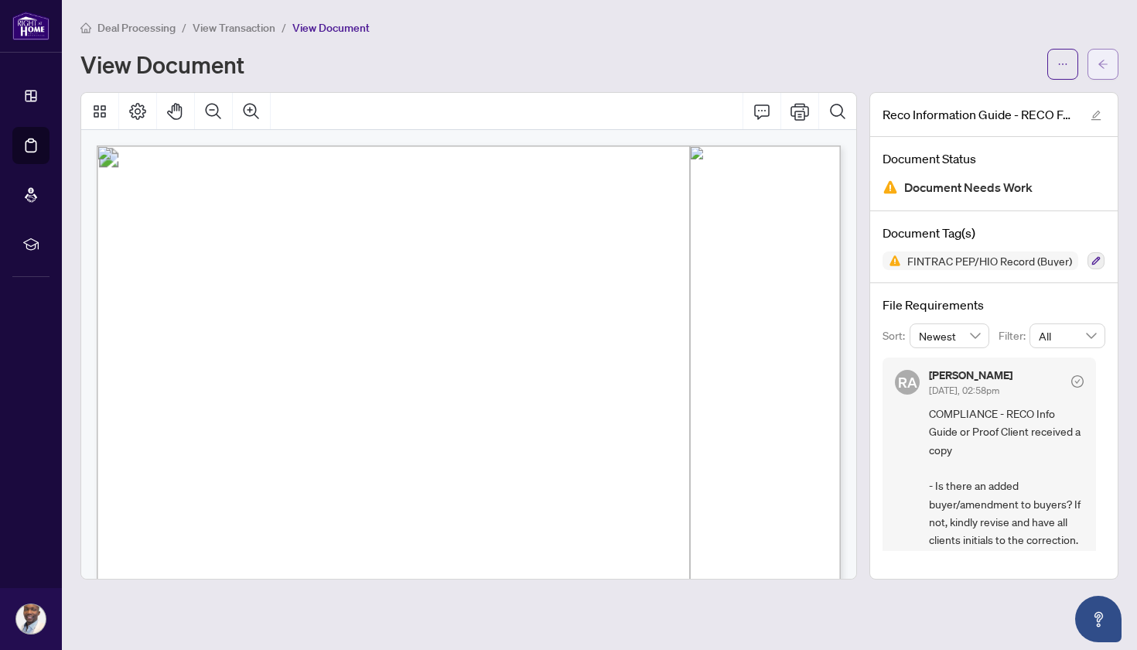
click at [1101, 61] on icon "arrow-left" at bounding box center [1103, 64] width 11 height 11
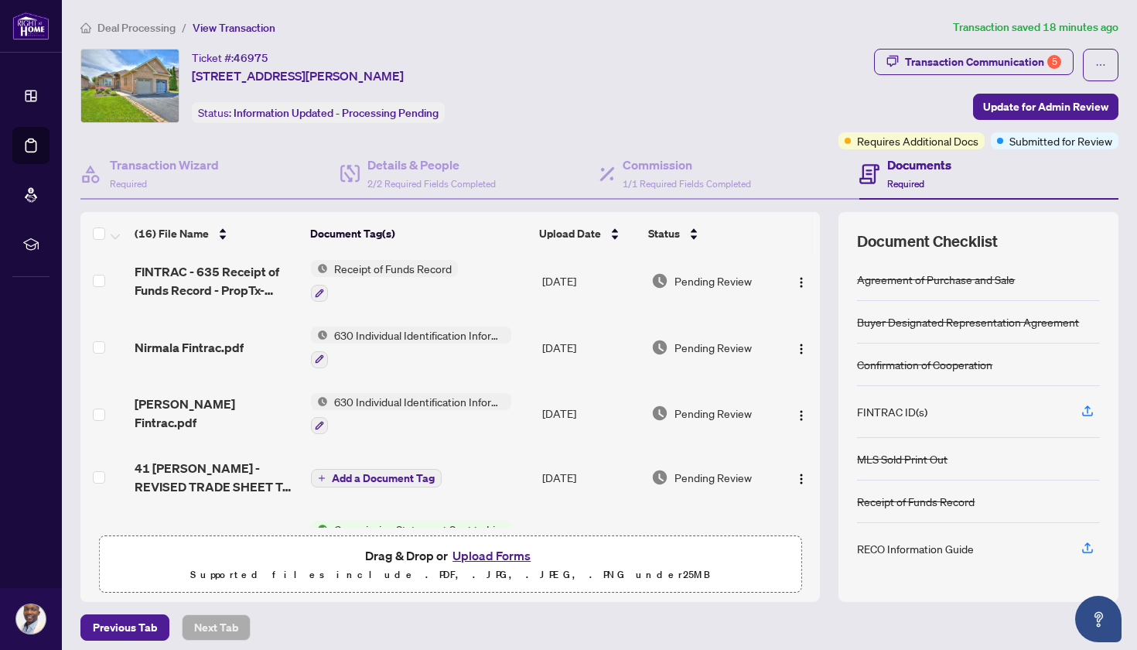
scroll to position [210, 0]
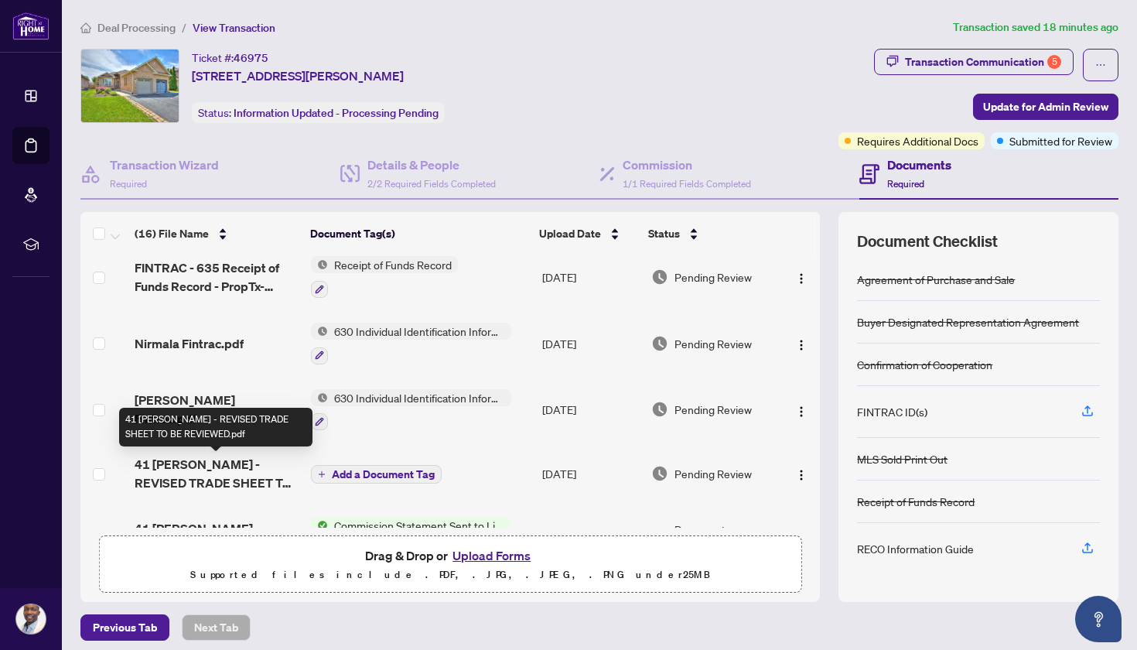
click at [238, 473] on span "41 [PERSON_NAME] - REVISED TRADE SHEET TO BE REVIEWED.pdf" at bounding box center [217, 473] width 164 height 37
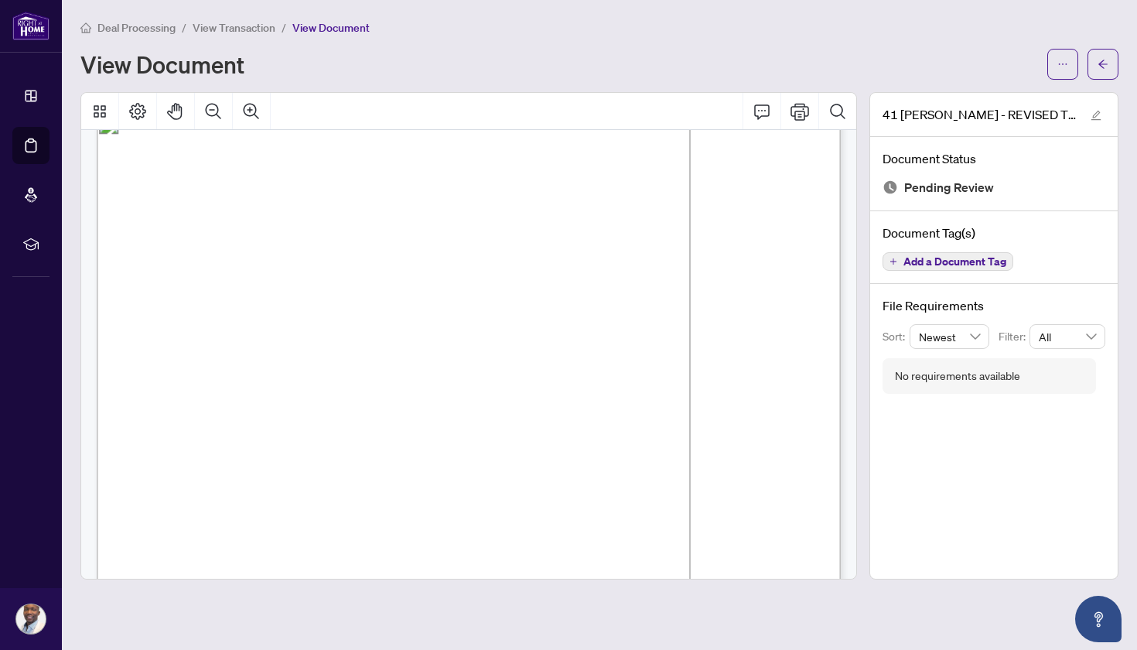
scroll to position [34, 0]
click at [1061, 63] on icon "ellipsis" at bounding box center [1063, 64] width 11 height 11
click at [1024, 93] on span "Download" at bounding box center [1008, 97] width 118 height 17
click at [1106, 69] on icon "arrow-left" at bounding box center [1103, 64] width 11 height 11
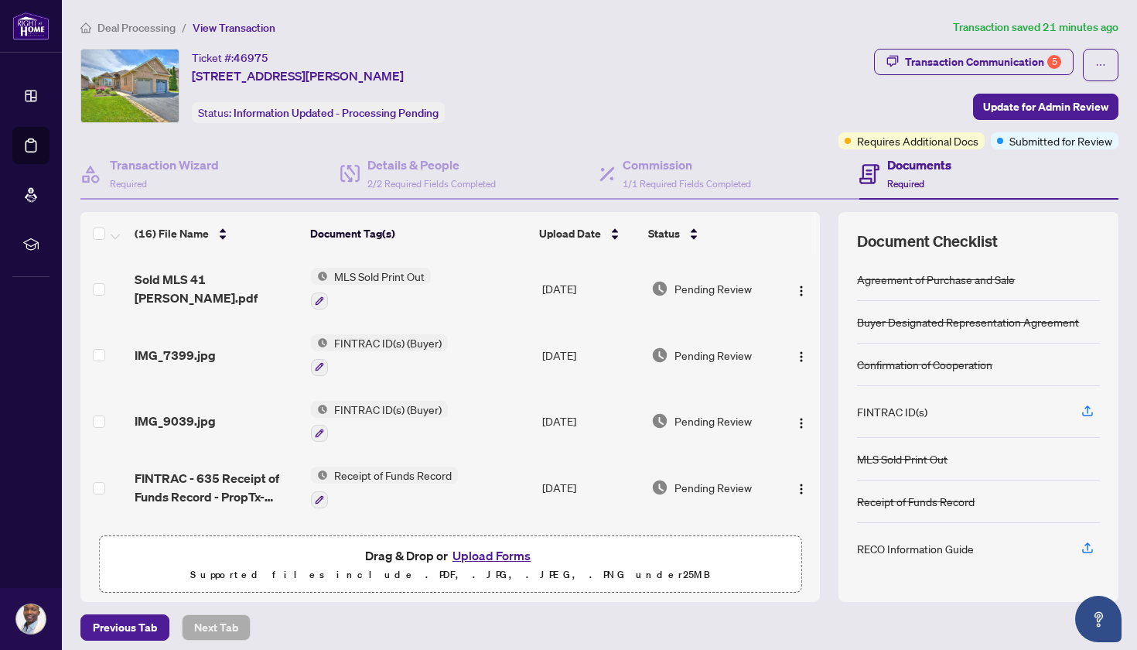
click at [477, 553] on button "Upload Forms" at bounding box center [491, 555] width 87 height 20
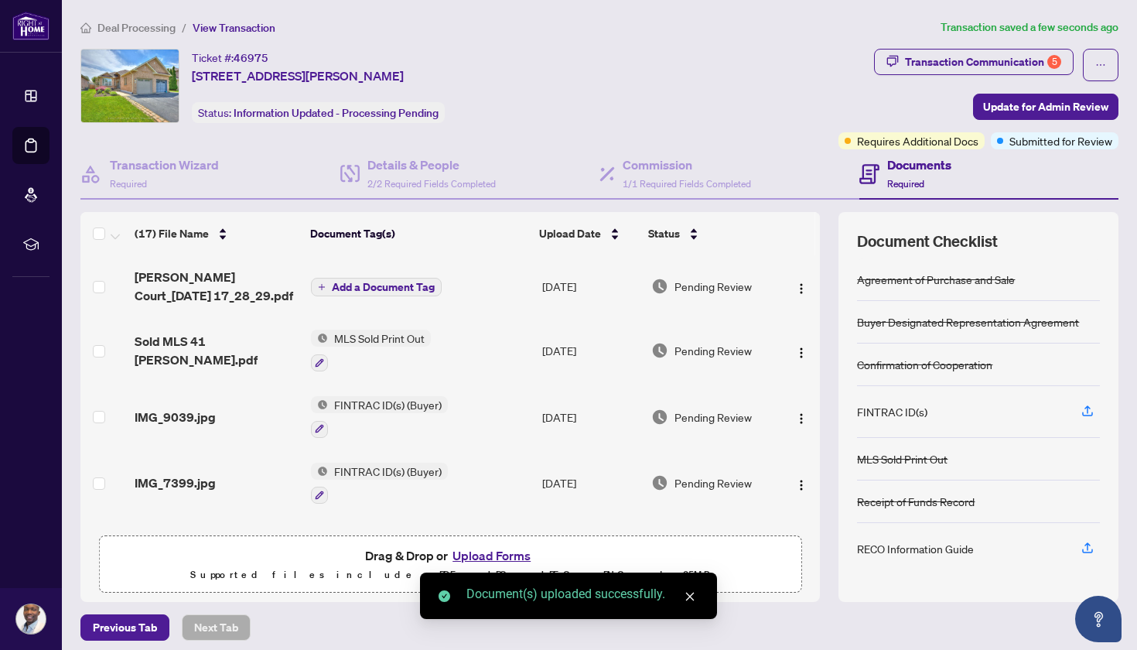
click at [403, 292] on span "Add a Document Tag" at bounding box center [383, 287] width 103 height 11
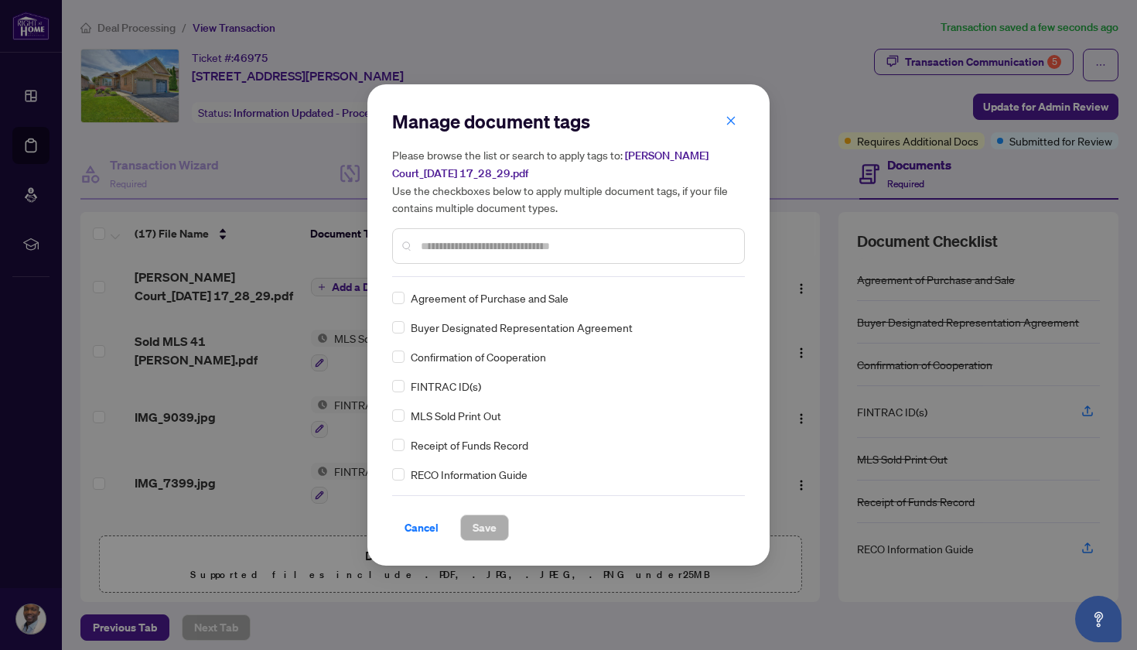
click at [457, 265] on div "Manage document tags Please browse the list or search to apply tags to: [PERSON…" at bounding box center [568, 193] width 353 height 168
click at [463, 247] on input "text" at bounding box center [576, 246] width 311 height 17
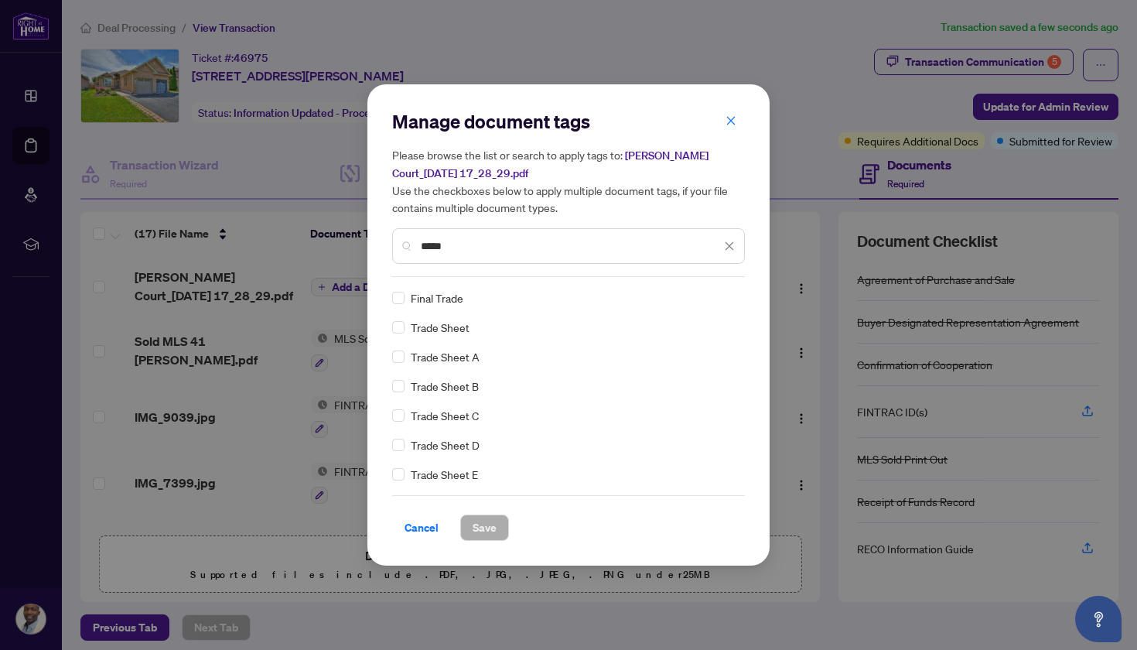
type input "*****"
click at [436, 330] on span "Trade Sheet" at bounding box center [440, 327] width 59 height 17
click at [494, 536] on span "Save" at bounding box center [485, 527] width 24 height 25
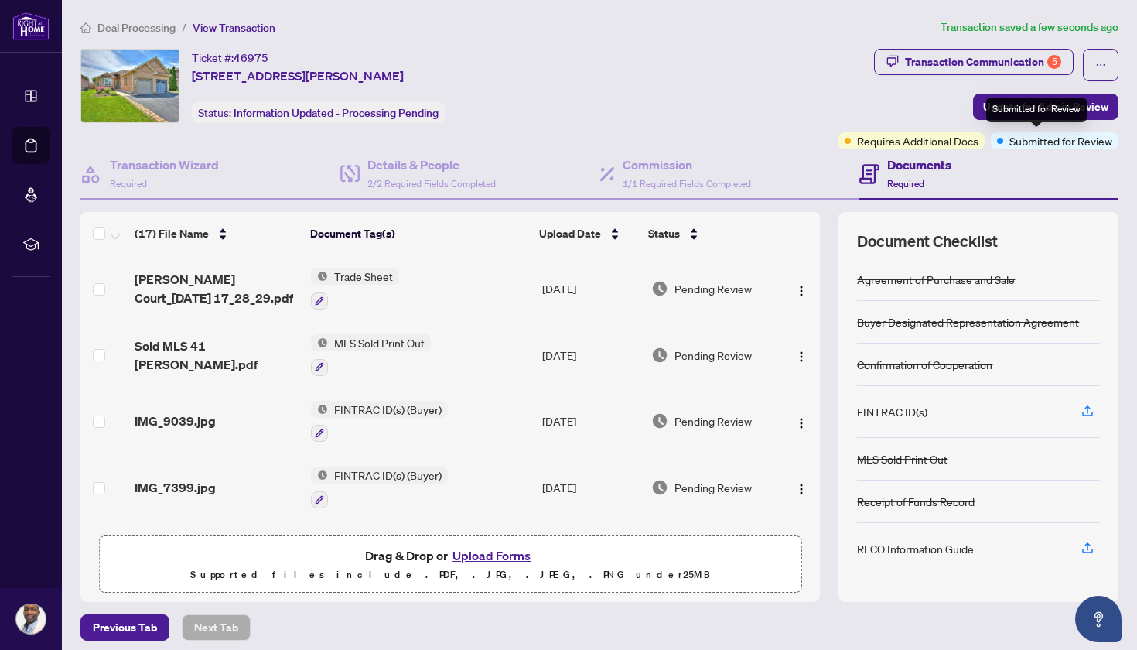
click at [1034, 103] on div "Submitted for Review" at bounding box center [1036, 109] width 101 height 25
click at [1032, 115] on div "Submitted for Review" at bounding box center [1036, 109] width 101 height 25
click at [1103, 115] on span "Update for Admin Review" at bounding box center [1045, 106] width 125 height 25
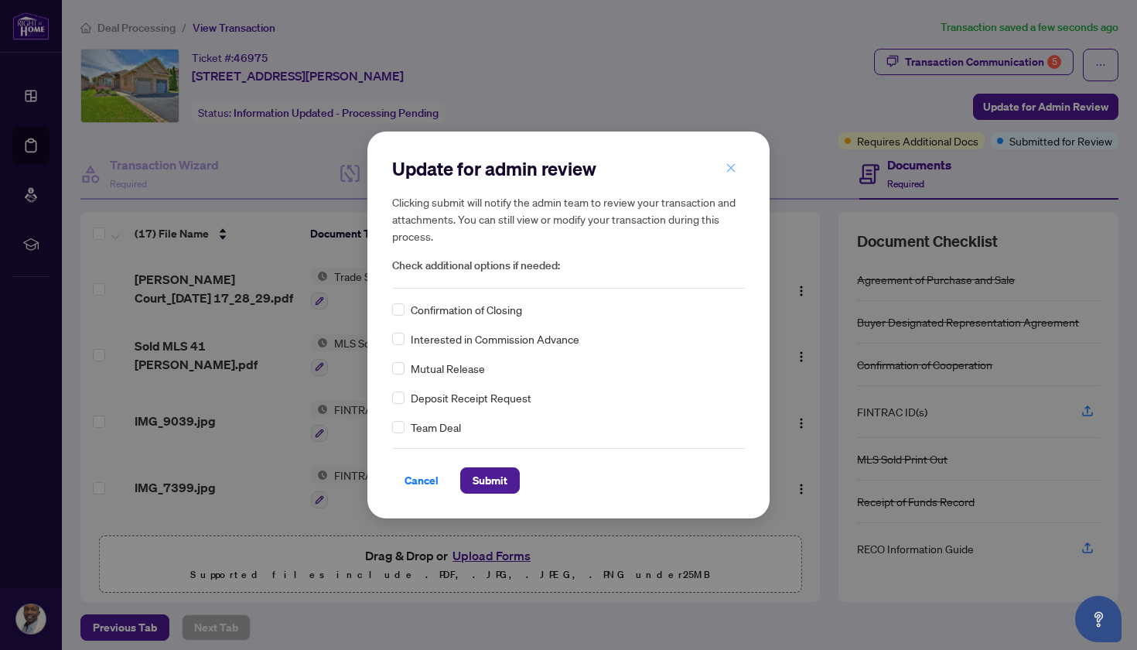
click at [733, 173] on icon "close" at bounding box center [731, 167] width 11 height 11
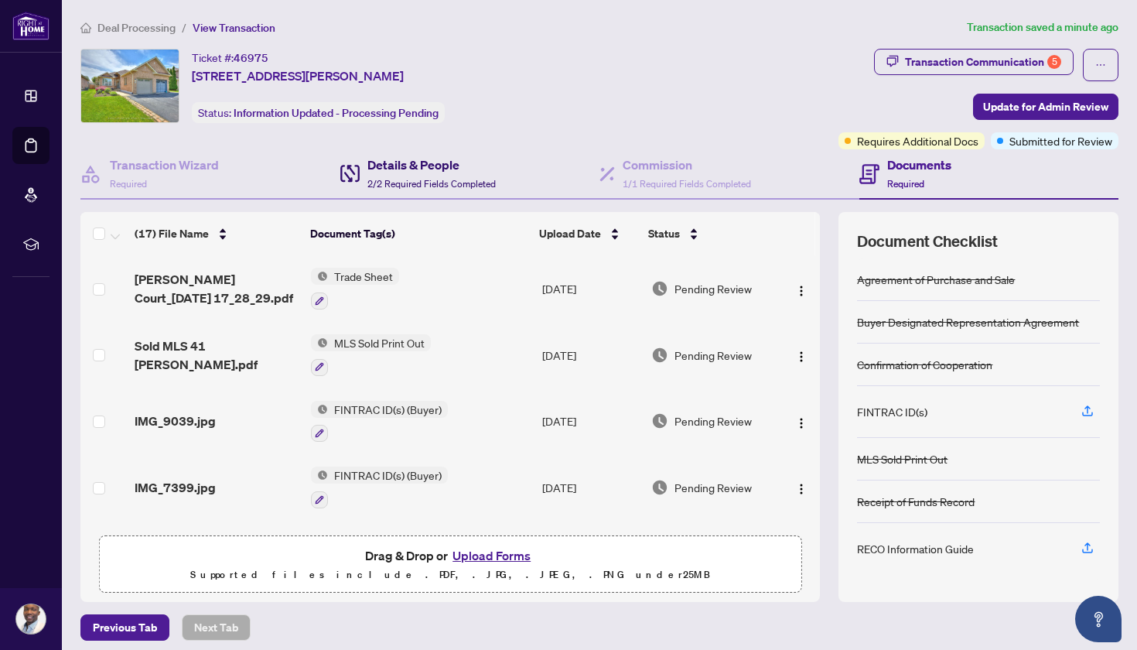
click at [396, 175] on div "Details & People 2/2 Required Fields Completed" at bounding box center [431, 174] width 128 height 36
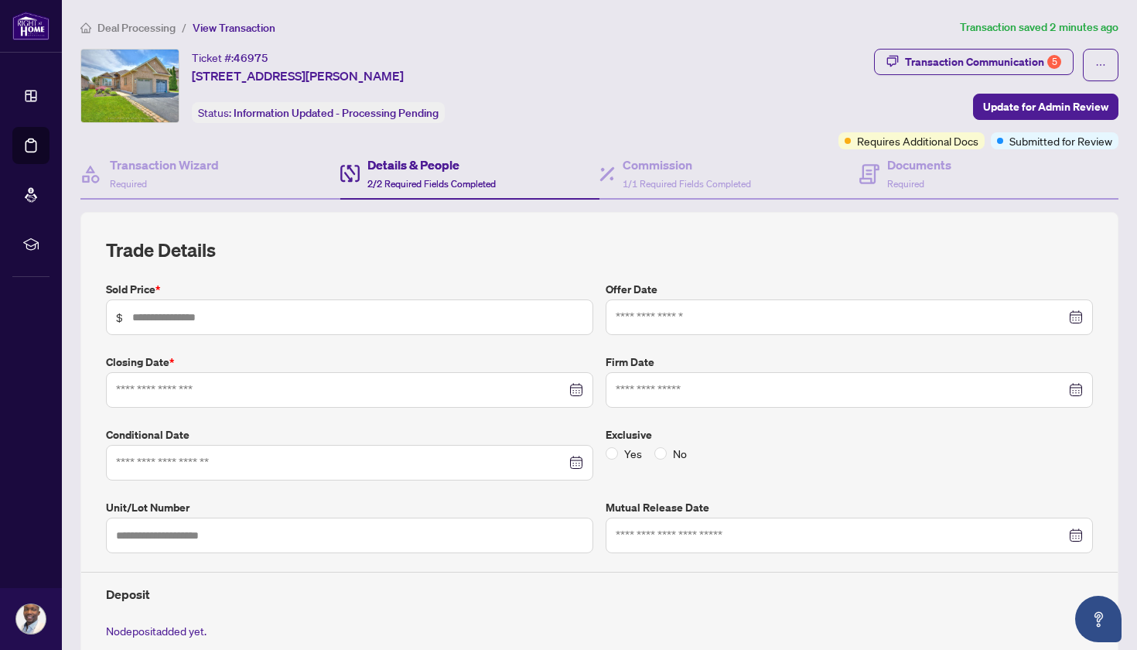
type input "*******"
type input "**********"
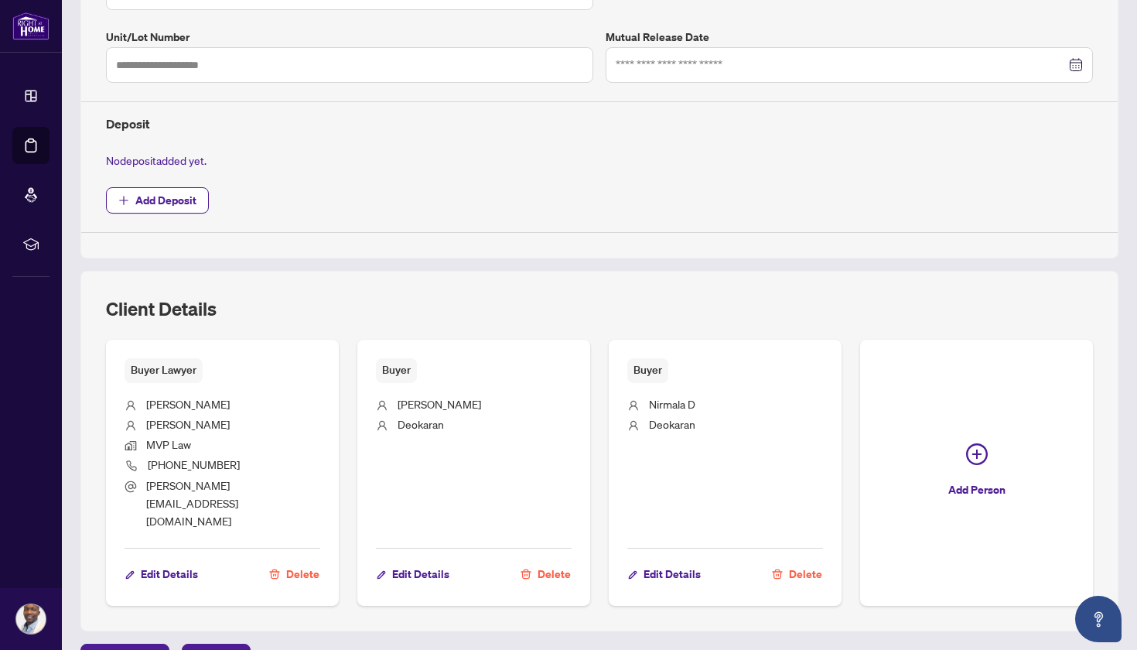
scroll to position [454, 0]
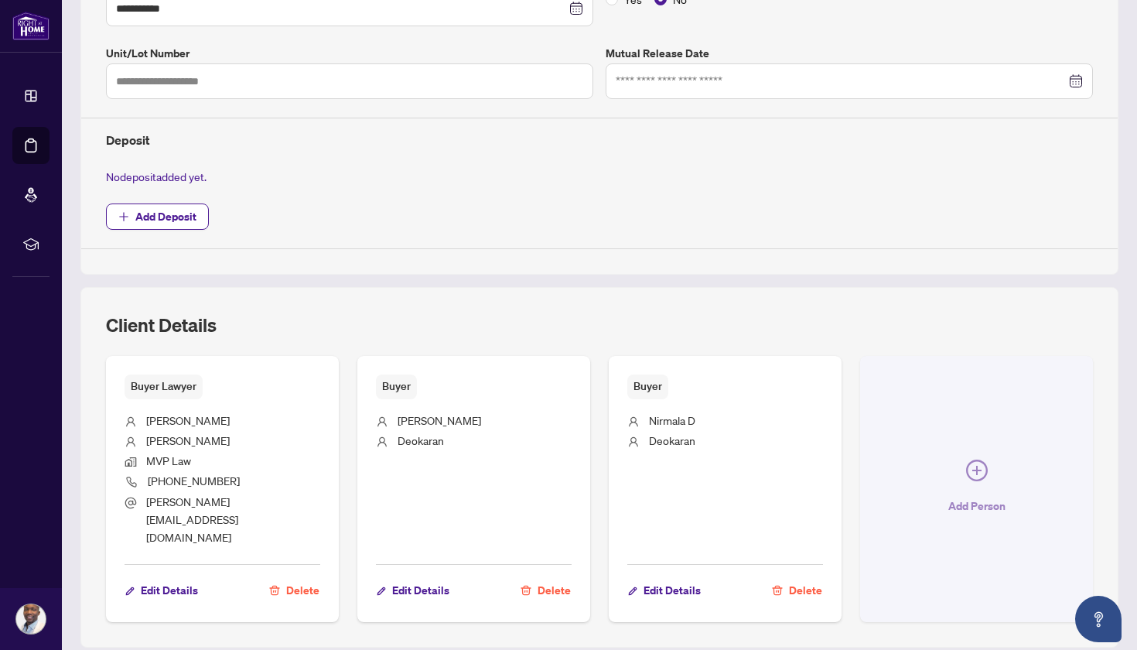
click at [993, 459] on button "Add Person" at bounding box center [976, 489] width 233 height 266
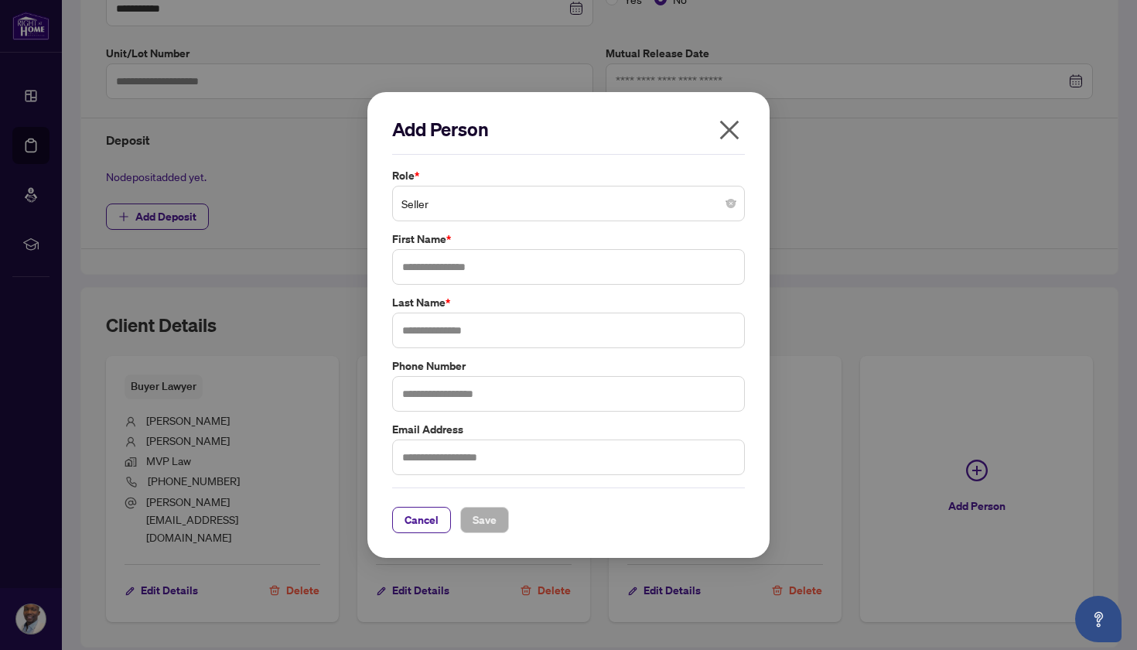
click at [613, 203] on span "Seller" at bounding box center [569, 203] width 334 height 29
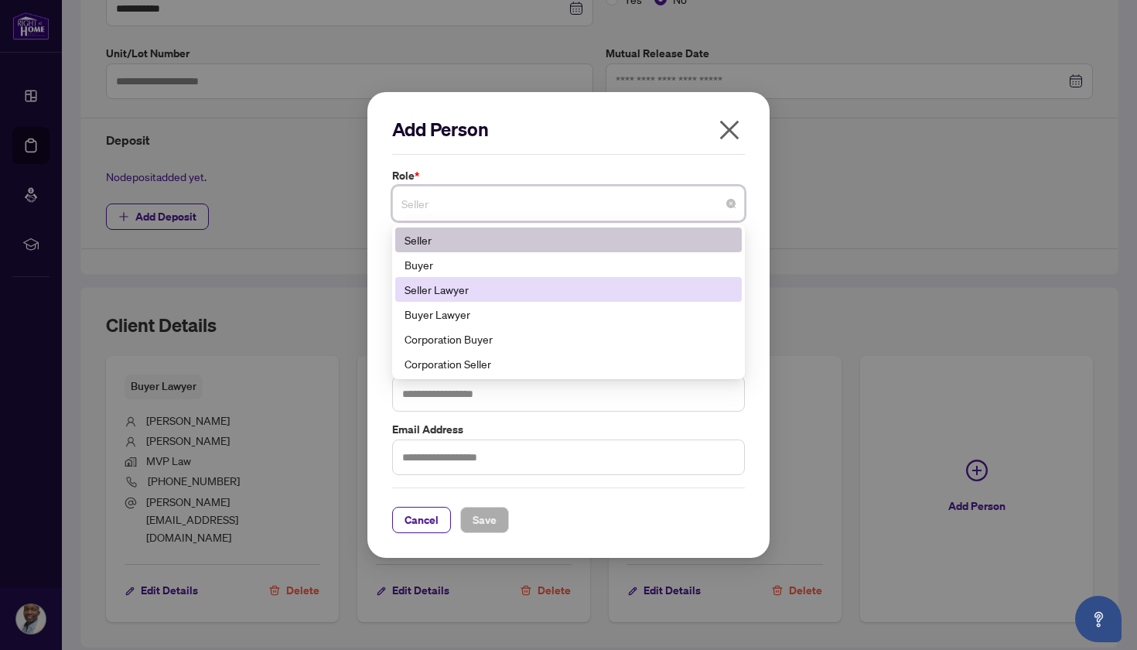
click at [590, 287] on div "Seller Lawyer" at bounding box center [569, 289] width 328 height 17
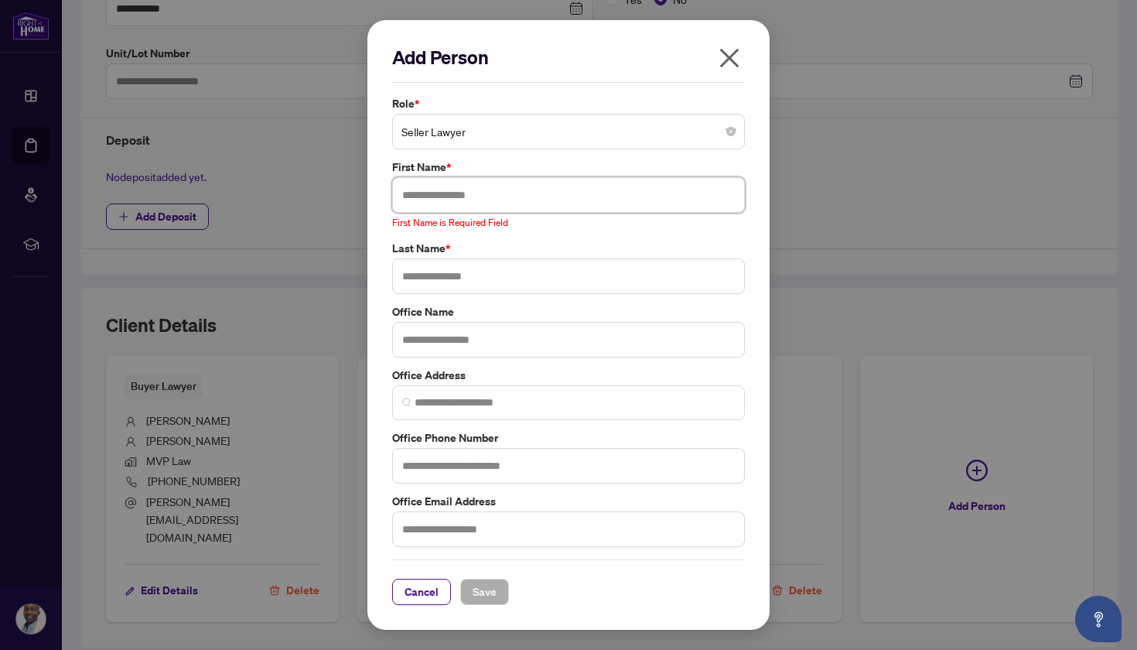
click at [507, 199] on input "text" at bounding box center [568, 195] width 353 height 36
type input "******"
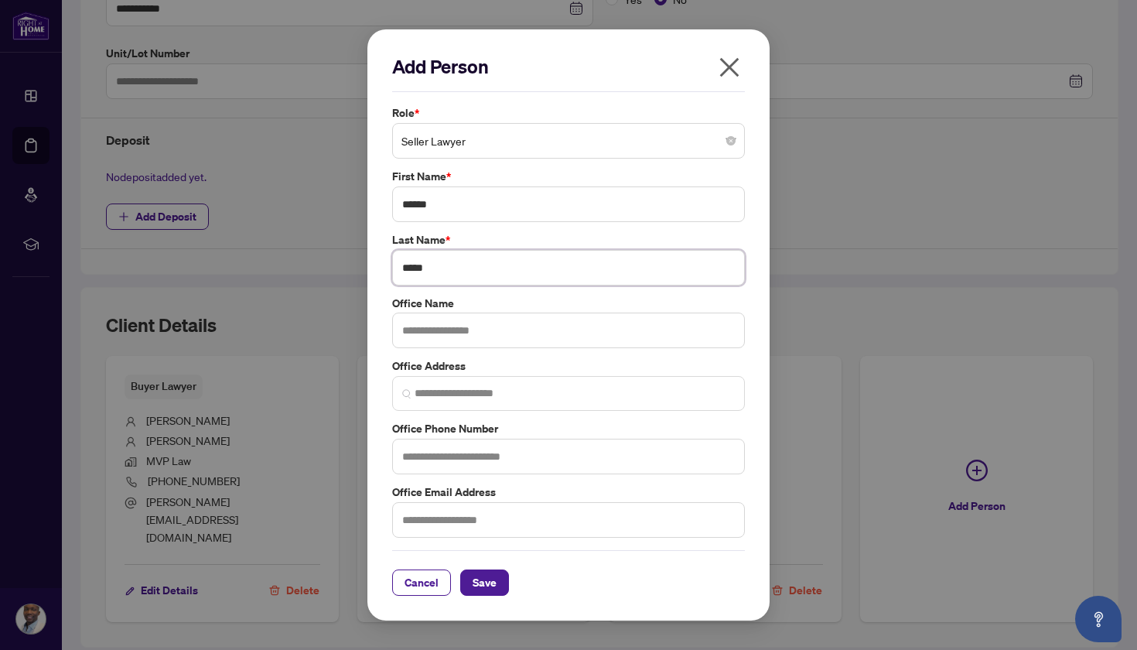
type input "*****"
click at [538, 330] on input "**********" at bounding box center [568, 331] width 353 height 36
type input "**********"
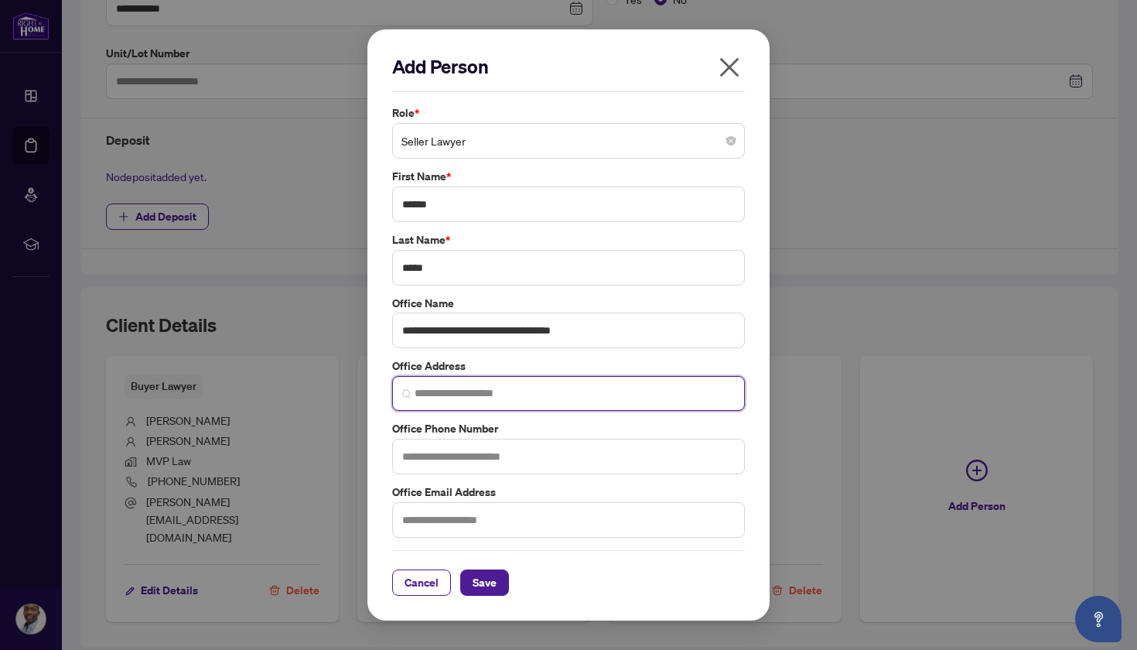
paste input "**********"
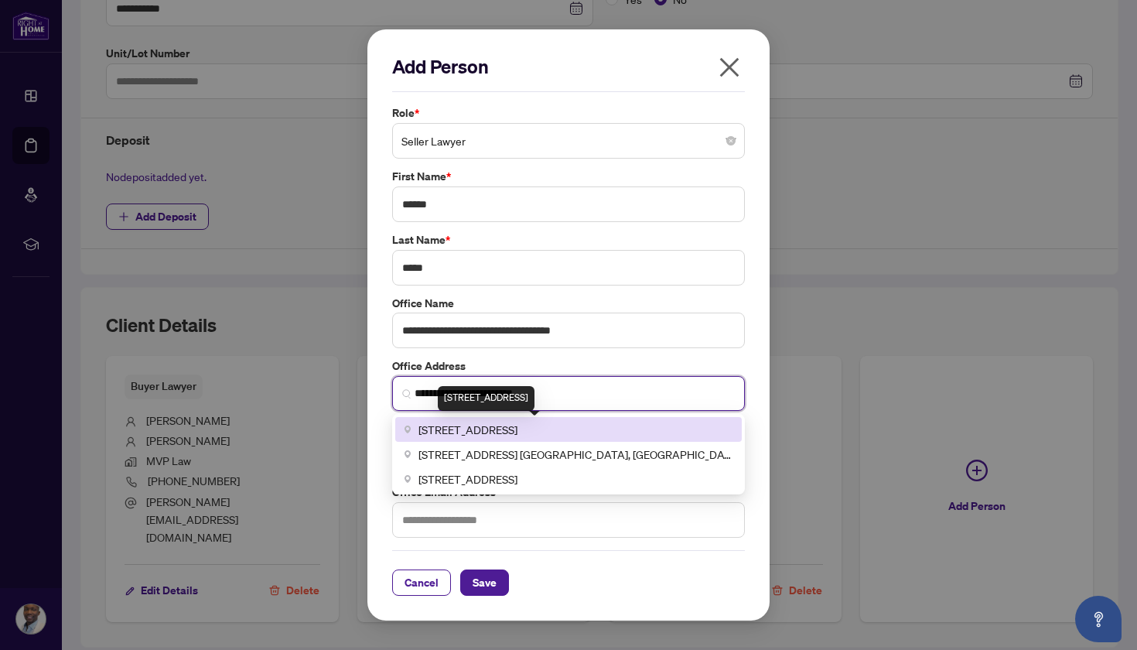
click at [516, 429] on span "[STREET_ADDRESS]" at bounding box center [468, 429] width 99 height 17
type input "**********"
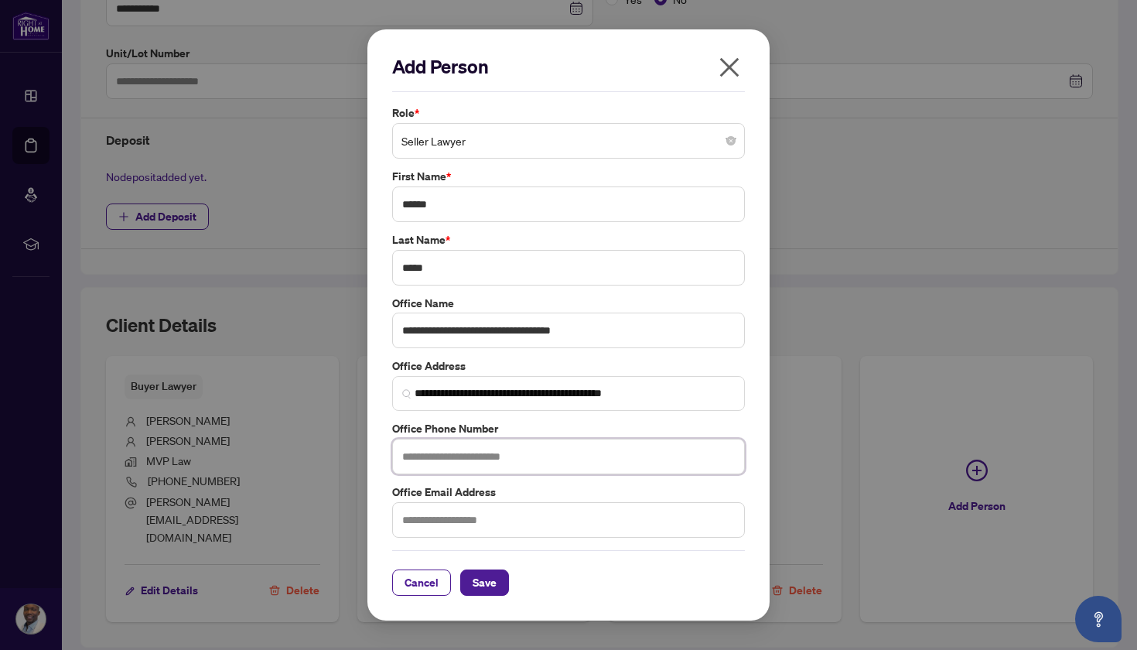
paste input "*********"
type input "*"
paste input "**********"
type input "**********"
click at [495, 573] on span "Save" at bounding box center [485, 582] width 24 height 25
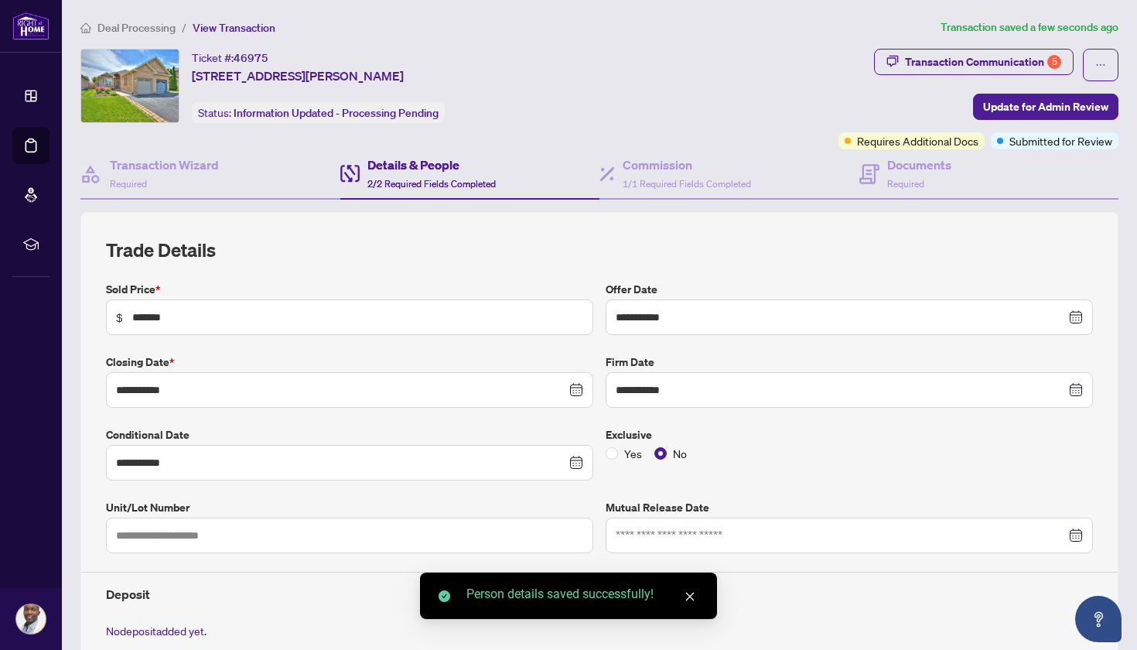
scroll to position [0, 0]
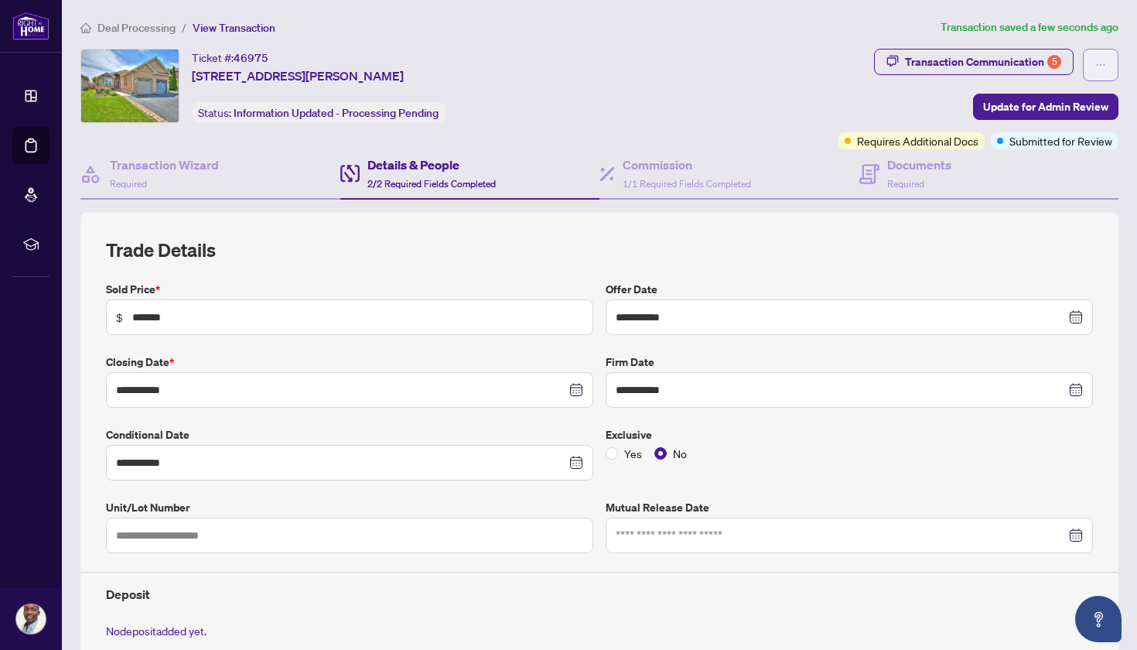
click at [1095, 58] on button "button" at bounding box center [1101, 65] width 36 height 32
click at [1031, 111] on span "Update for Admin Review" at bounding box center [1045, 106] width 125 height 25
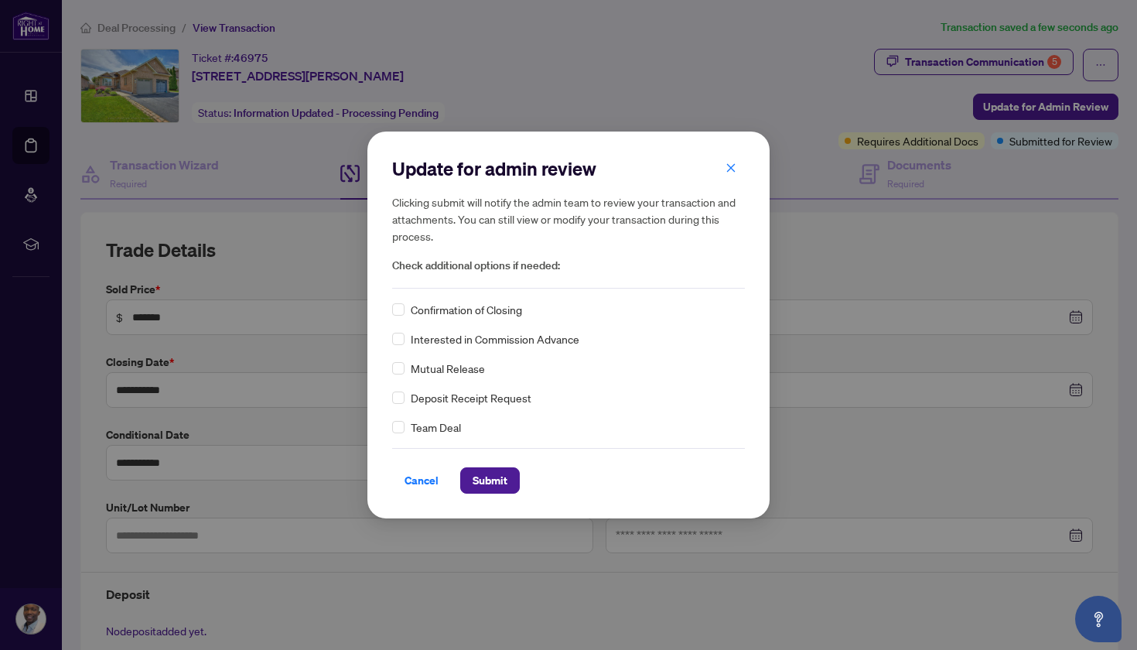
click at [492, 497] on div "Update for admin review Clicking submit will notify the admin team to review yo…" at bounding box center [568, 325] width 402 height 386
click at [491, 470] on span "Submit" at bounding box center [490, 480] width 35 height 25
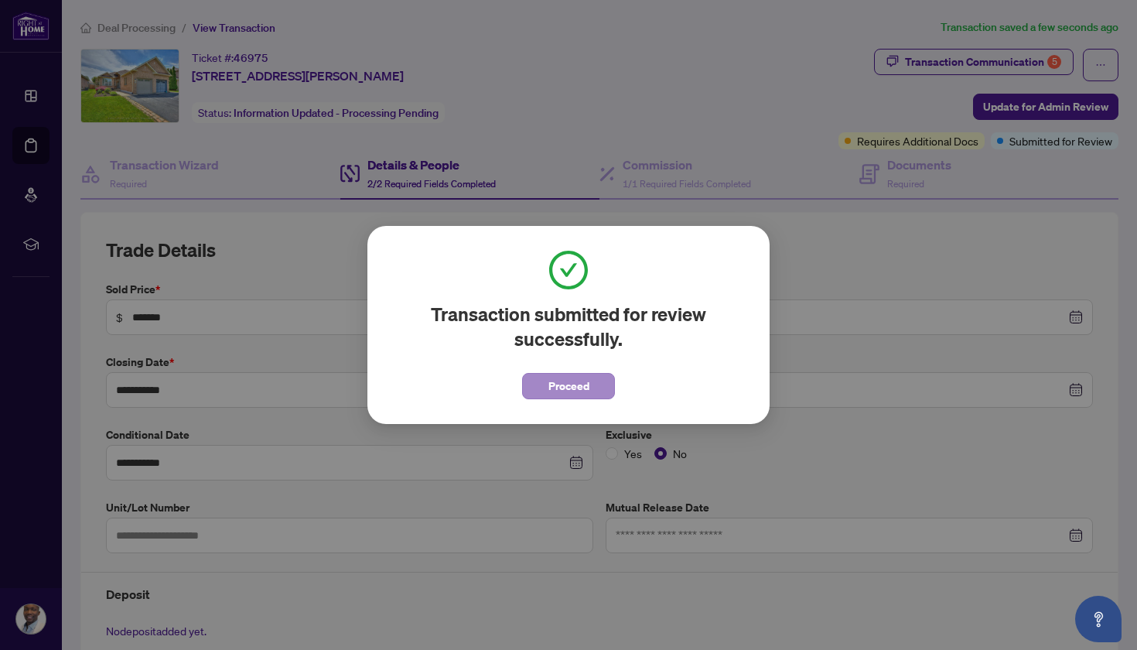
click at [572, 385] on span "Proceed" at bounding box center [569, 386] width 41 height 25
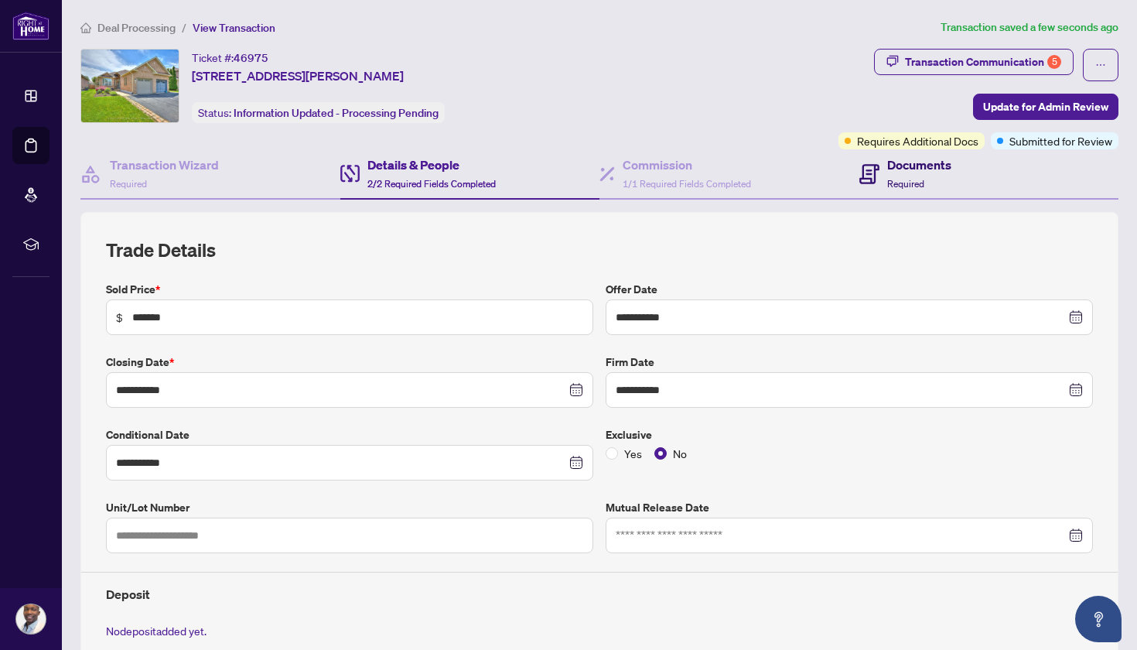
click at [919, 171] on h4 "Documents" at bounding box center [919, 165] width 64 height 19
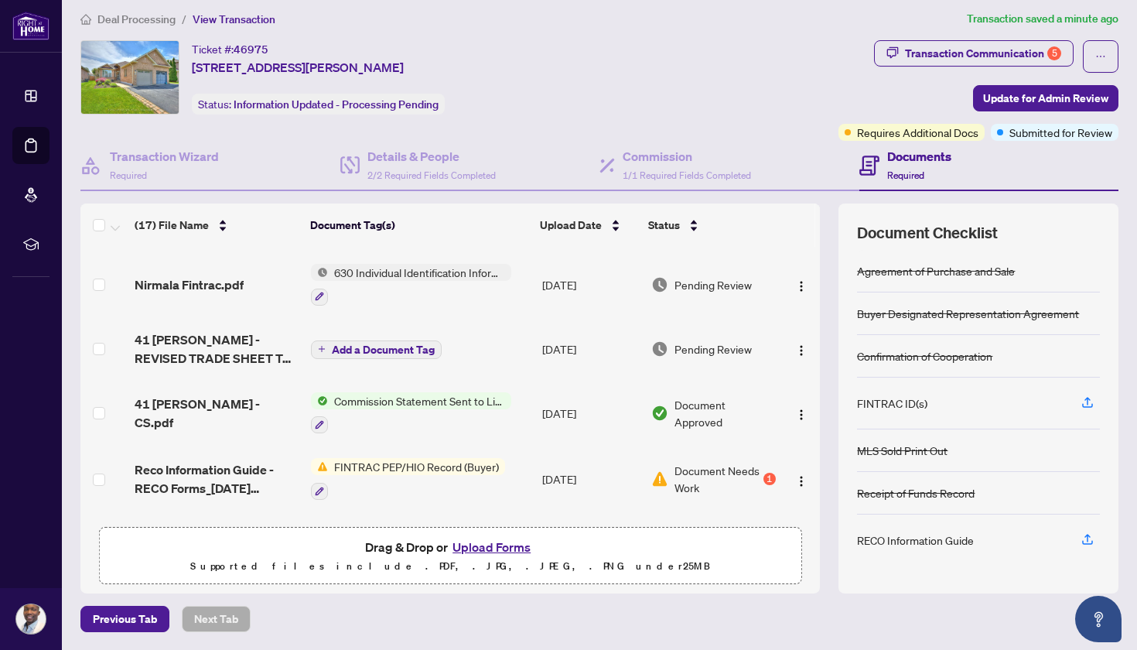
scroll to position [285, 0]
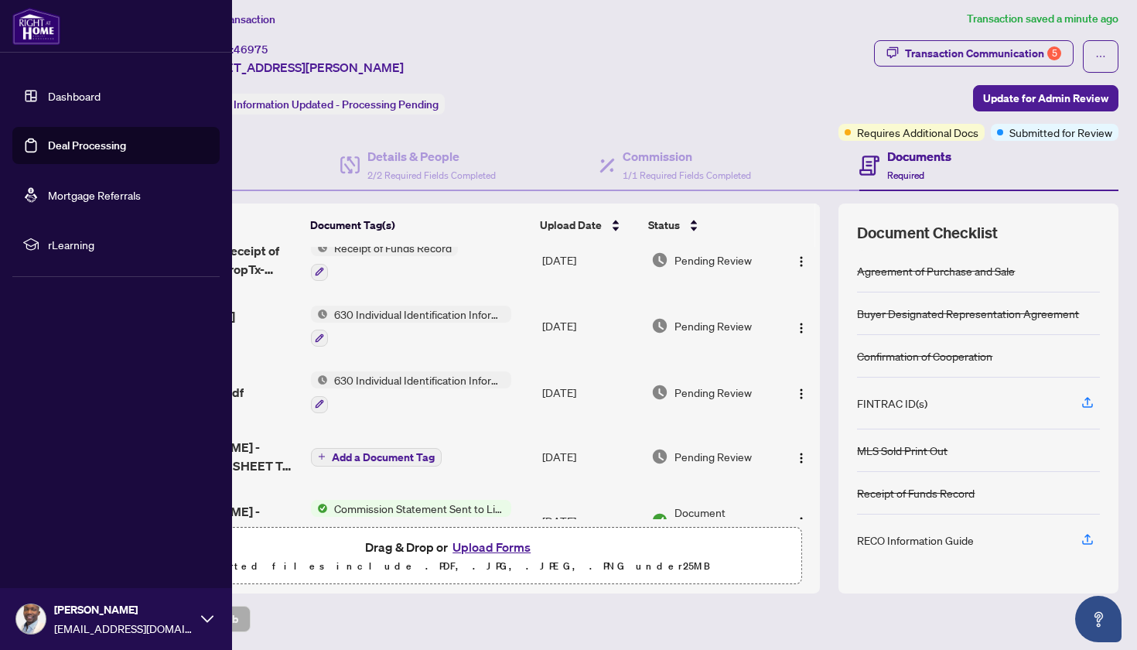
click at [91, 145] on link "Deal Processing" at bounding box center [87, 145] width 78 height 14
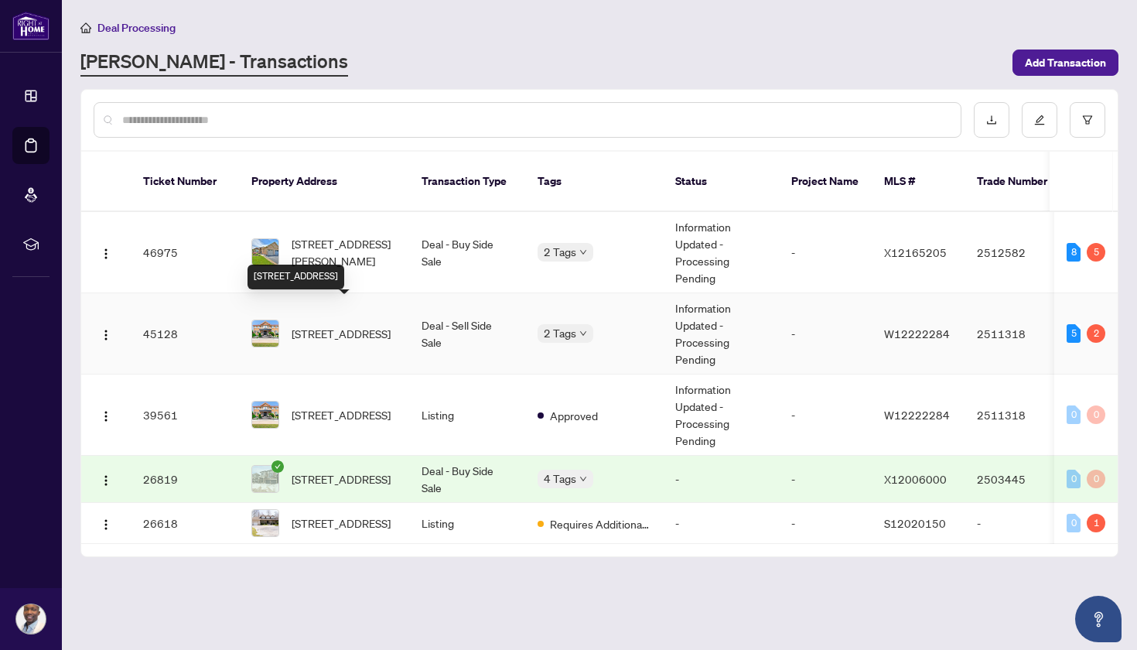
click at [351, 325] on span "[STREET_ADDRESS]" at bounding box center [341, 333] width 99 height 17
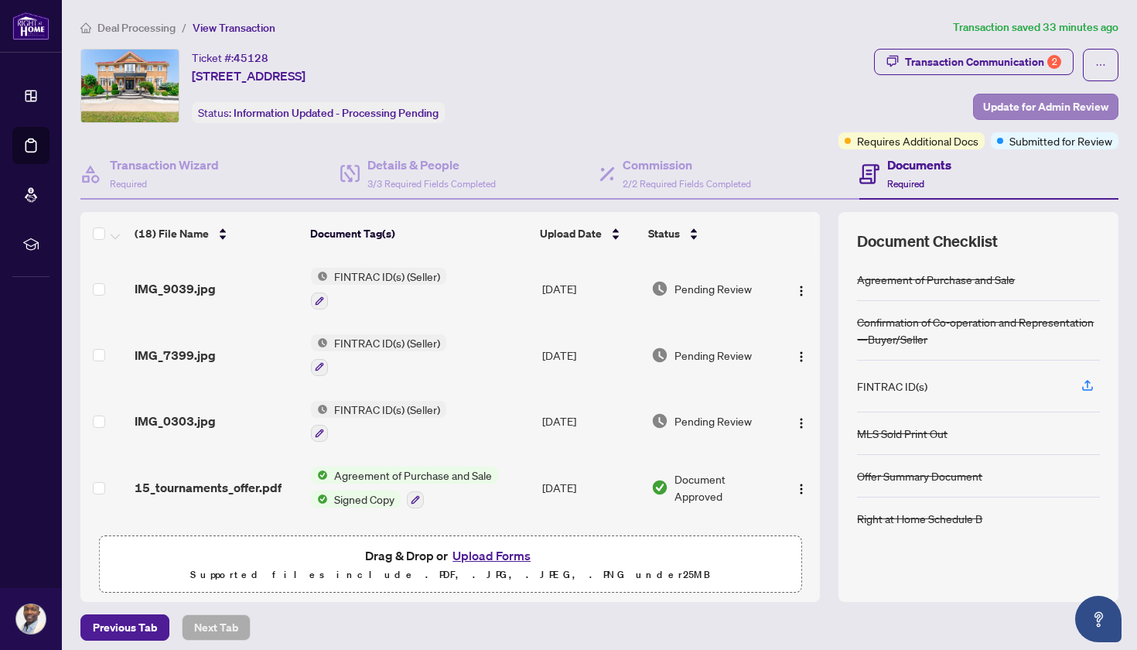
click at [1021, 108] on span "Update for Admin Review" at bounding box center [1045, 106] width 125 height 25
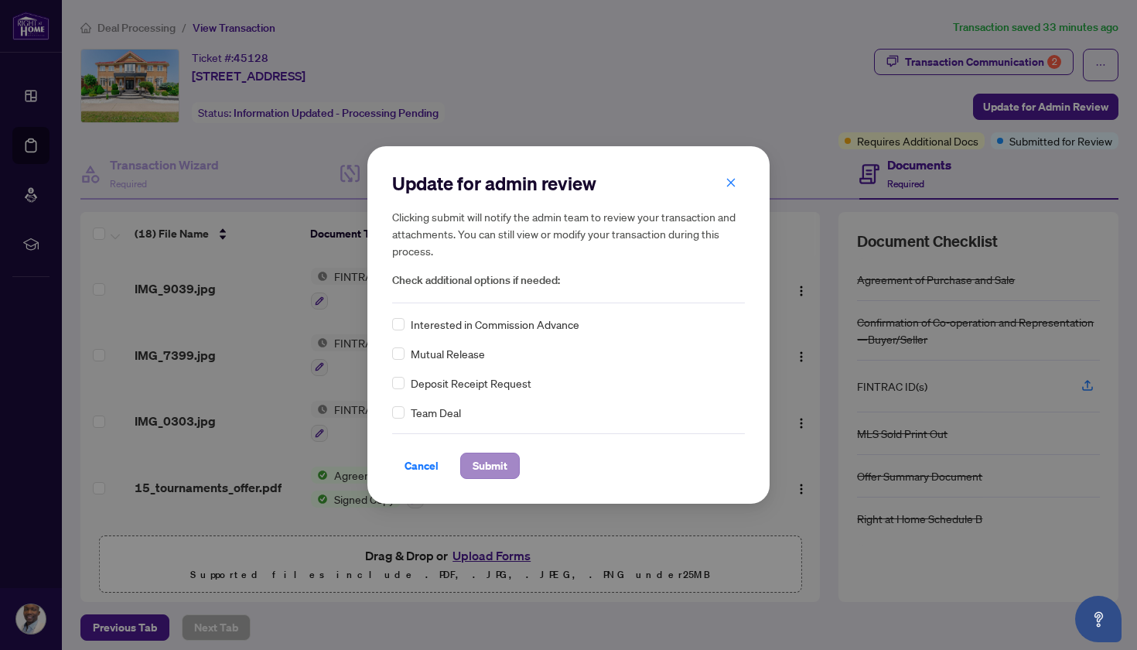
click at [497, 469] on span "Submit" at bounding box center [490, 465] width 35 height 25
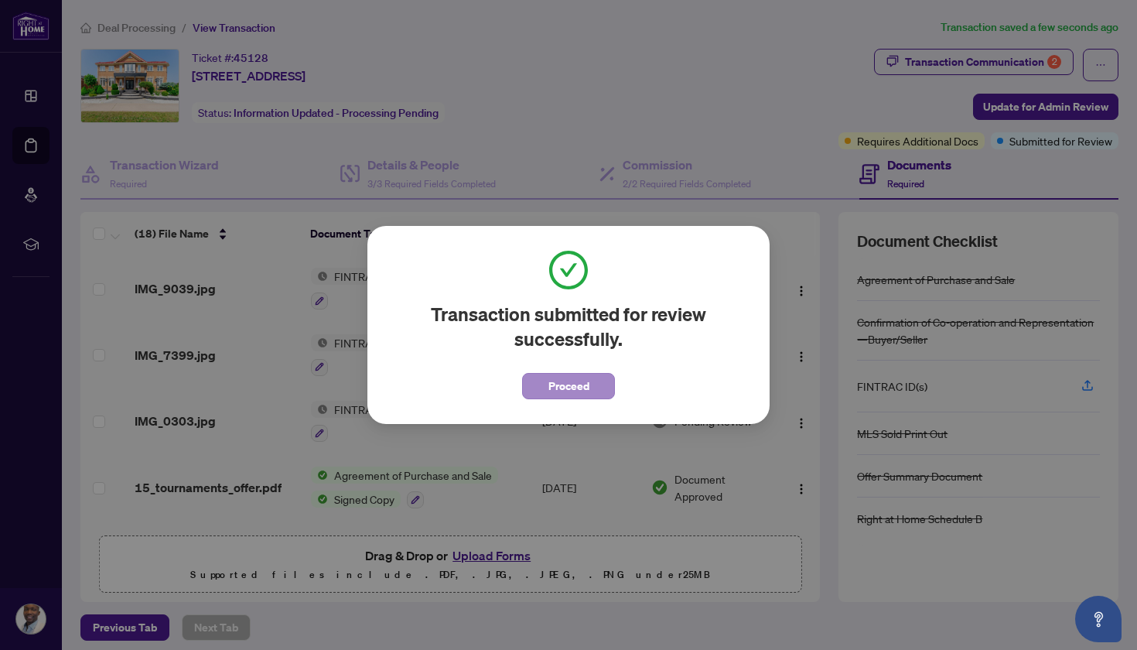
click at [580, 386] on span "Proceed" at bounding box center [569, 386] width 41 height 25
